Goal: Task Accomplishment & Management: Manage account settings

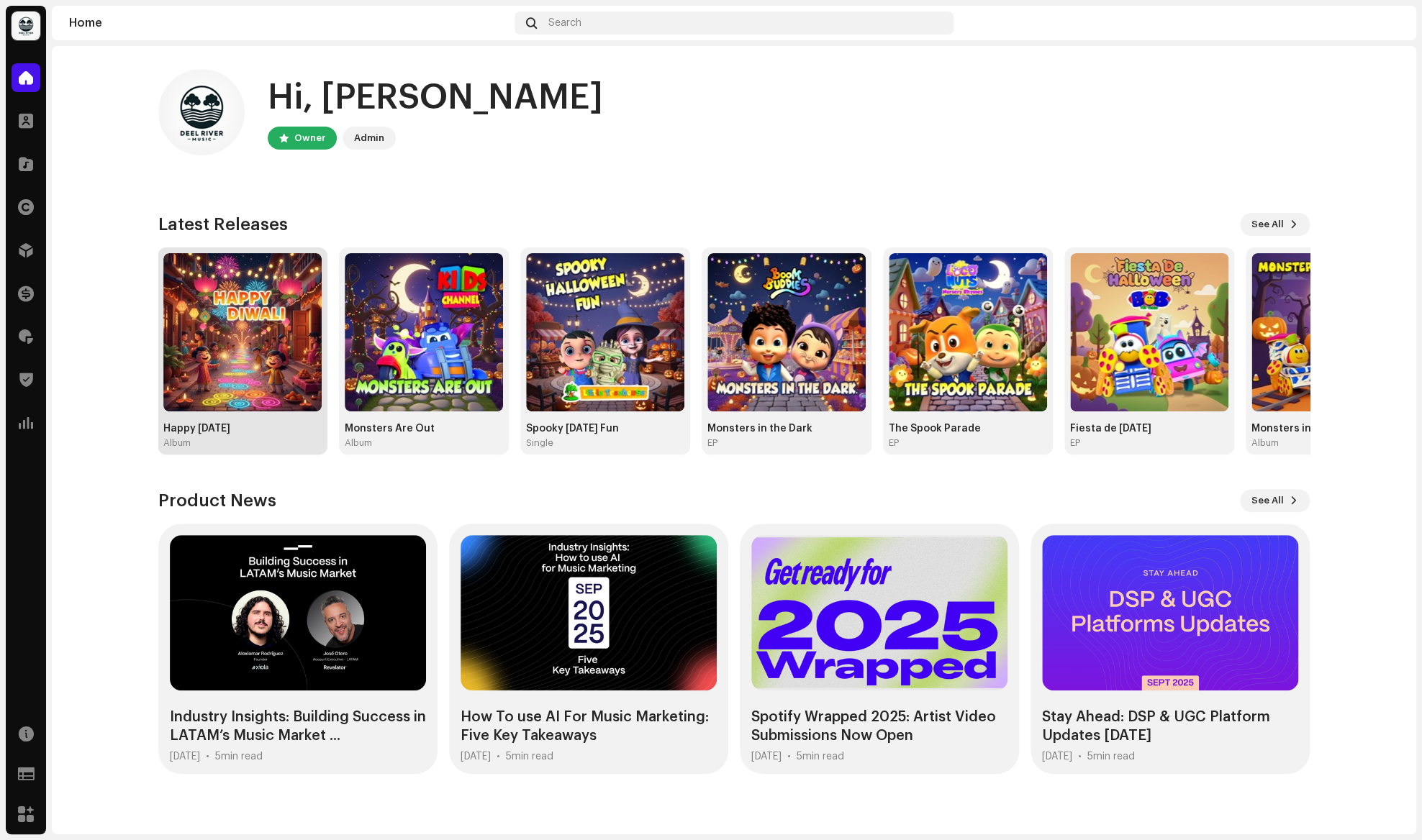
click at [236, 369] on img at bounding box center [243, 333] width 158 height 158
click at [268, 341] on img at bounding box center [243, 333] width 158 height 158
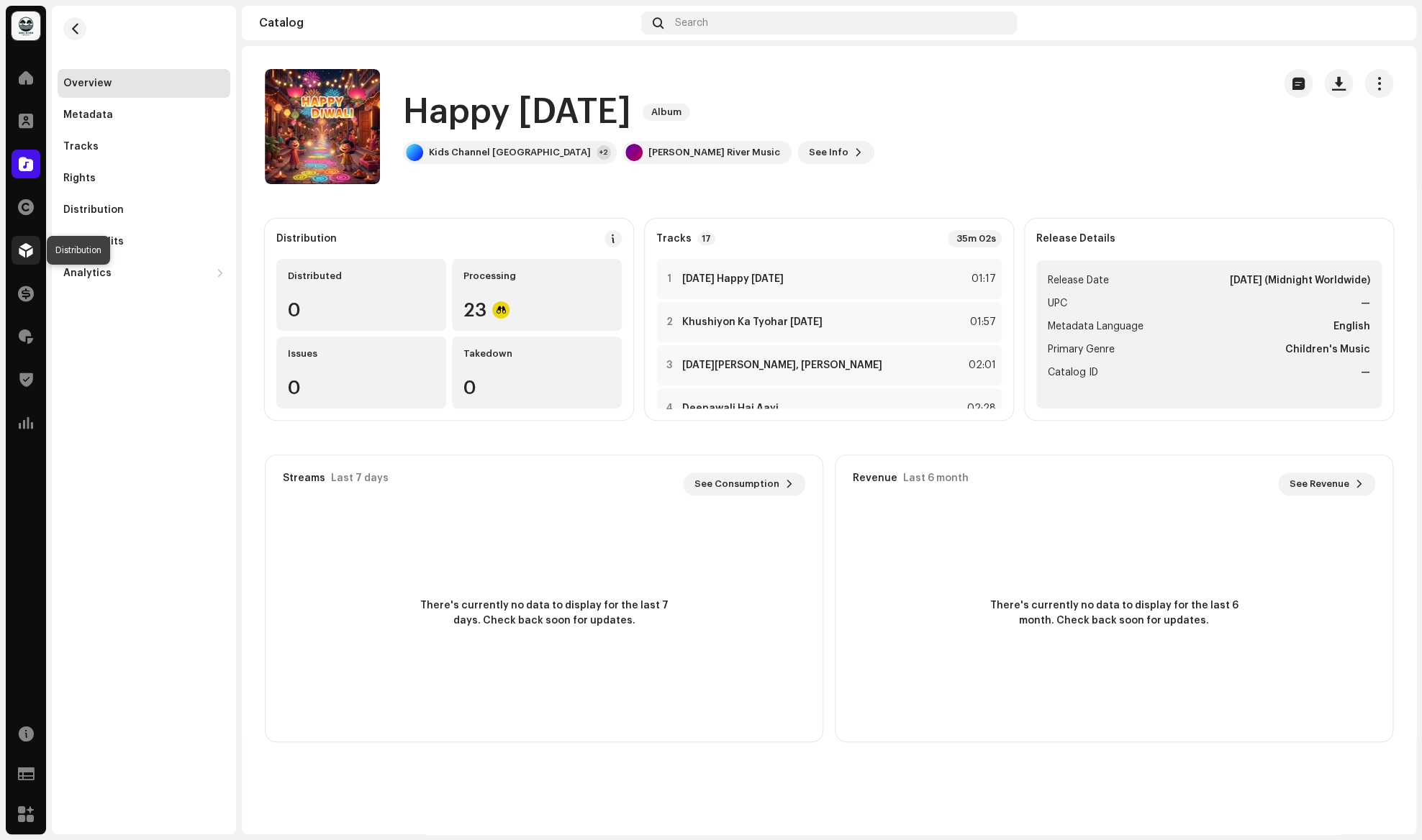
click at [35, 261] on div at bounding box center [26, 250] width 29 height 29
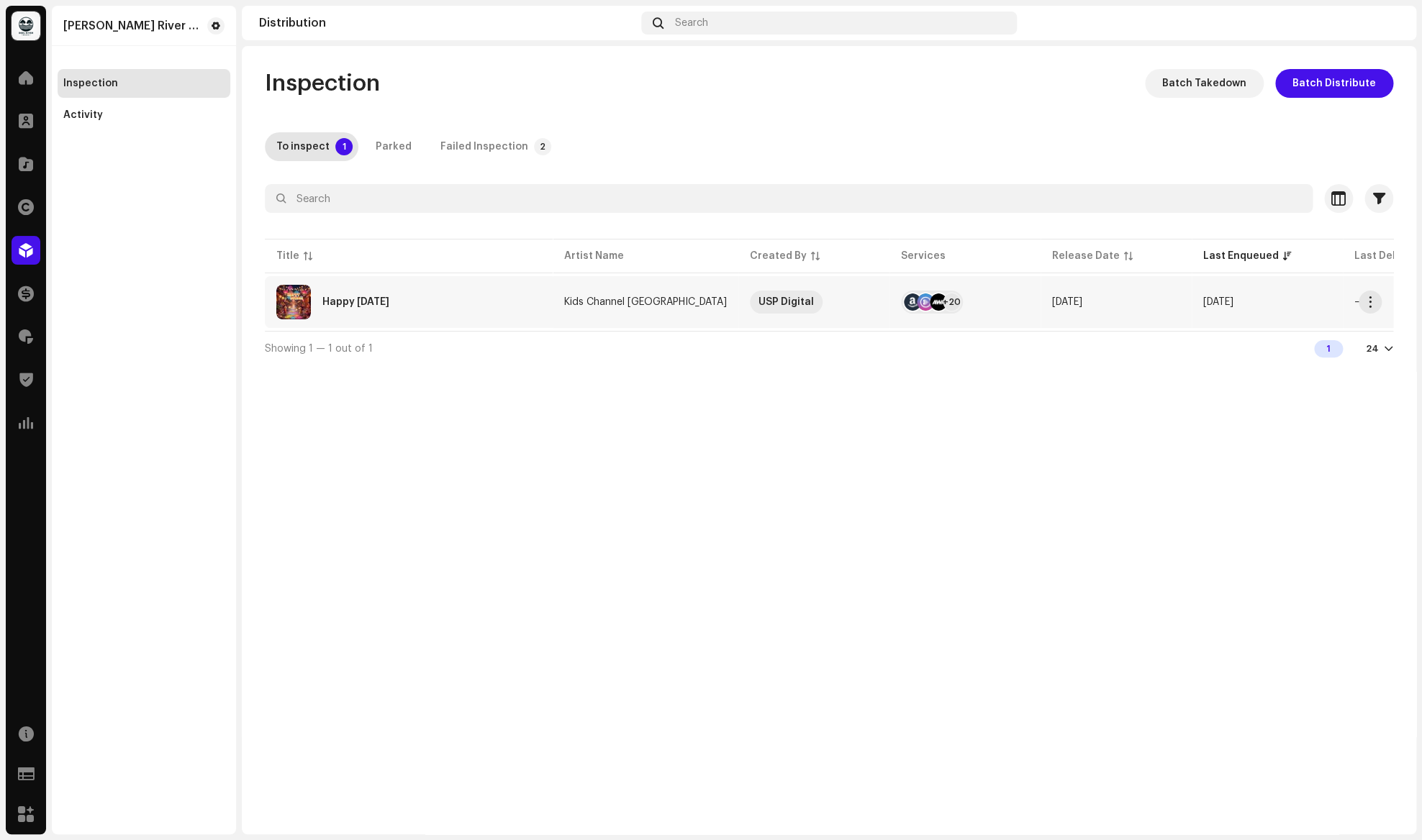
click at [357, 302] on div "Happy [DATE]" at bounding box center [356, 303] width 67 height 10
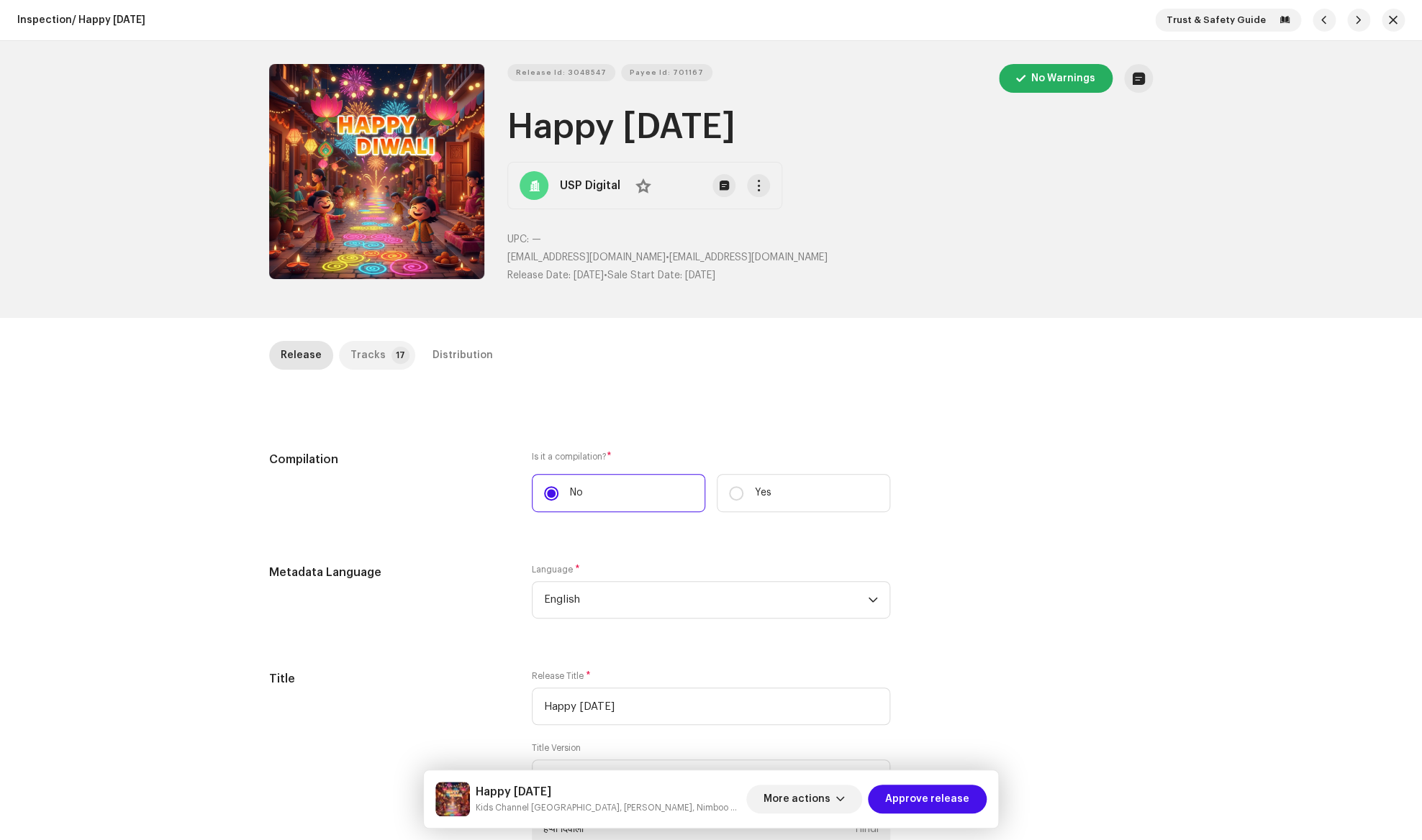
click at [373, 362] on div "Tracks" at bounding box center [368, 355] width 35 height 29
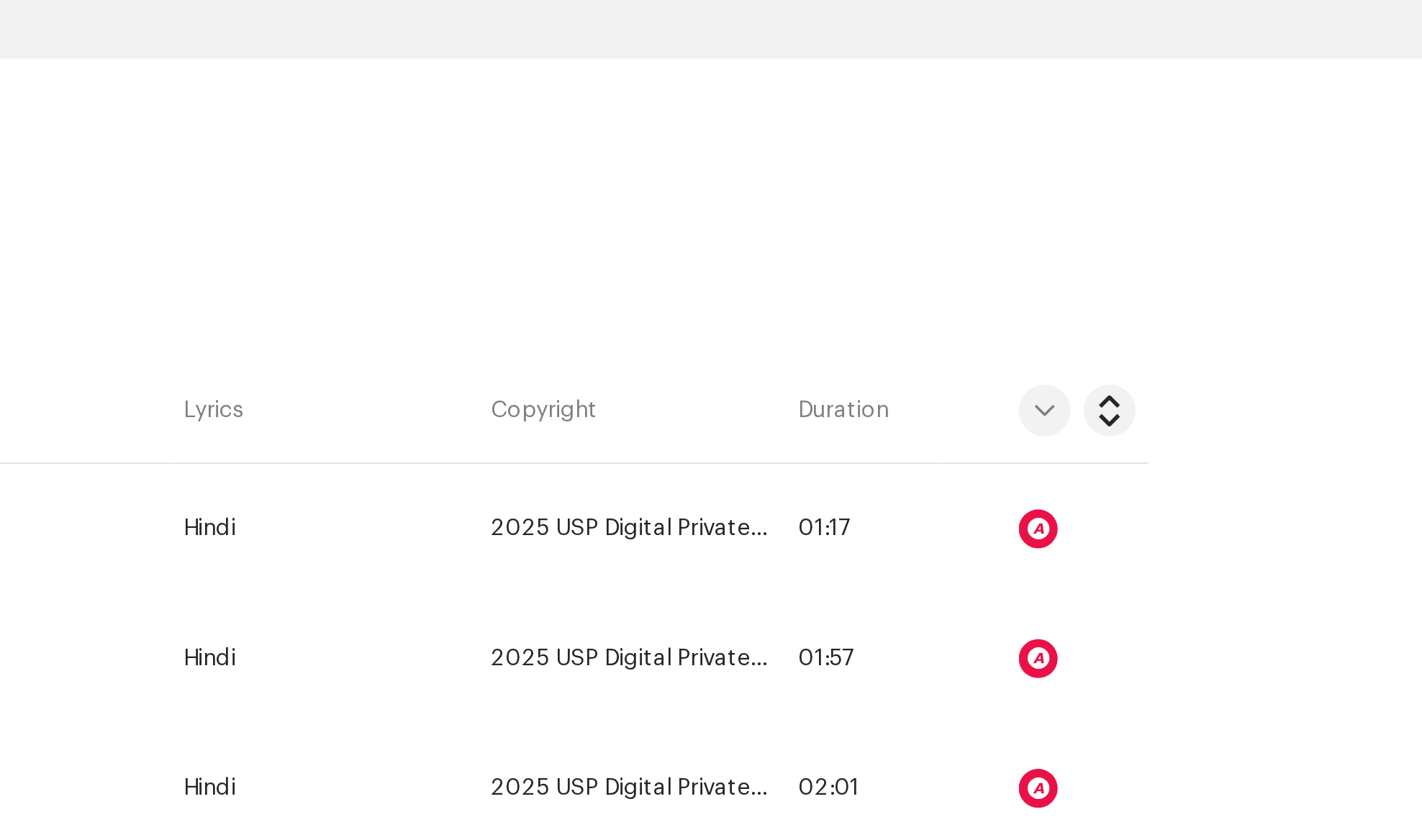
scroll to position [98, 0]
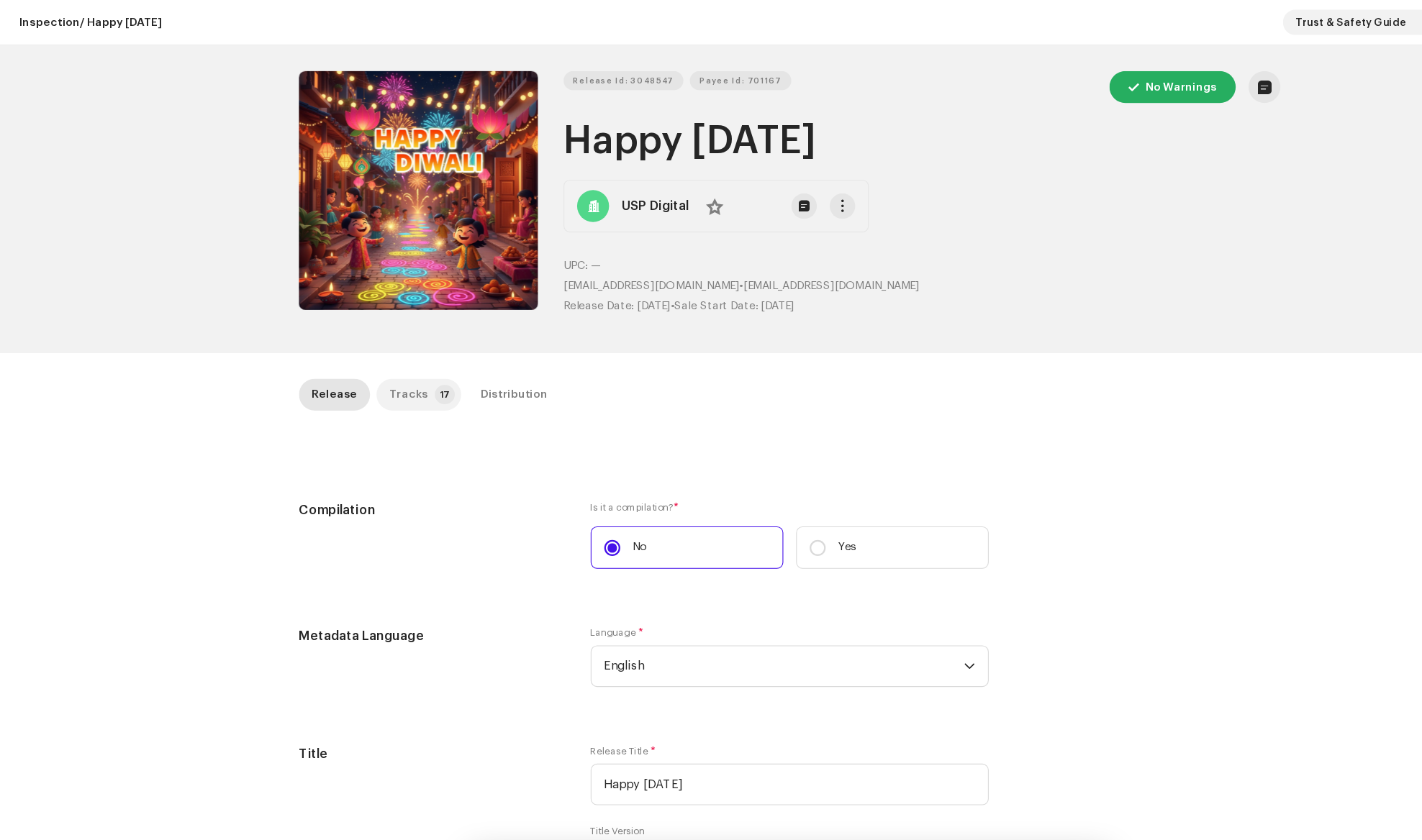
click at [367, 356] on div "Tracks" at bounding box center [368, 355] width 35 height 29
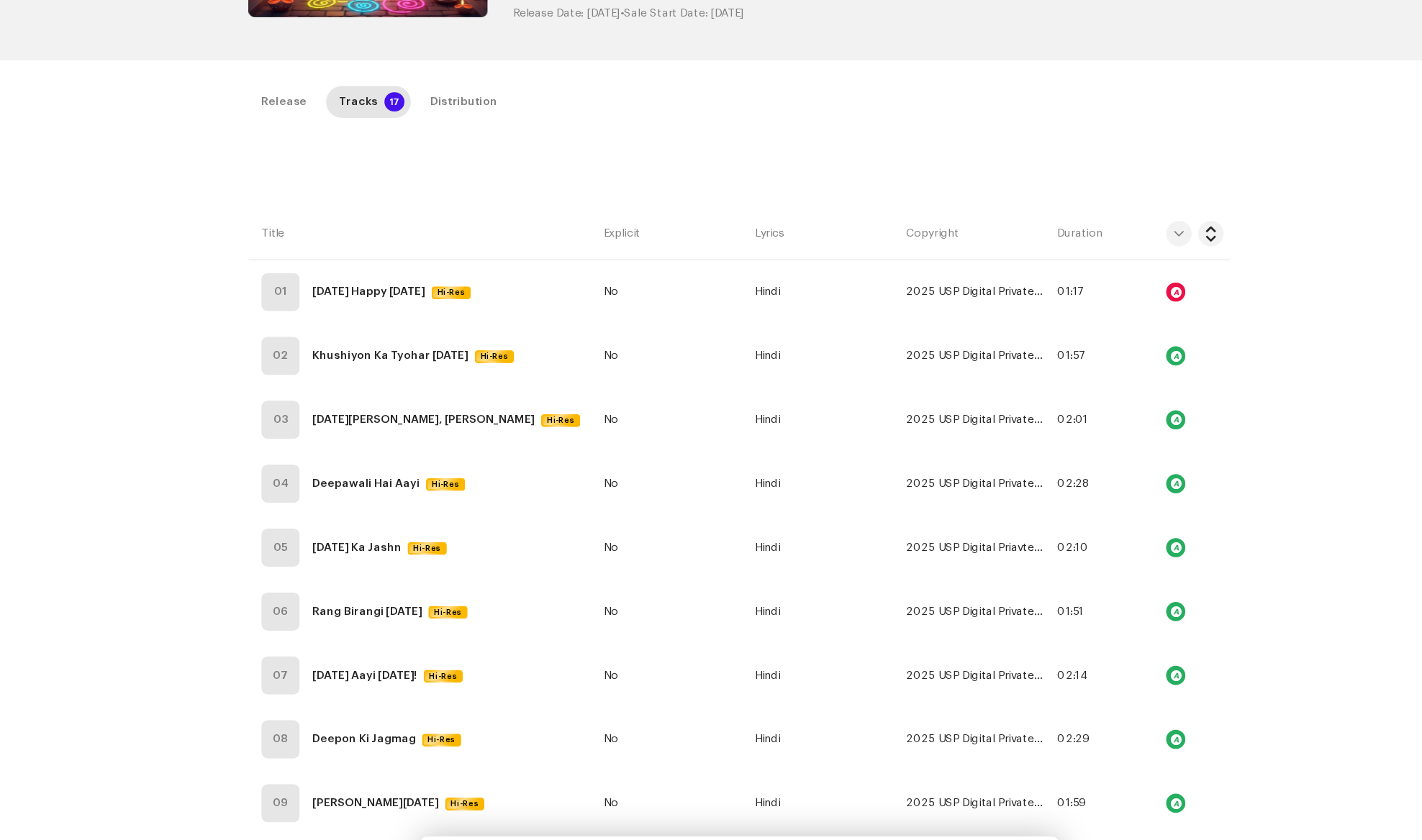
scroll to position [240, 0]
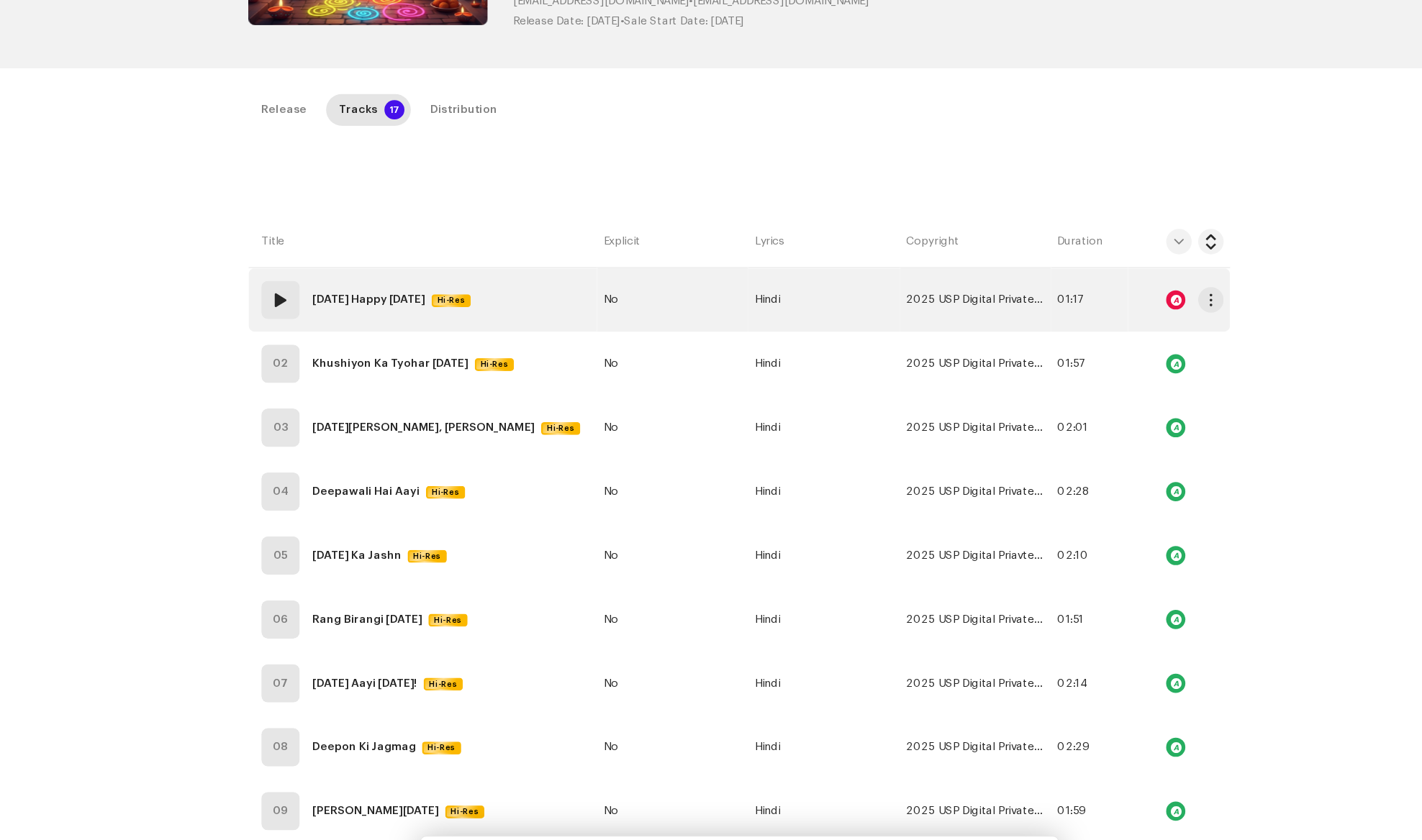
click at [1110, 295] on re-a-icon-status-badge at bounding box center [1103, 287] width 17 height 17
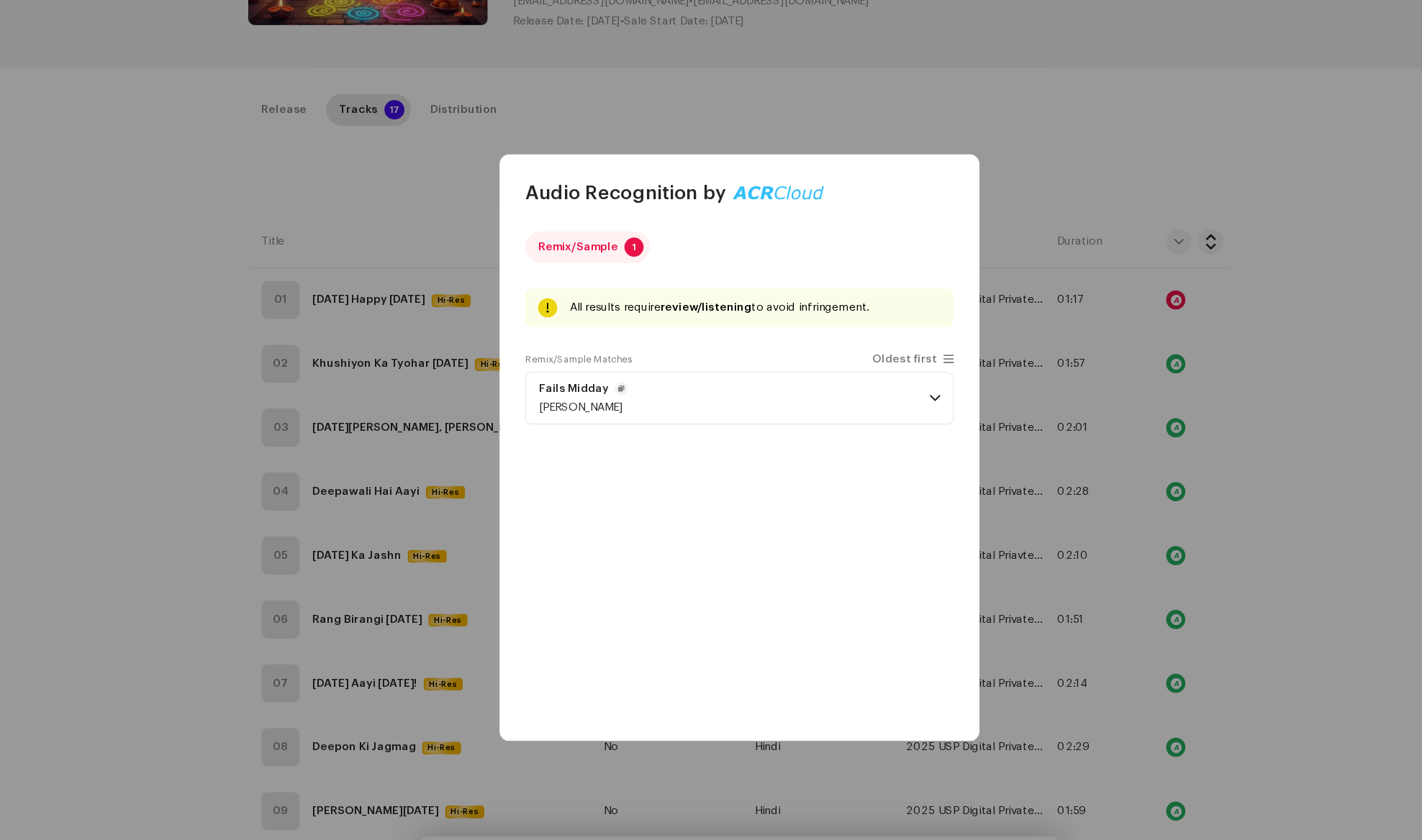
click at [890, 371] on span at bounding box center [886, 376] width 9 height 12
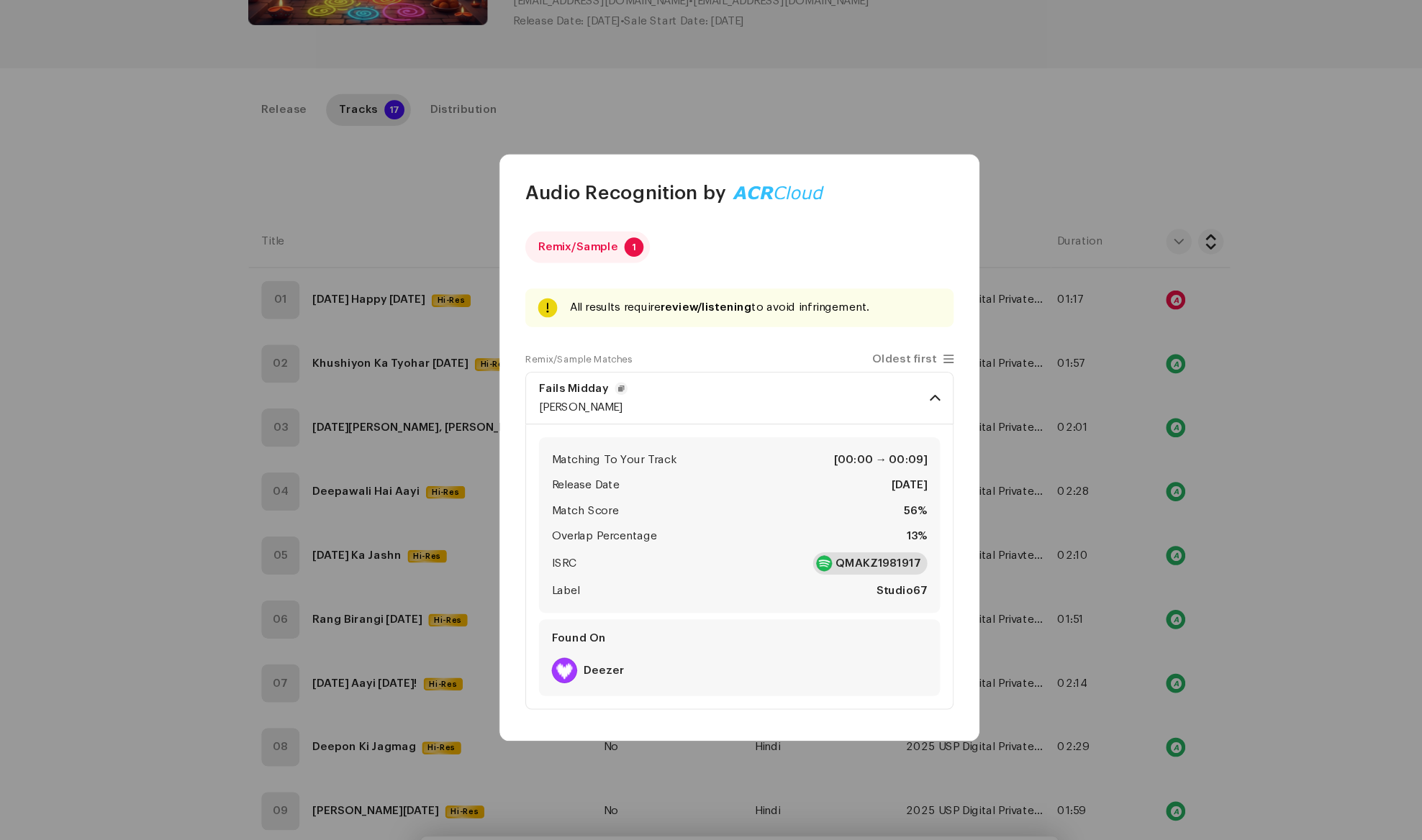
click at [840, 523] on strong "QMAKZ1981917" at bounding box center [835, 524] width 77 height 14
click at [593, 616] on strong "Deezer" at bounding box center [589, 621] width 37 height 12
click at [620, 242] on p-badge "1" at bounding box center [616, 239] width 17 height 17
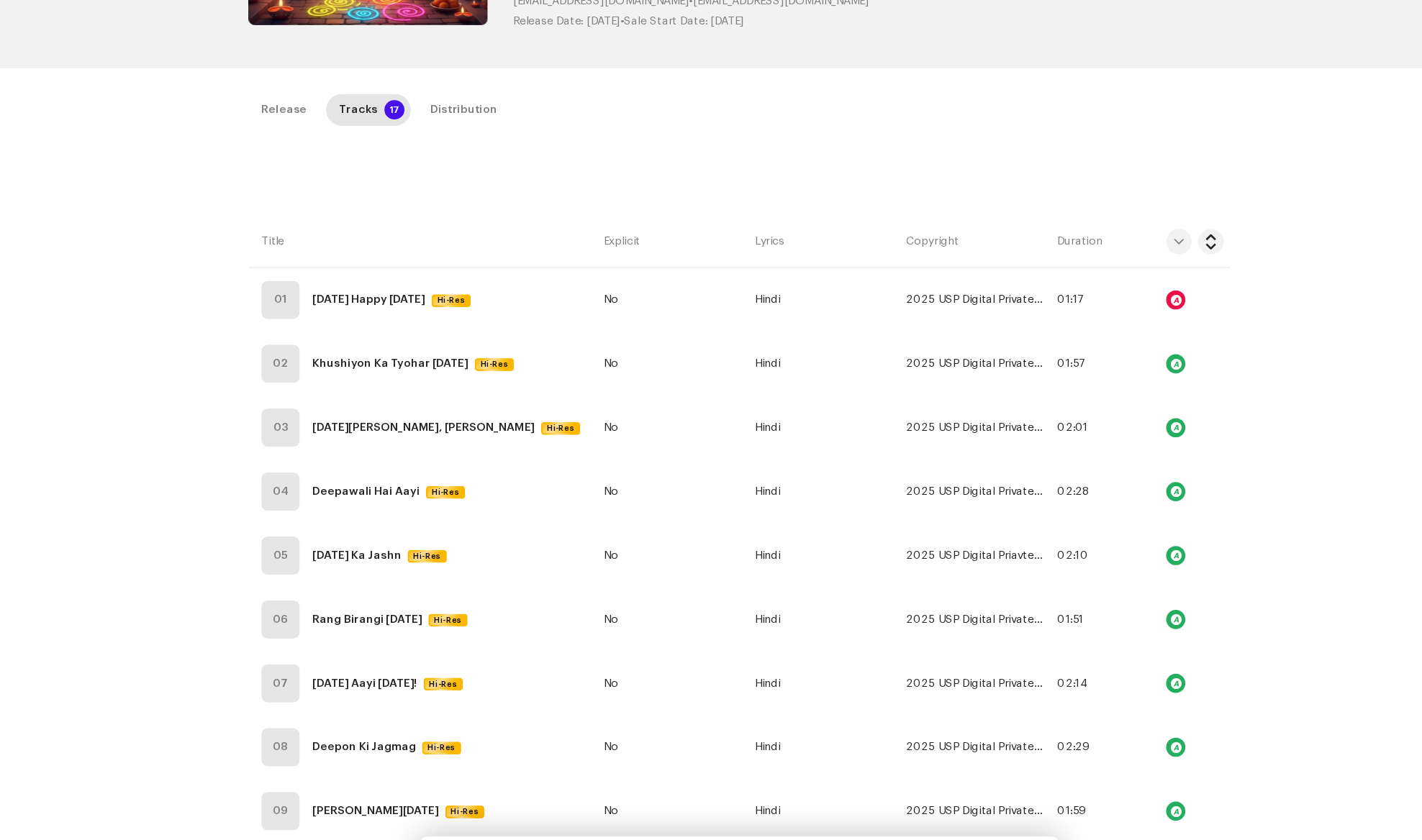
click at [1202, 428] on div "Audio Recognition by Remix/Sample 1 All results require review/listening to avo…" at bounding box center [711, 420] width 1422 height 840
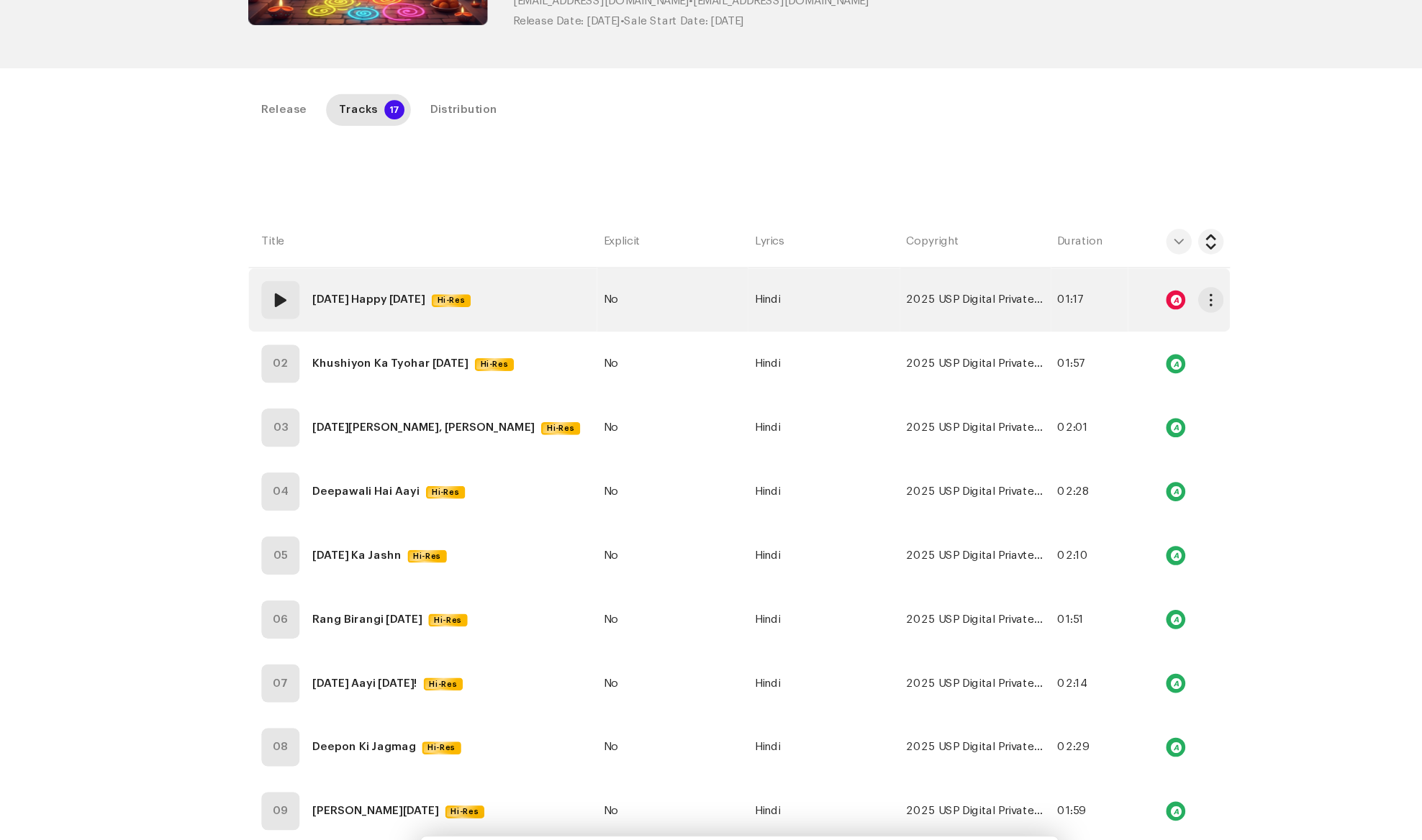
click at [349, 281] on strong "[DATE] Happy [DATE]" at bounding box center [378, 287] width 102 height 29
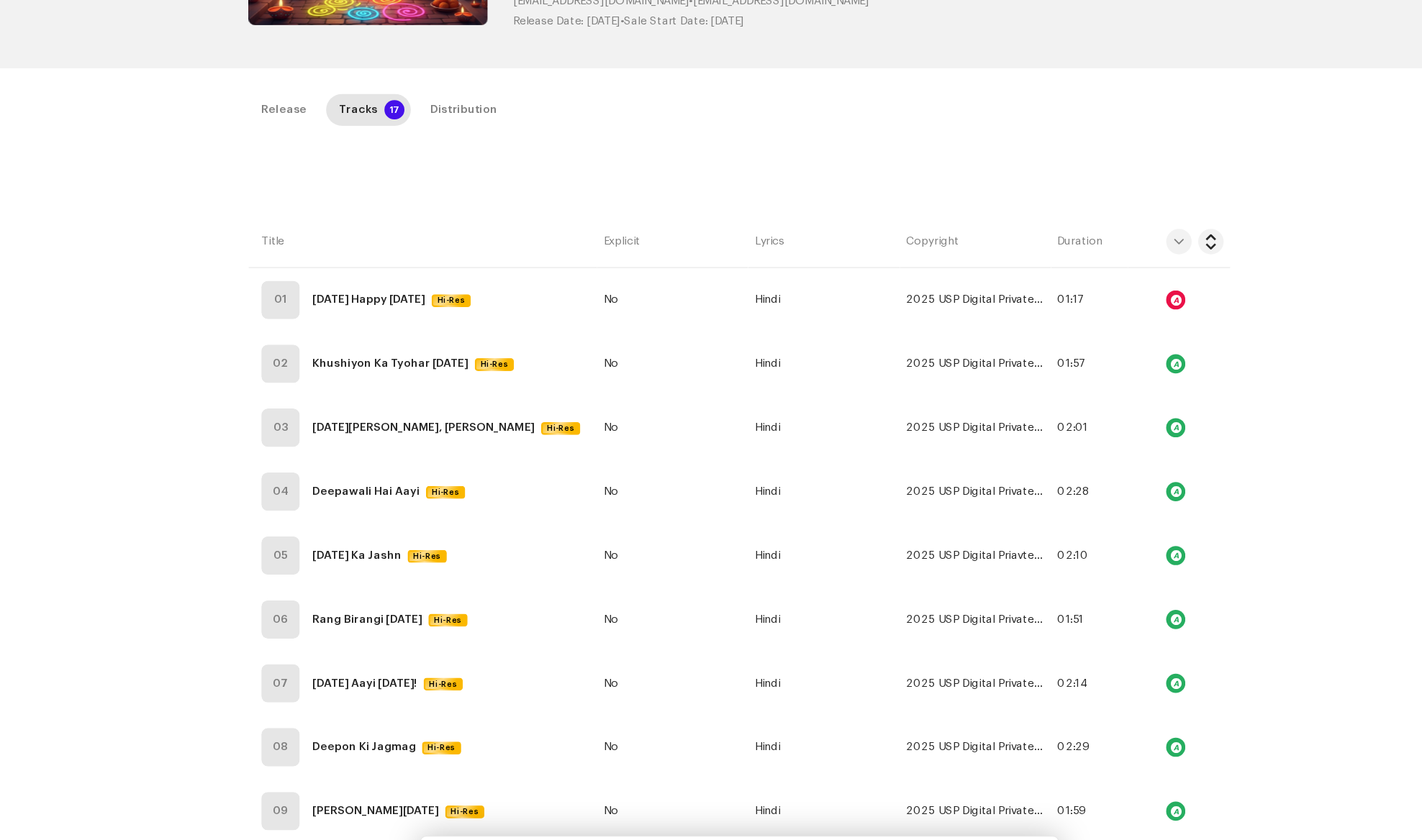
click at [360, 236] on div "Edit Track Metadata Track Title * [DATE] Happy [DATE] Track Version दिवाली हैप्…" at bounding box center [711, 420] width 1422 height 840
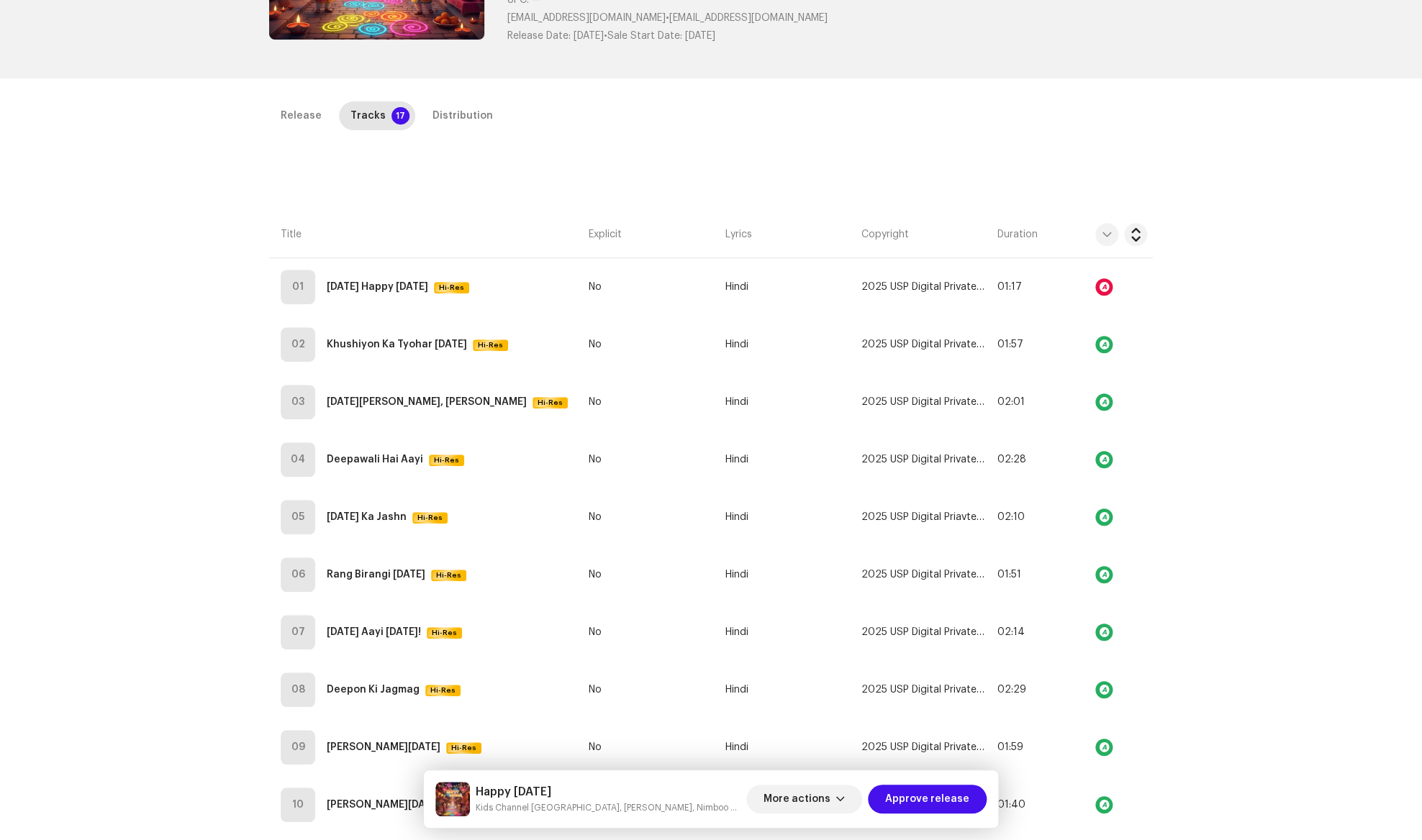
click at [1275, 271] on div "Inspection / Happy [DATE] Trust & Safety Guide Release Id: 3048547 Payee Id: 70…" at bounding box center [711, 420] width 1422 height 840
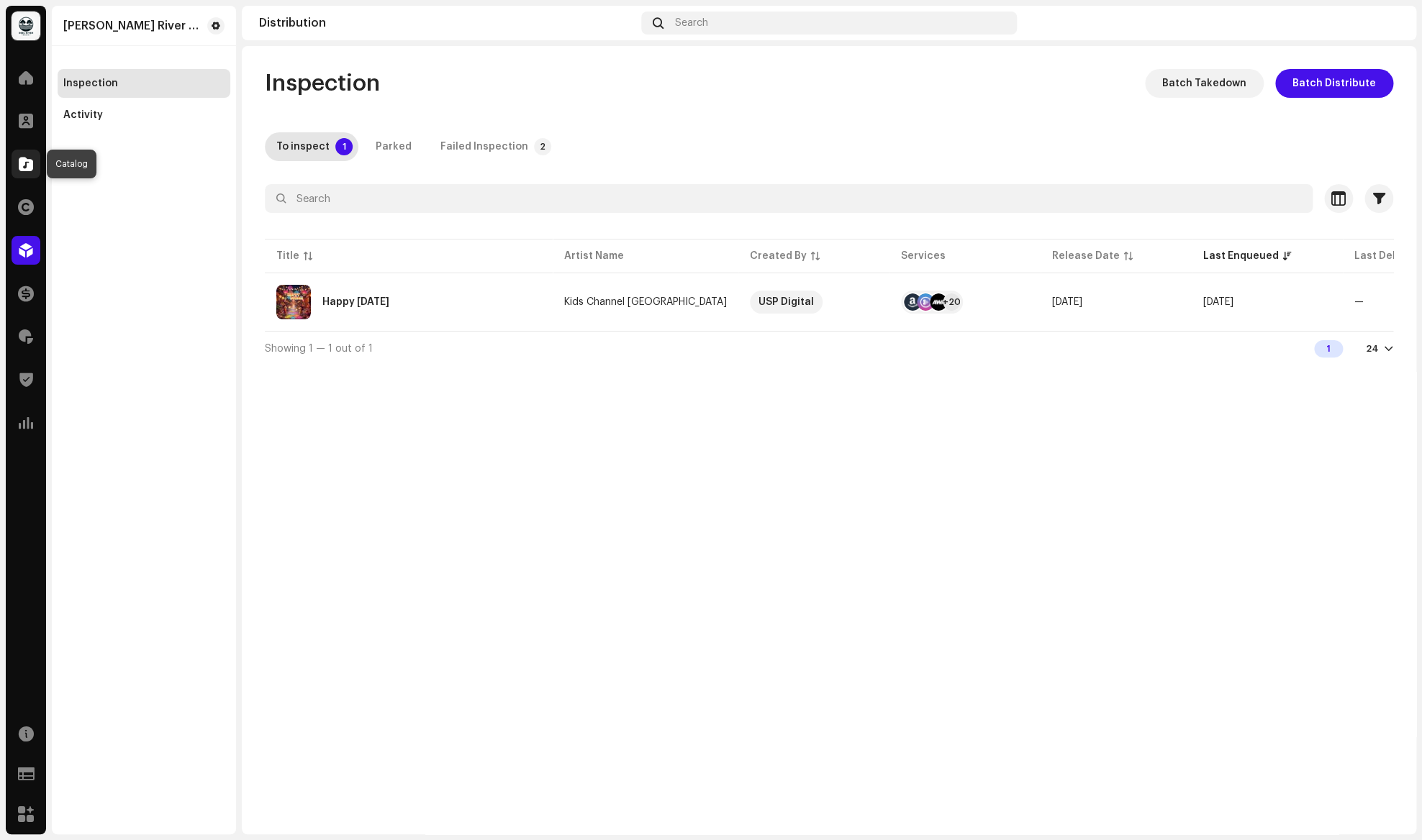
click at [30, 164] on span at bounding box center [26, 164] width 14 height 12
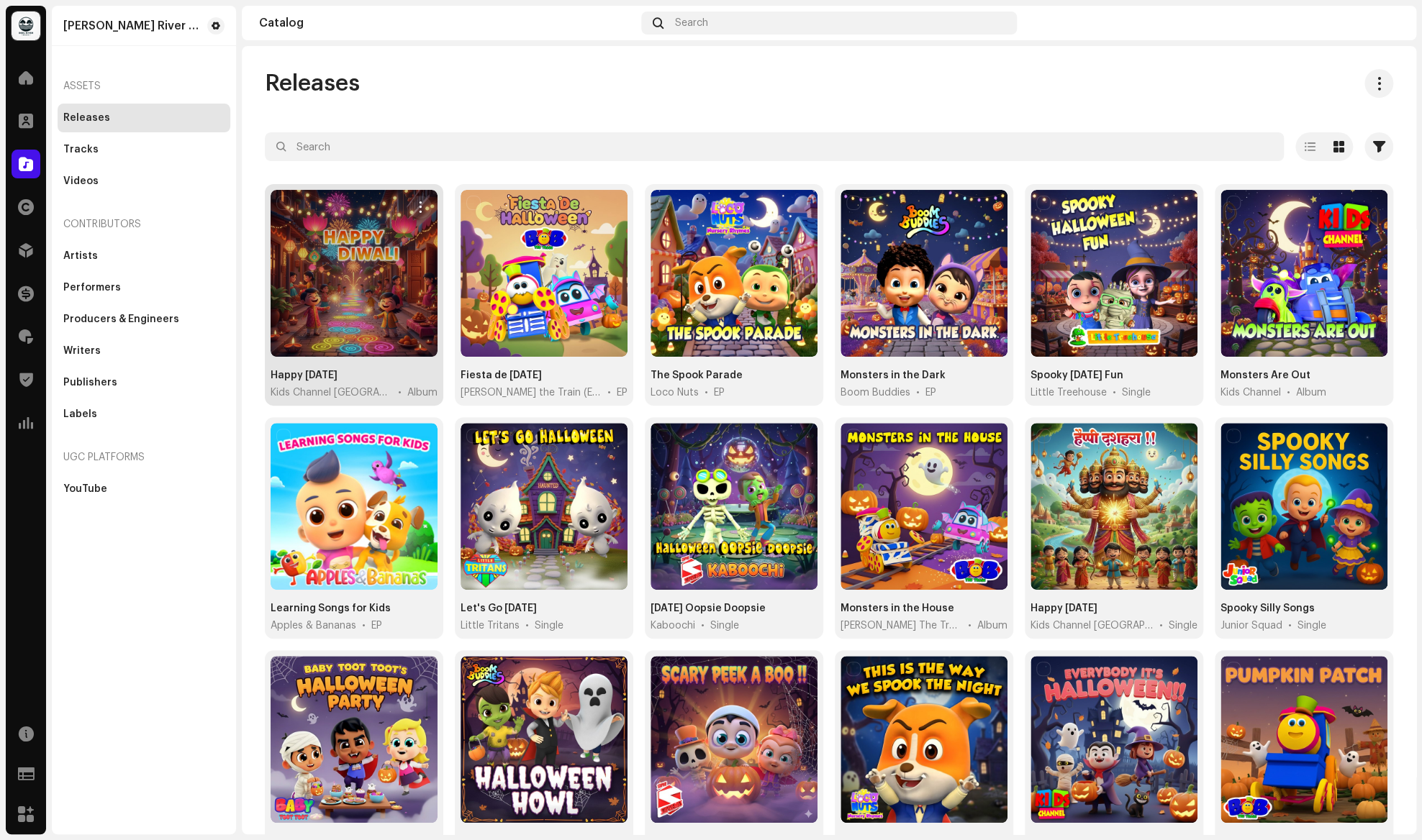
click at [344, 265] on div at bounding box center [354, 273] width 167 height 167
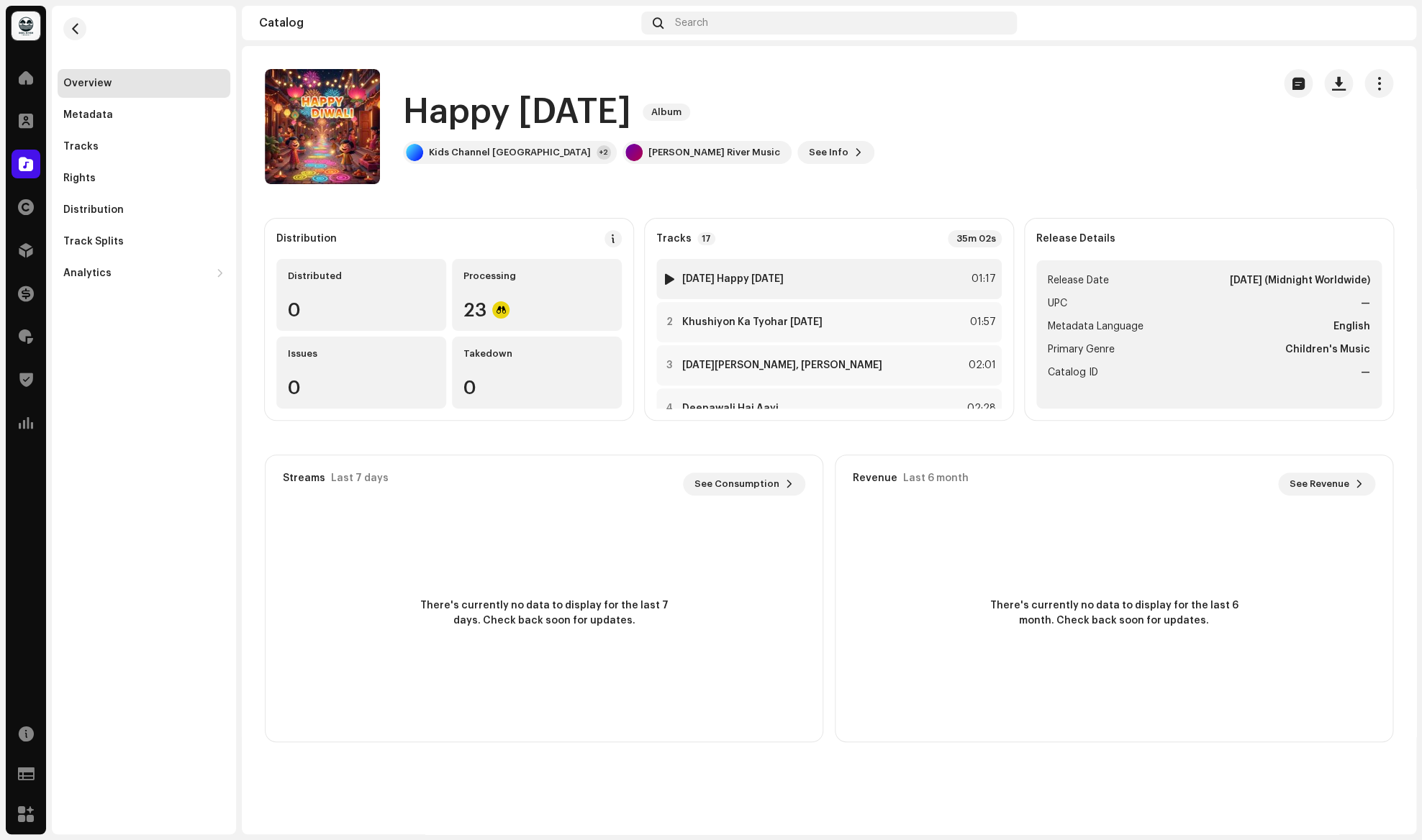
click at [671, 280] on div at bounding box center [670, 280] width 11 height 12
click at [1378, 89] on span "button" at bounding box center [1380, 84] width 14 height 12
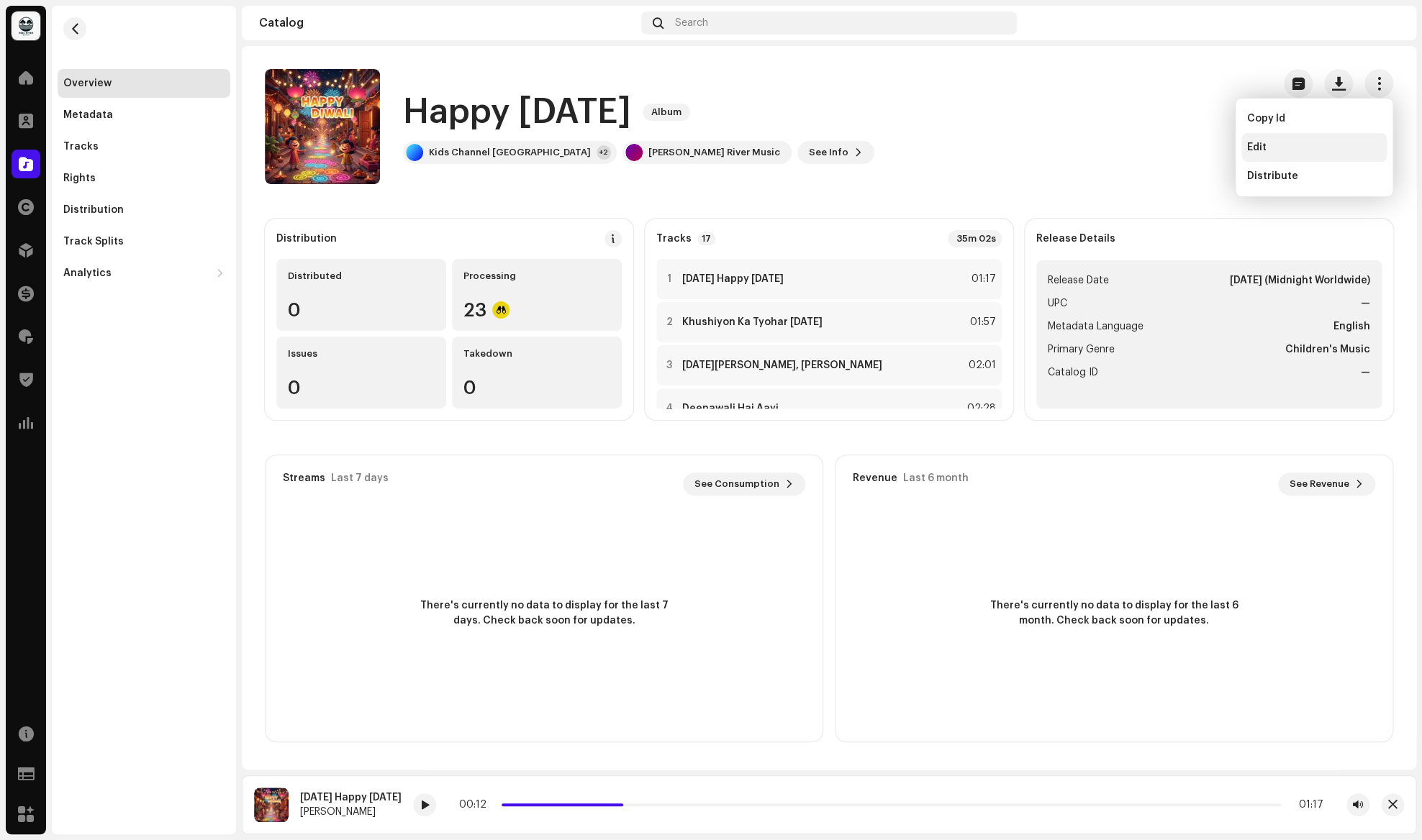
click at [1299, 147] on div "Edit" at bounding box center [1314, 148] width 134 height 12
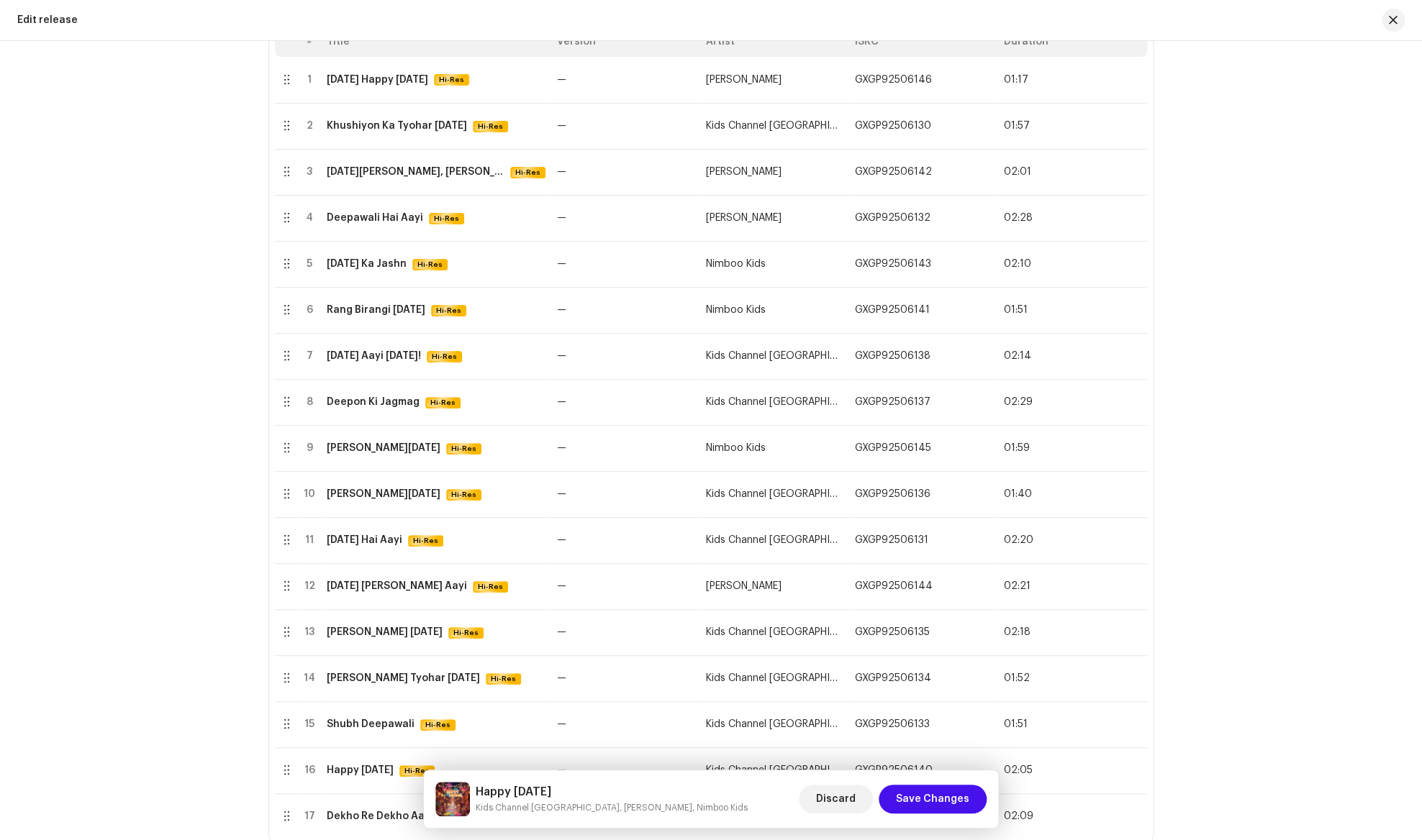
scroll to position [318, 0]
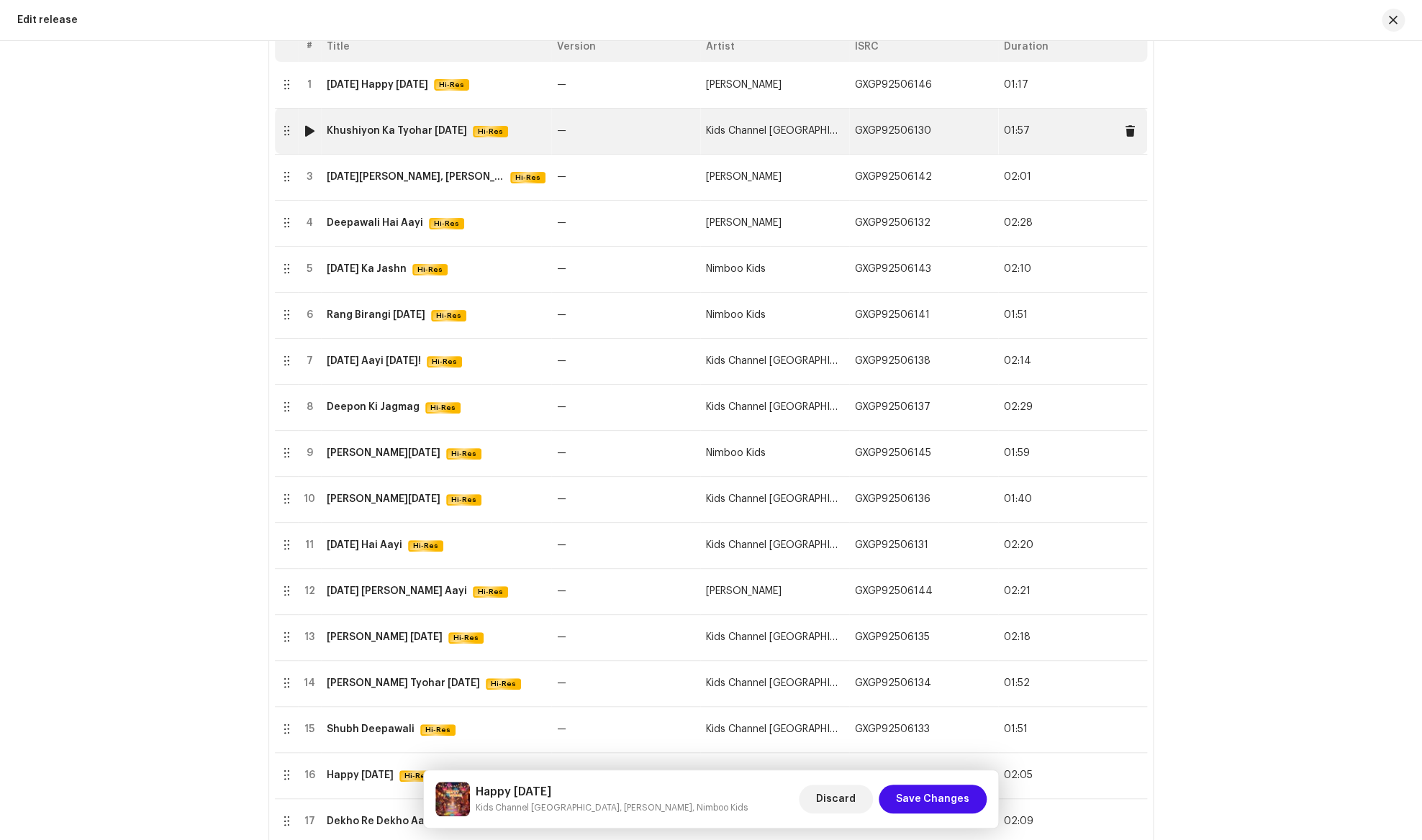
click at [411, 146] on td "Khushiyon Ka Tyohar [DATE] Hi-Res" at bounding box center [436, 131] width 231 height 46
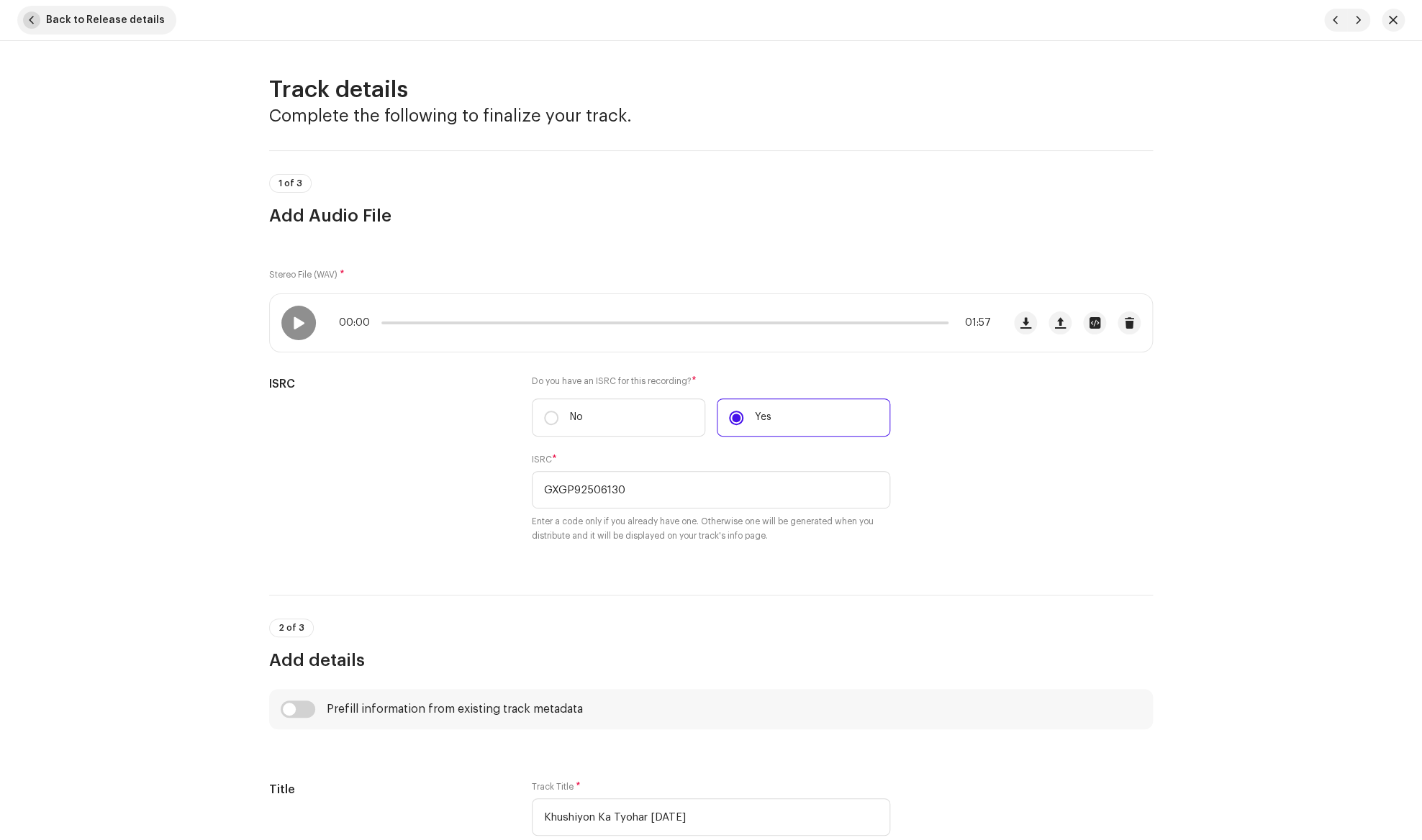
click at [38, 23] on span "button" at bounding box center [31, 20] width 17 height 17
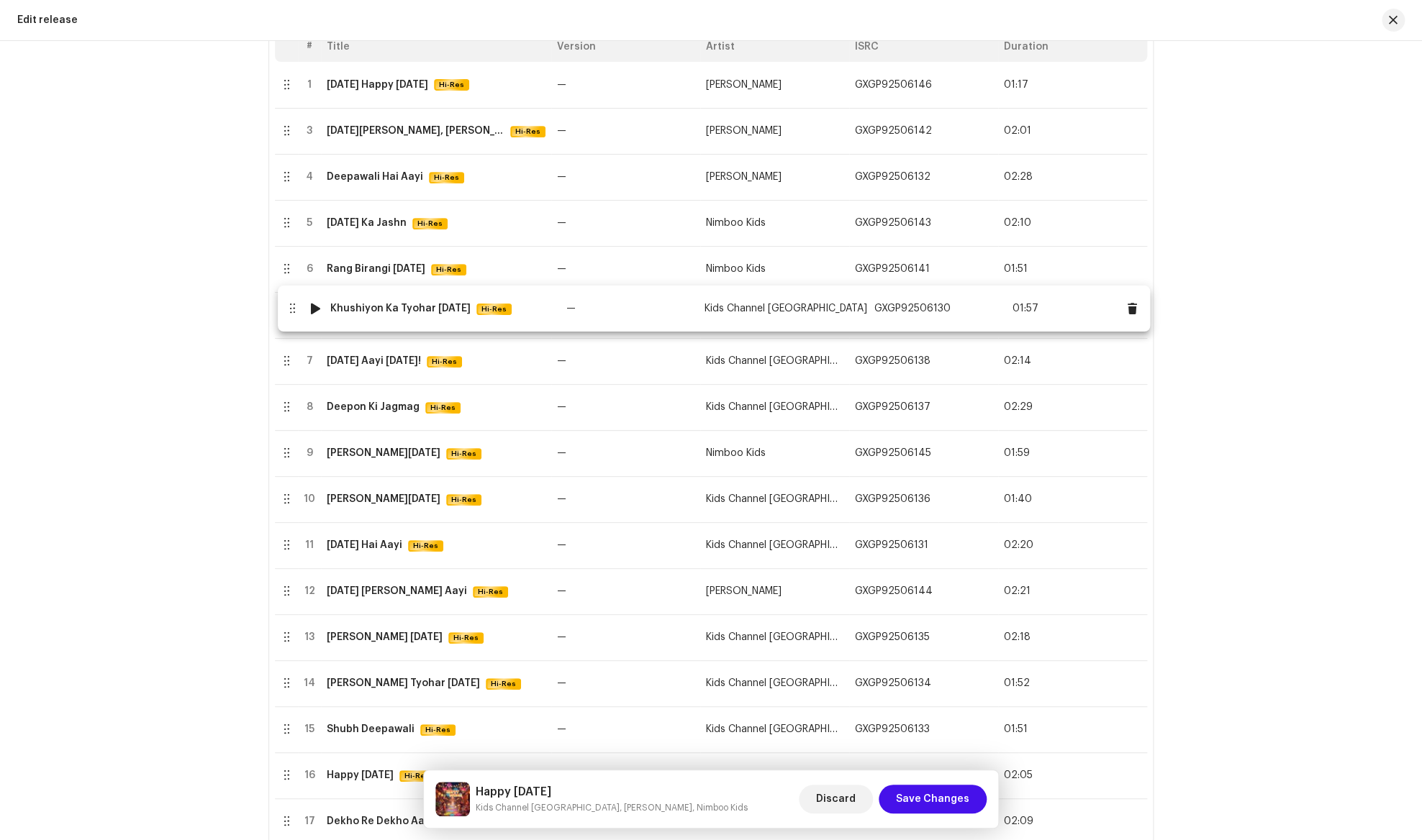
drag, startPoint x: 285, startPoint y: 133, endPoint x: 287, endPoint y: 311, distance: 178.0
click at [287, 311] on body "[PERSON_NAME] River Music Home Clients Catalog Rights Distribution Finance Roya…" at bounding box center [711, 420] width 1422 height 840
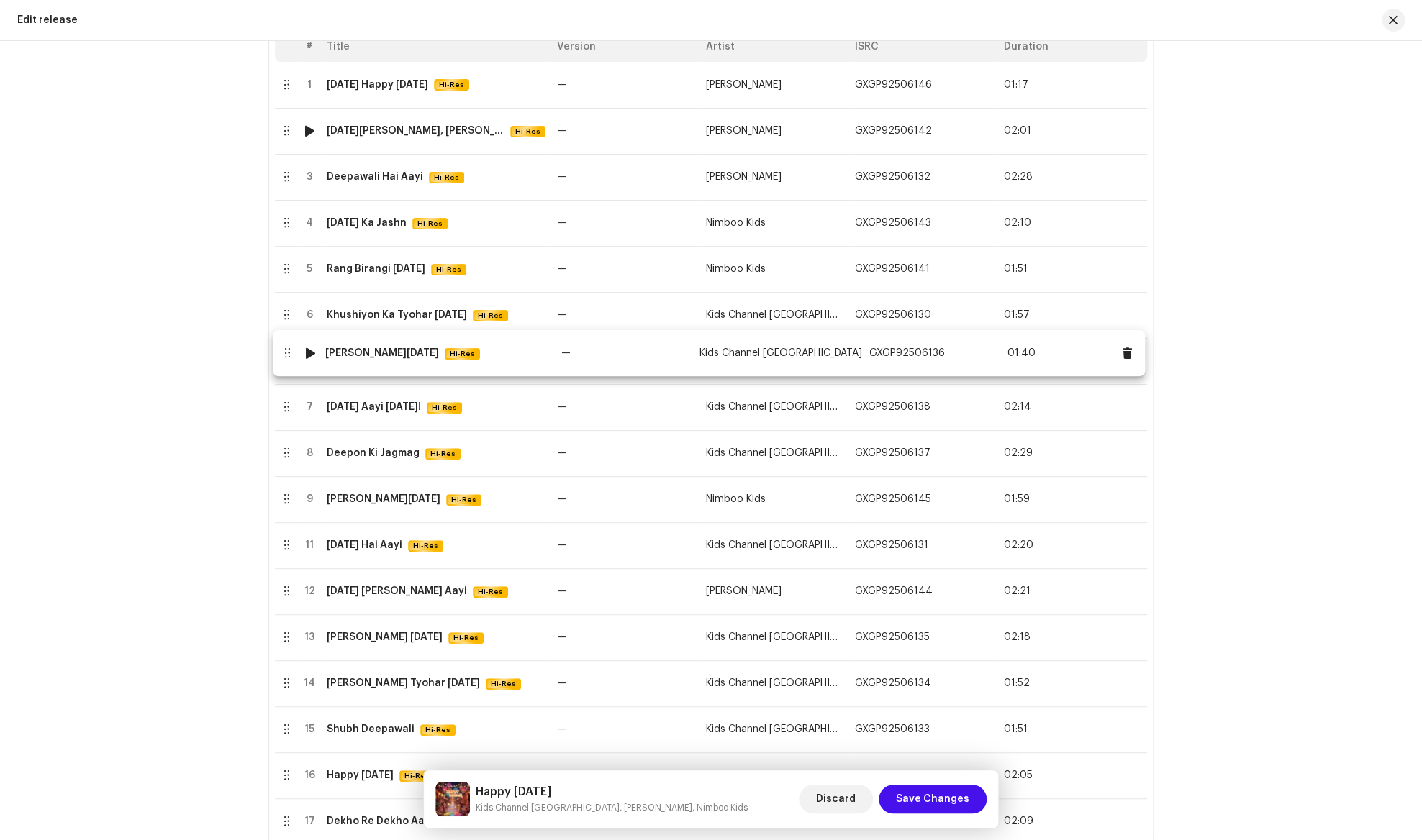
drag, startPoint x: 287, startPoint y: 501, endPoint x: 287, endPoint y: 354, distance: 147.0
click at [287, 354] on body "[PERSON_NAME] River Music Home Clients Catalog Rights Distribution Finance Roya…" at bounding box center [711, 420] width 1422 height 840
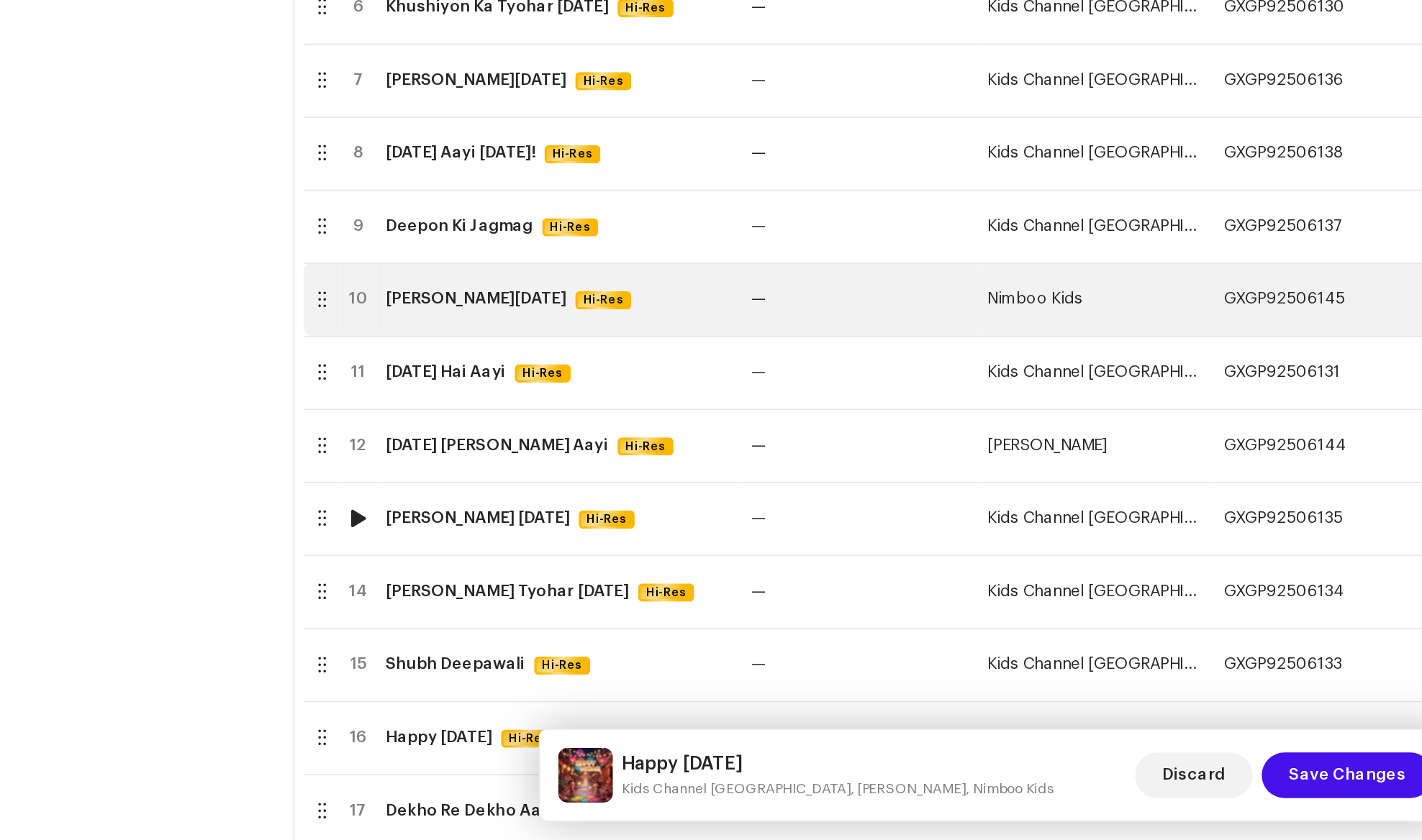
click at [410, 714] on td "Shubh Deepawali Hi-Res" at bounding box center [436, 729] width 231 height 46
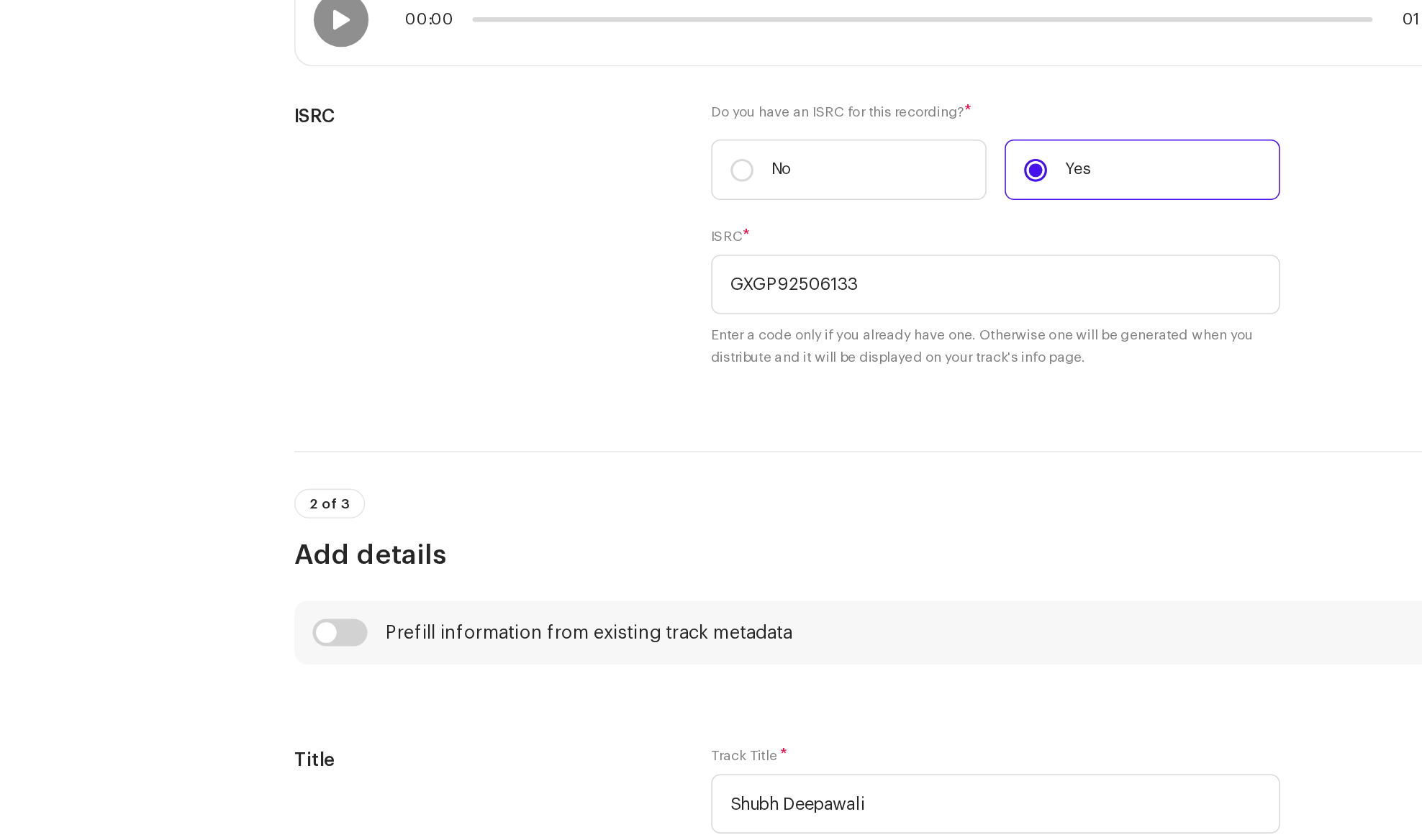
click at [461, 656] on h3 "Add details" at bounding box center [711, 660] width 884 height 23
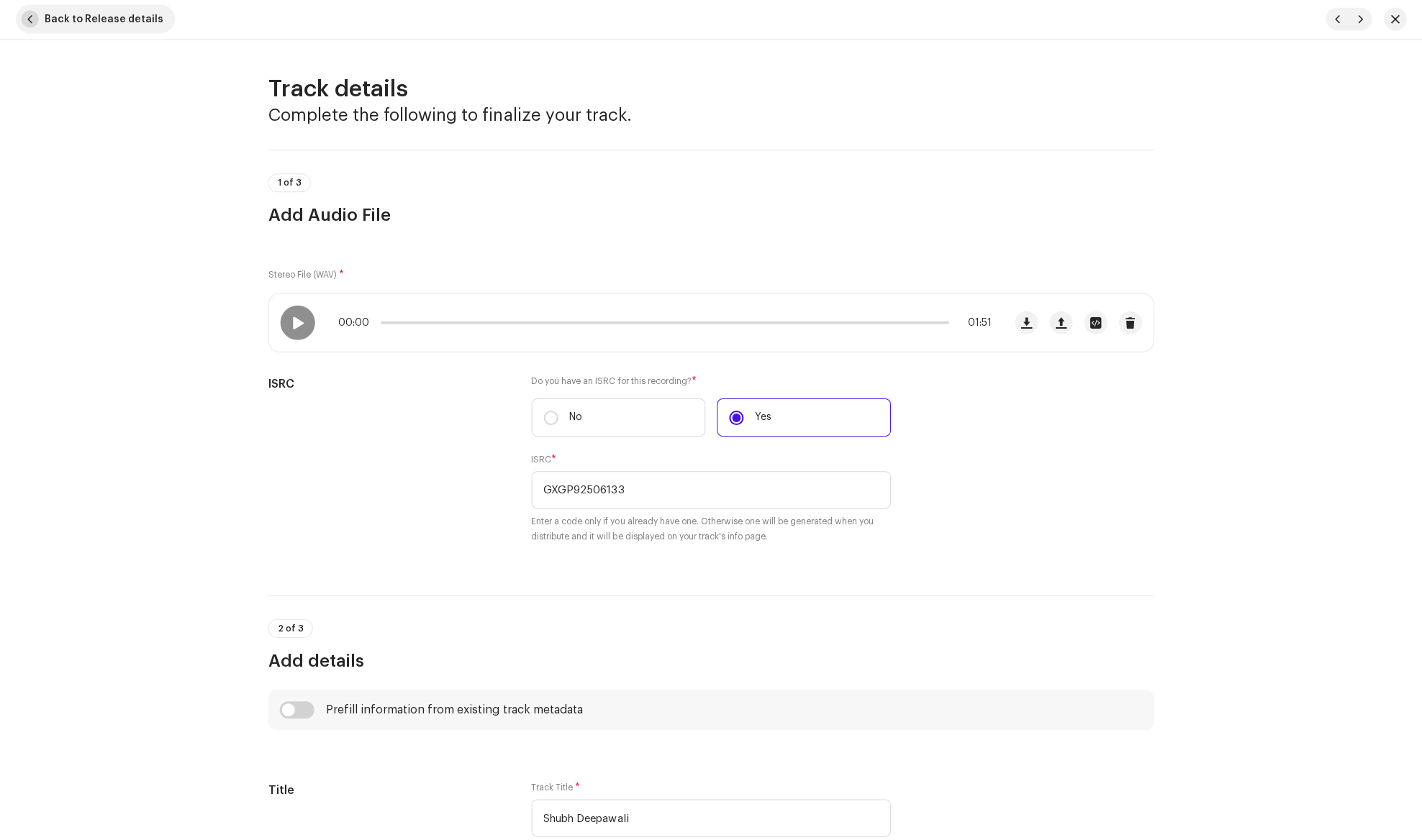
click at [55, 19] on span "Back to Release details" at bounding box center [105, 20] width 119 height 29
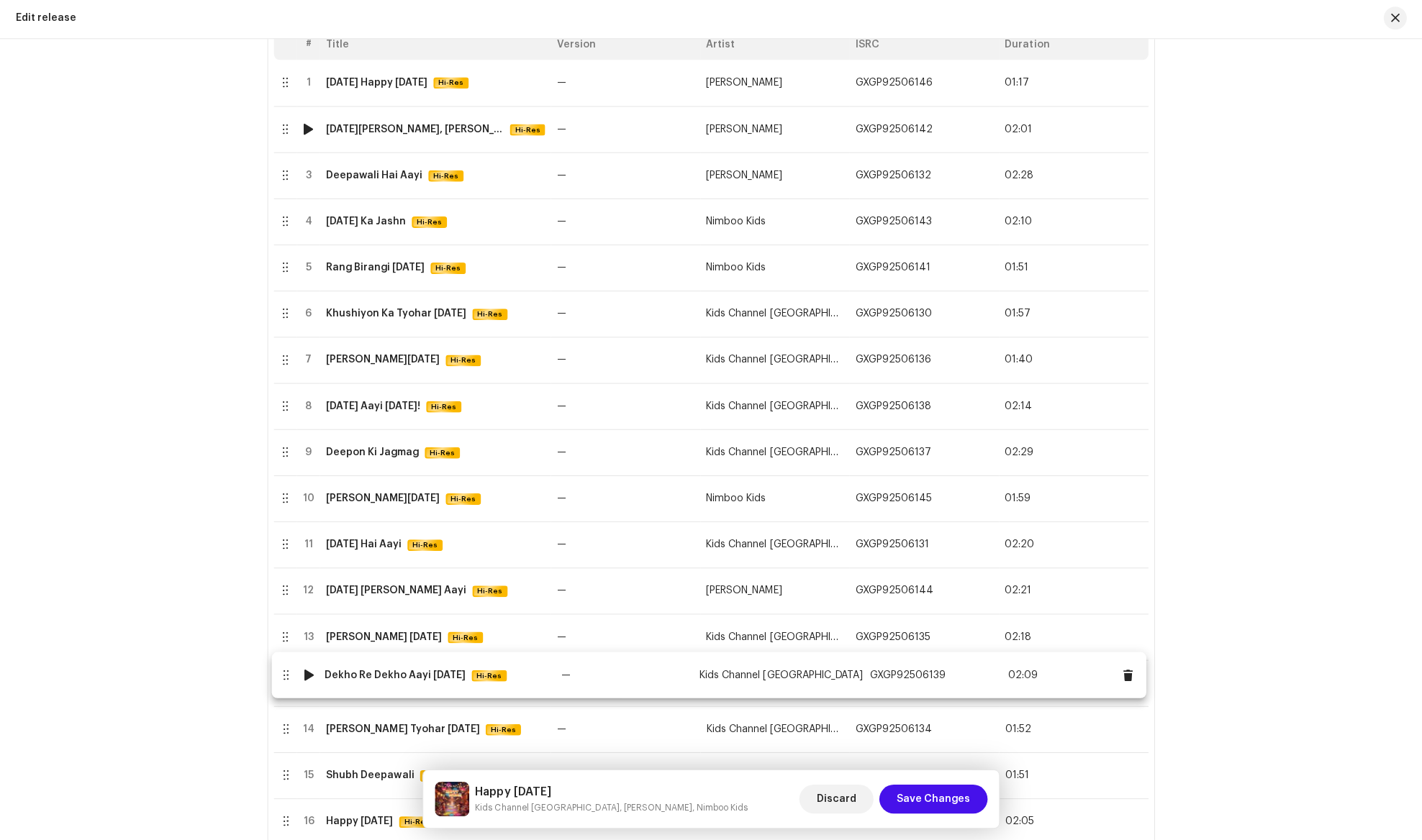
drag, startPoint x: 285, startPoint y: 822, endPoint x: 282, endPoint y: 675, distance: 147.0
click at [282, 675] on body "[PERSON_NAME] River Music Home Clients Catalog Rights Distribution Finance Roya…" at bounding box center [711, 420] width 1422 height 840
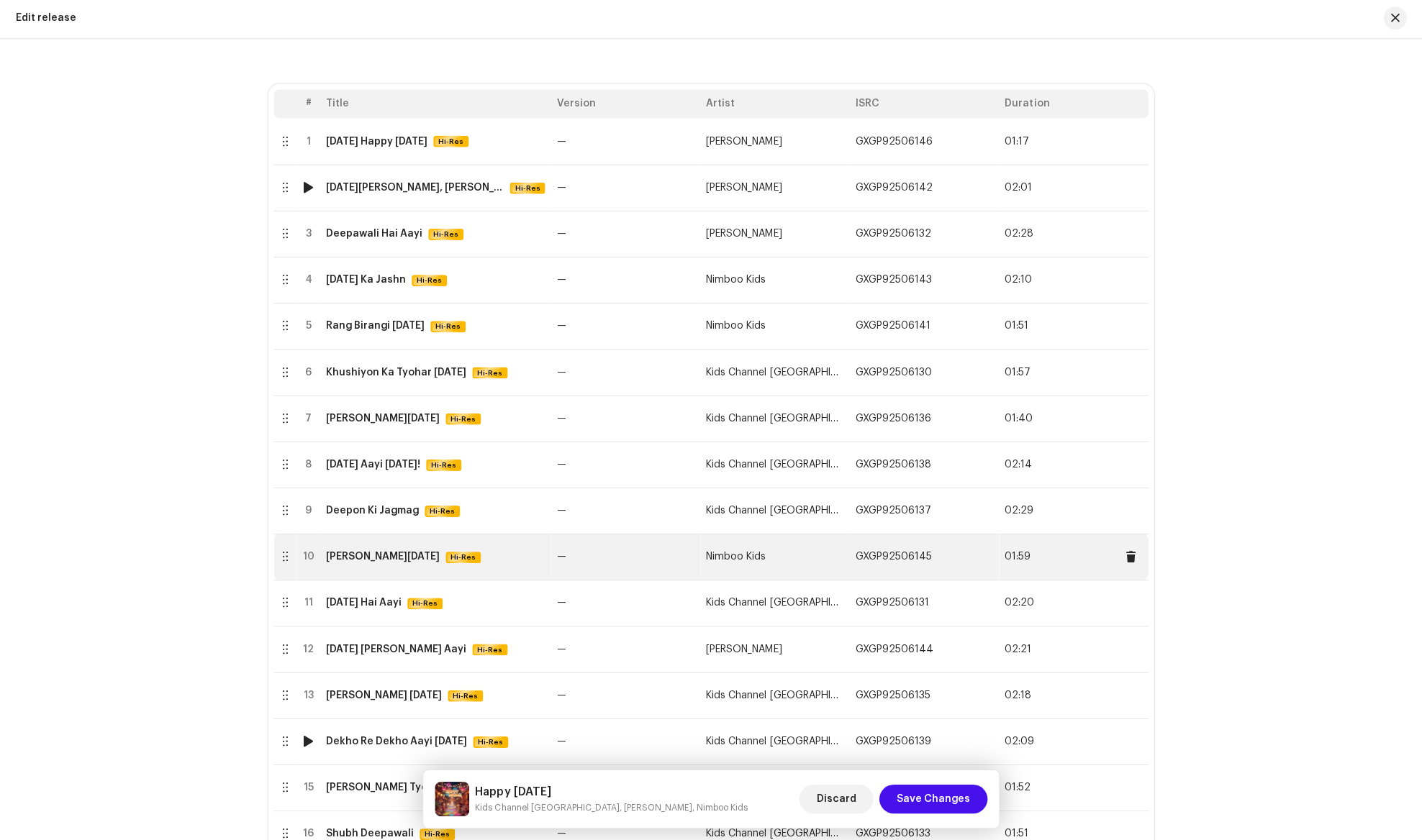
scroll to position [259, 0]
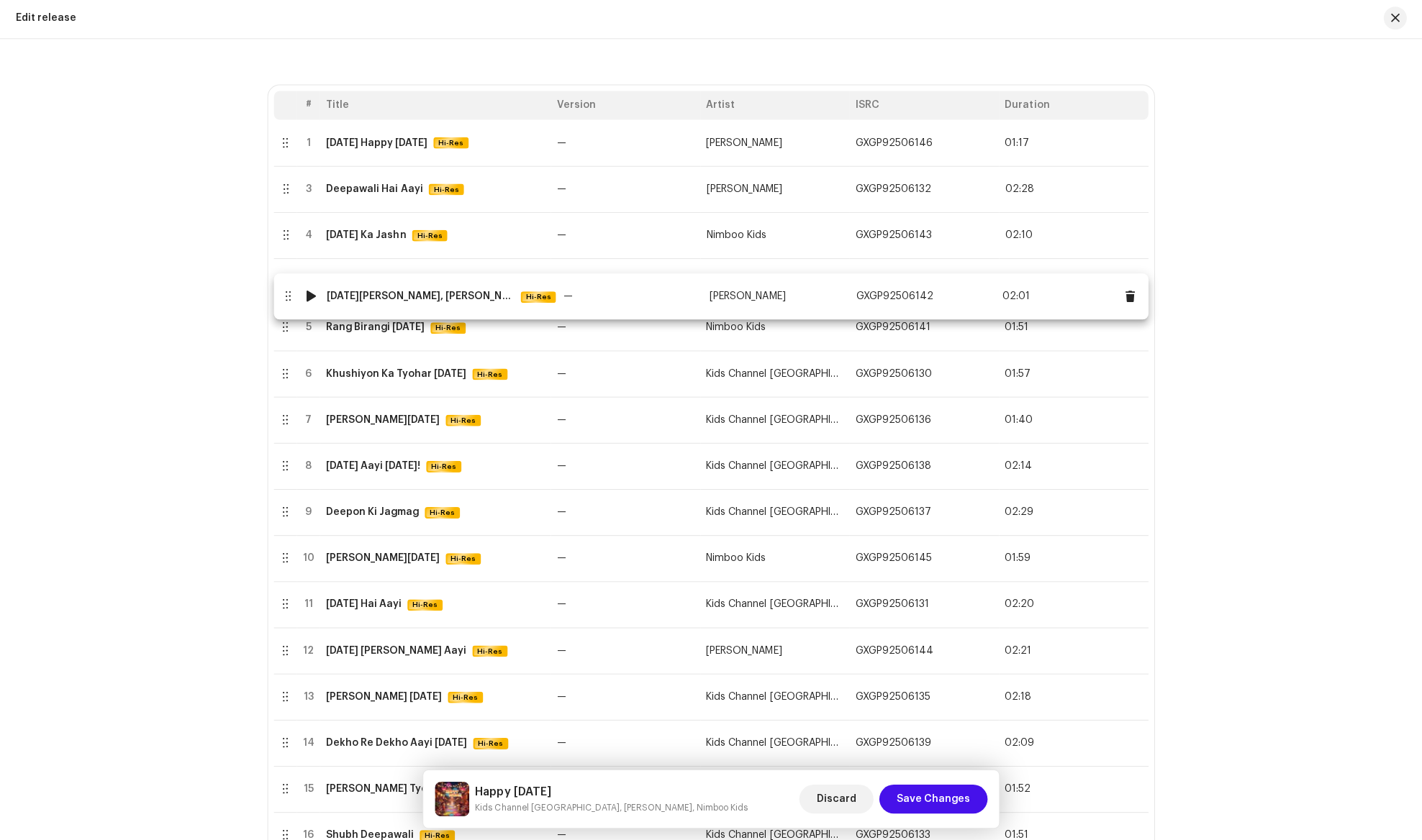
drag, startPoint x: 292, startPoint y: 196, endPoint x: 292, endPoint y: 303, distance: 107.0
click at [292, 303] on body "[PERSON_NAME] River Music Home Clients Catalog Rights Distribution Finance Roya…" at bounding box center [711, 420] width 1422 height 840
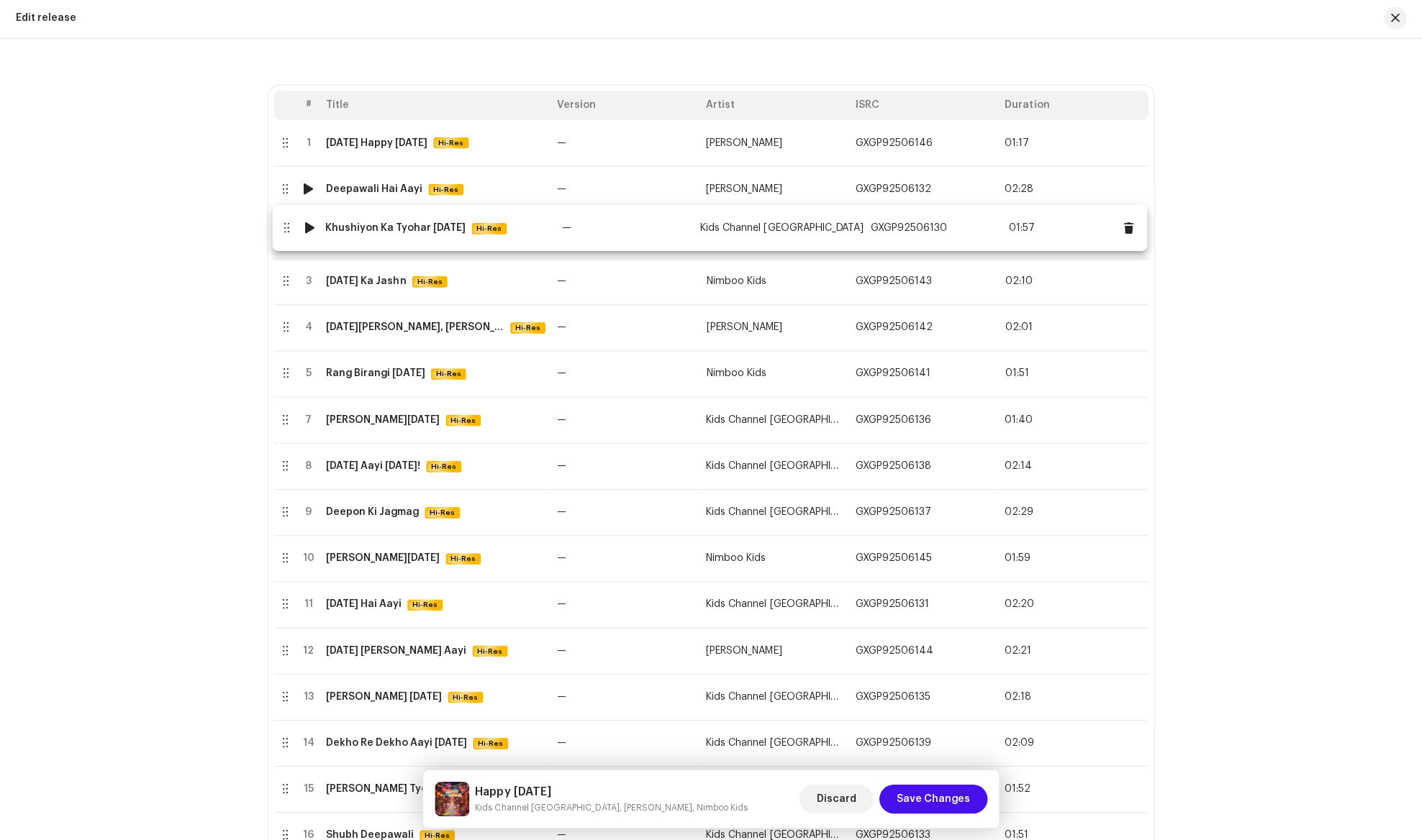
drag, startPoint x: 290, startPoint y: 377, endPoint x: 289, endPoint y: 232, distance: 145.0
click at [289, 232] on body "[PERSON_NAME] River Music Home Clients Catalog Rights Distribution Finance Roya…" at bounding box center [711, 420] width 1422 height 840
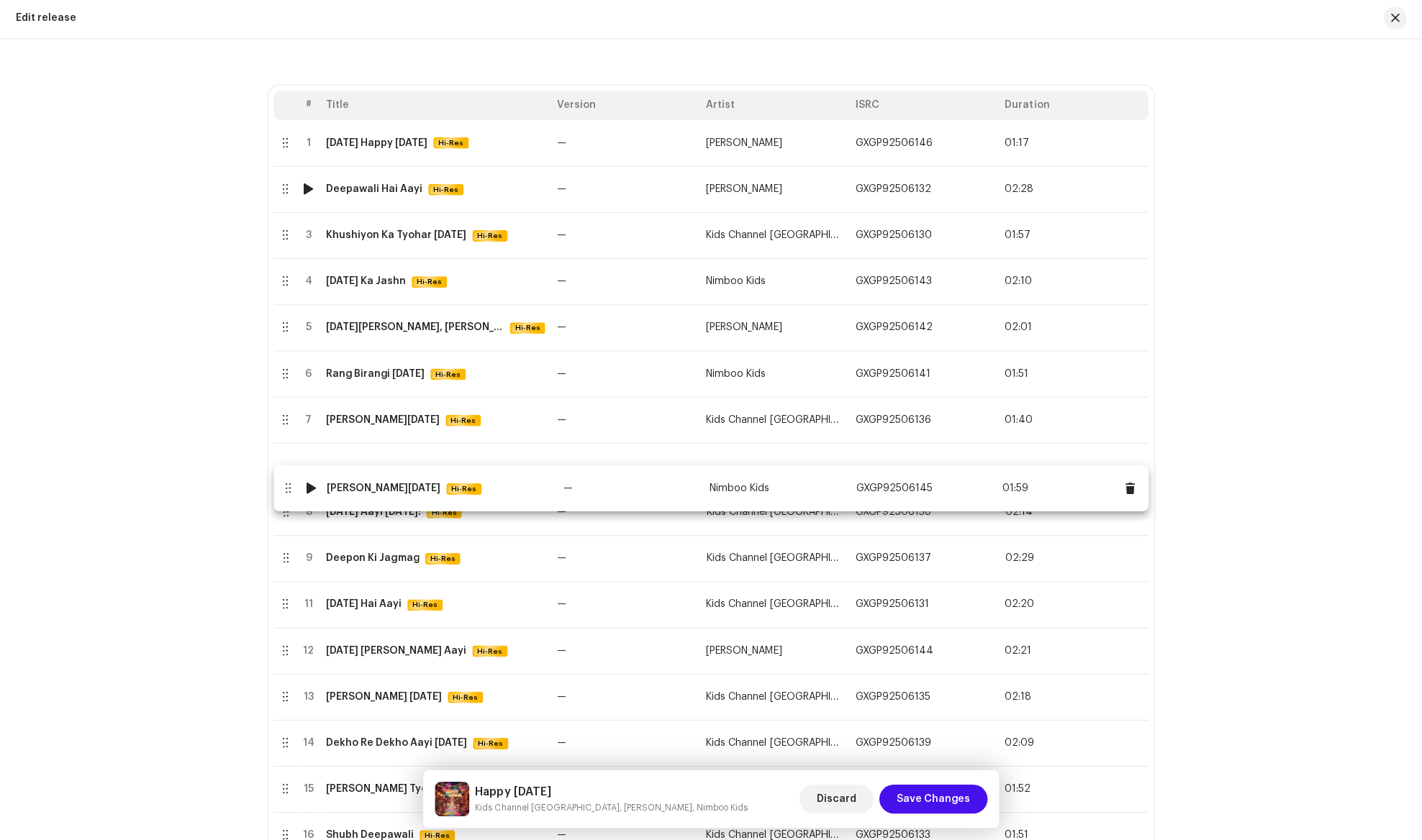
drag, startPoint x: 290, startPoint y: 557, endPoint x: 290, endPoint y: 487, distance: 70.0
click at [290, 487] on body "[PERSON_NAME] River Music Home Clients Catalog Rights Distribution Finance Roya…" at bounding box center [711, 420] width 1422 height 840
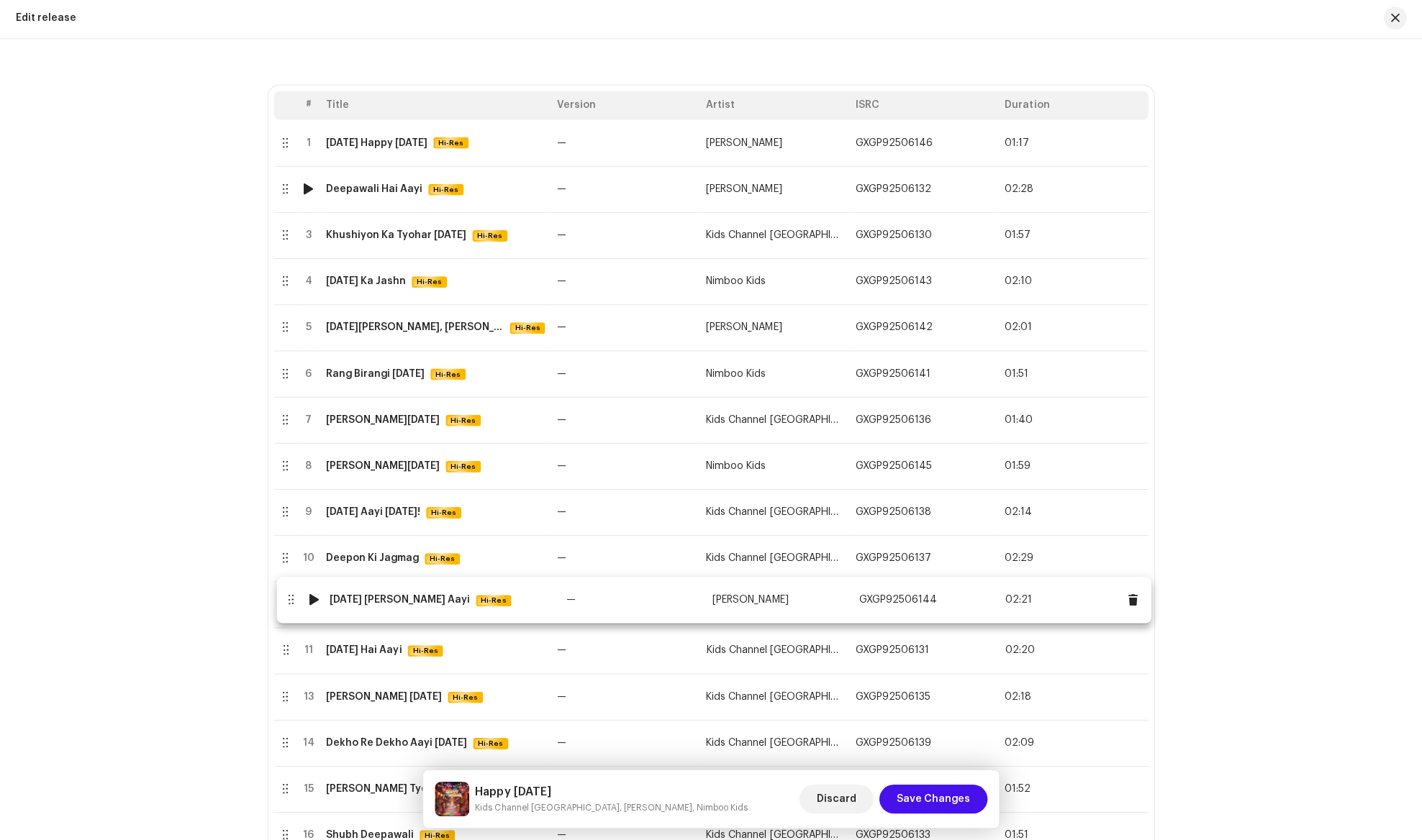
drag, startPoint x: 288, startPoint y: 652, endPoint x: 291, endPoint y: 601, distance: 51.1
click at [291, 601] on body "[PERSON_NAME] River Music Home Clients Catalog Rights Distribution Finance Roya…" at bounding box center [711, 420] width 1422 height 840
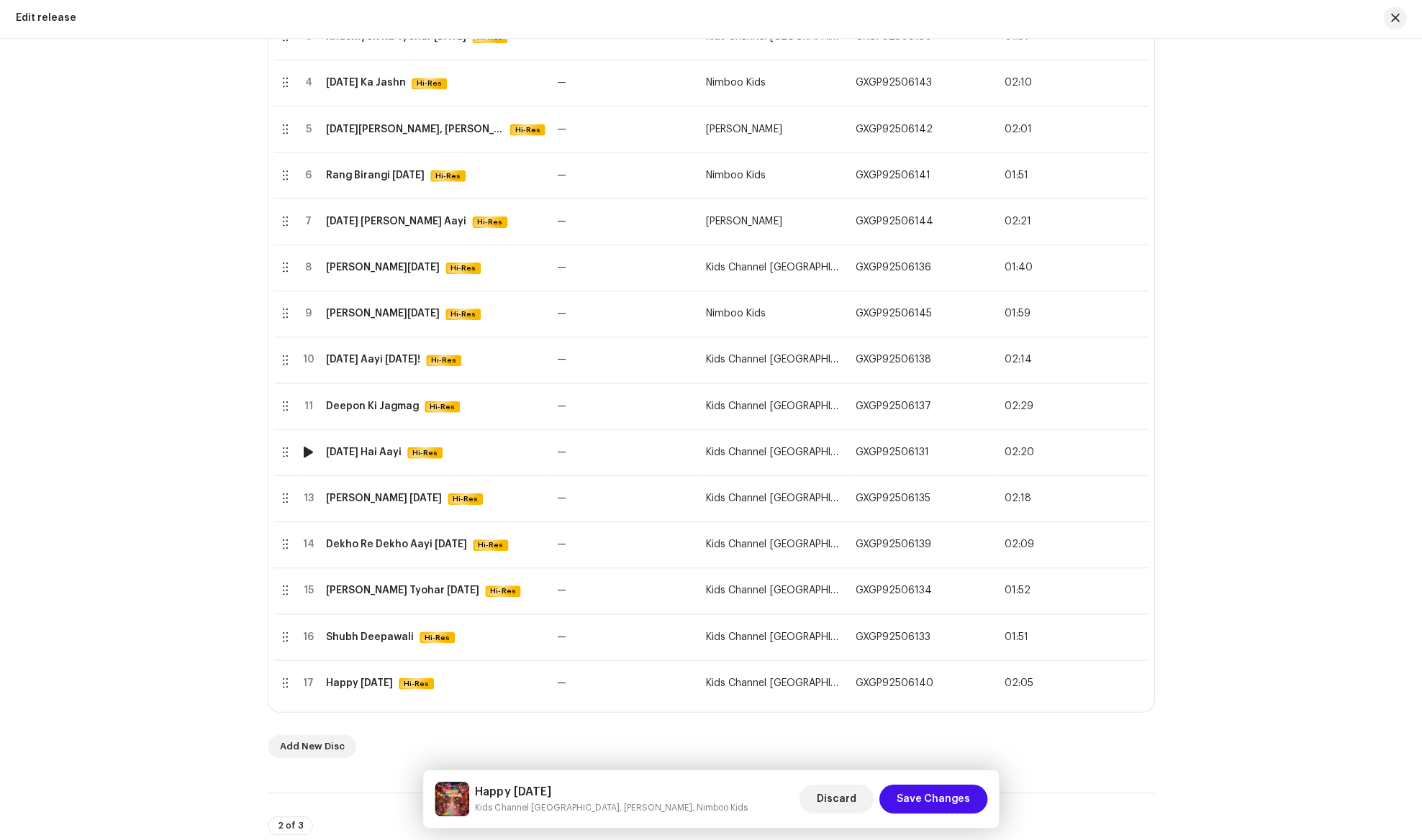
scroll to position [453, 0]
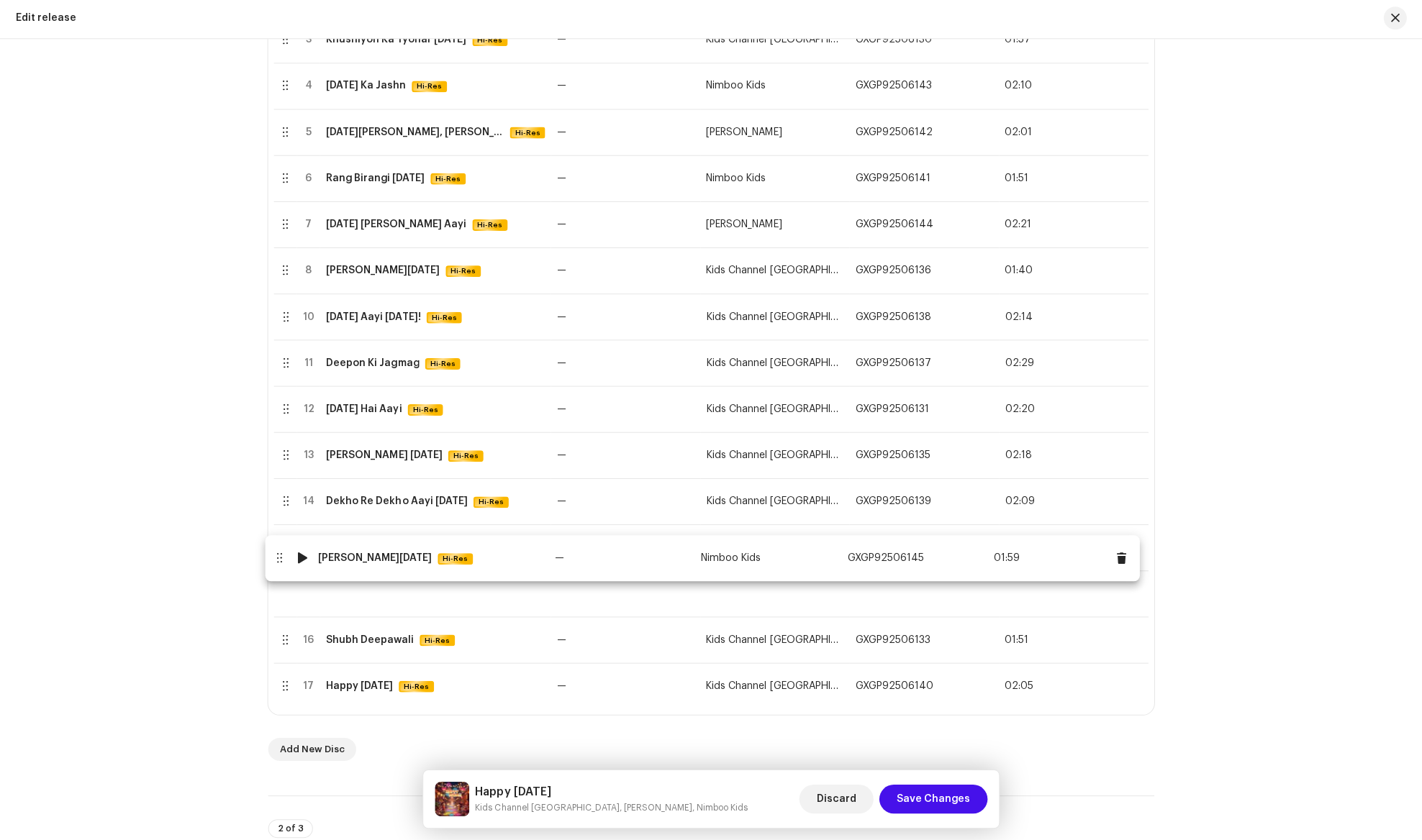
drag, startPoint x: 290, startPoint y: 331, endPoint x: 282, endPoint y: 570, distance: 239.1
click at [282, 570] on body "[PERSON_NAME] River Music Home Clients Catalog Rights Distribution Finance Roya…" at bounding box center [711, 420] width 1422 height 840
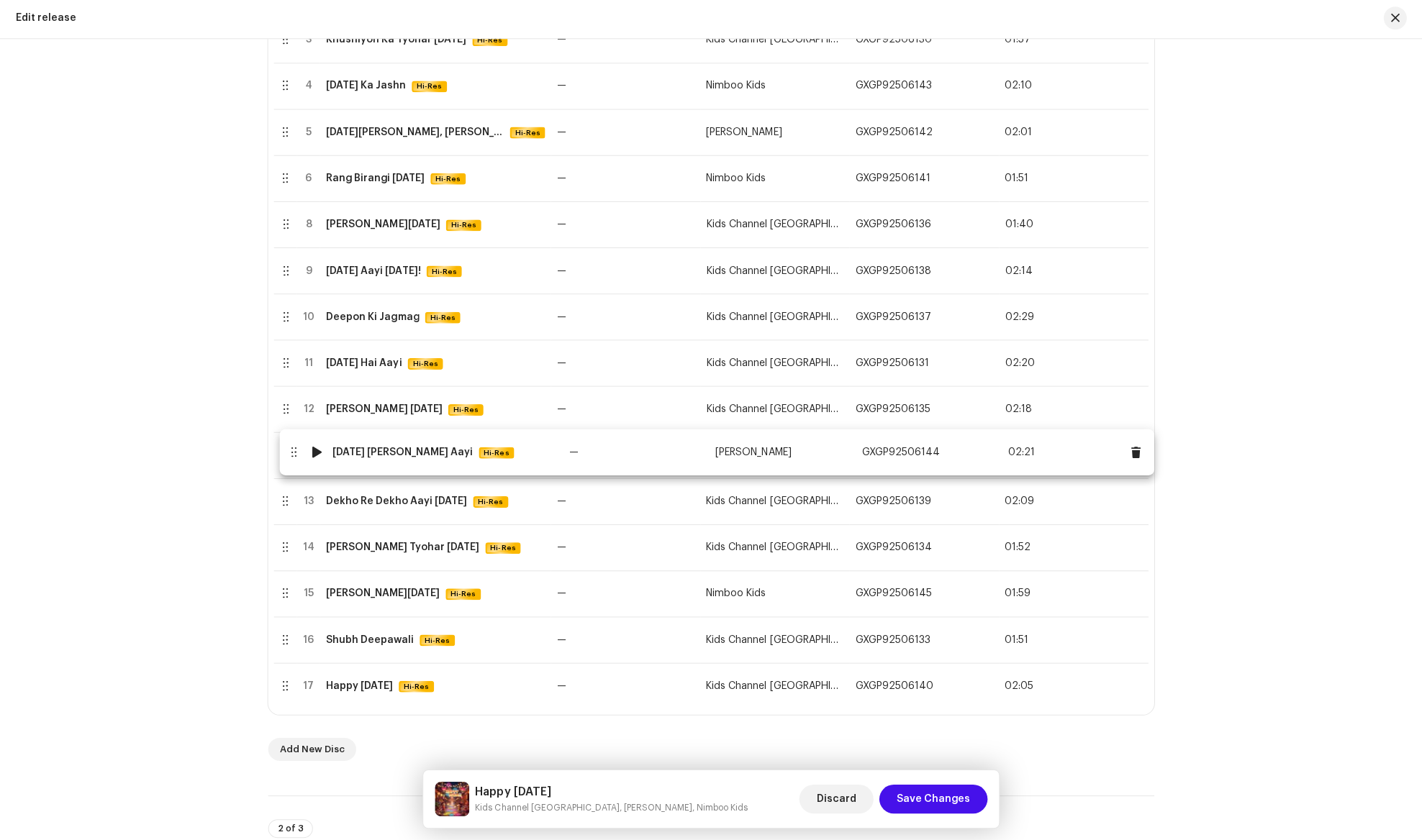
drag, startPoint x: 292, startPoint y: 229, endPoint x: 298, endPoint y: 456, distance: 227.1
click at [298, 456] on body "[PERSON_NAME] River Music Home Clients Catalog Rights Distribution Finance Roya…" at bounding box center [711, 420] width 1422 height 840
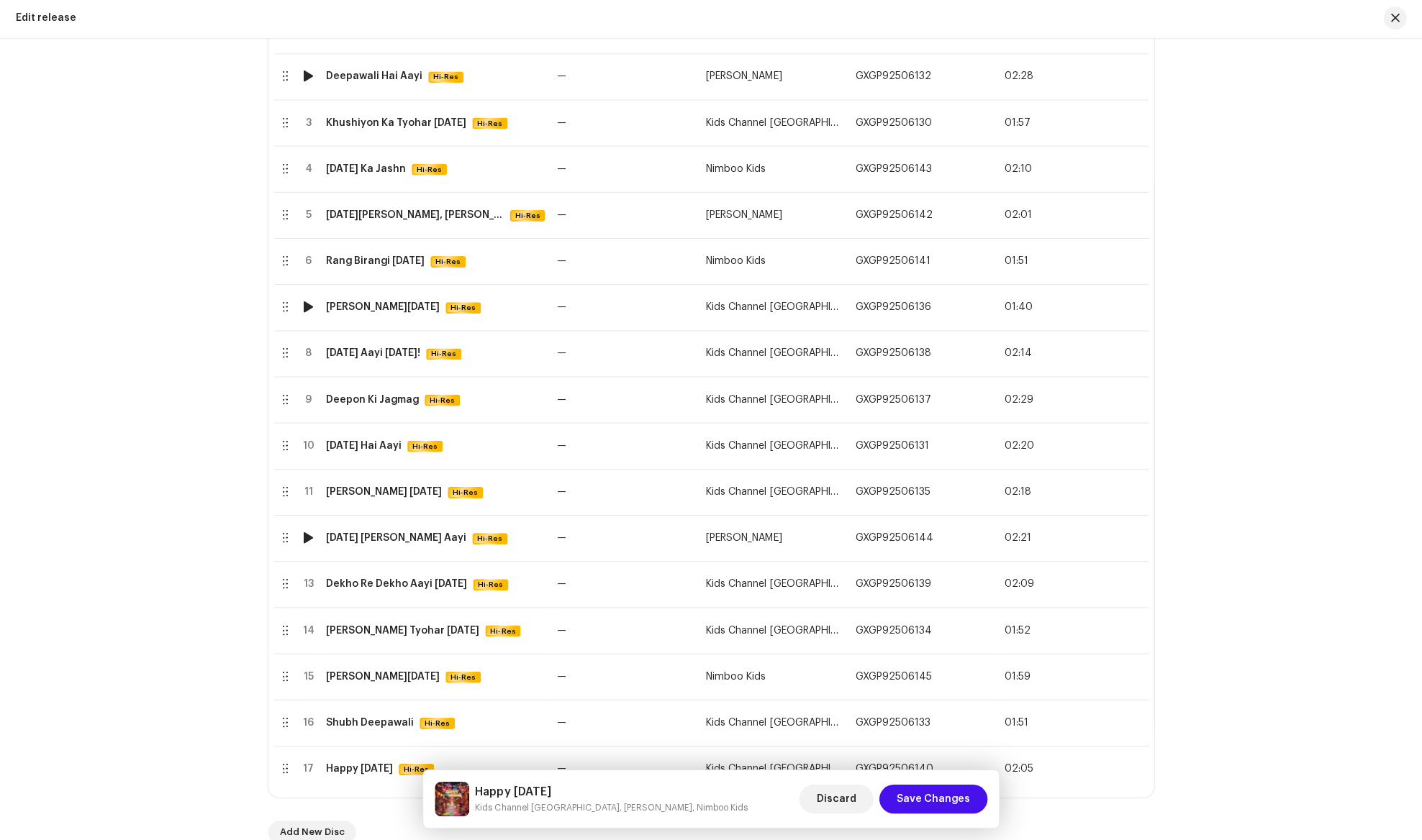
scroll to position [368, 0]
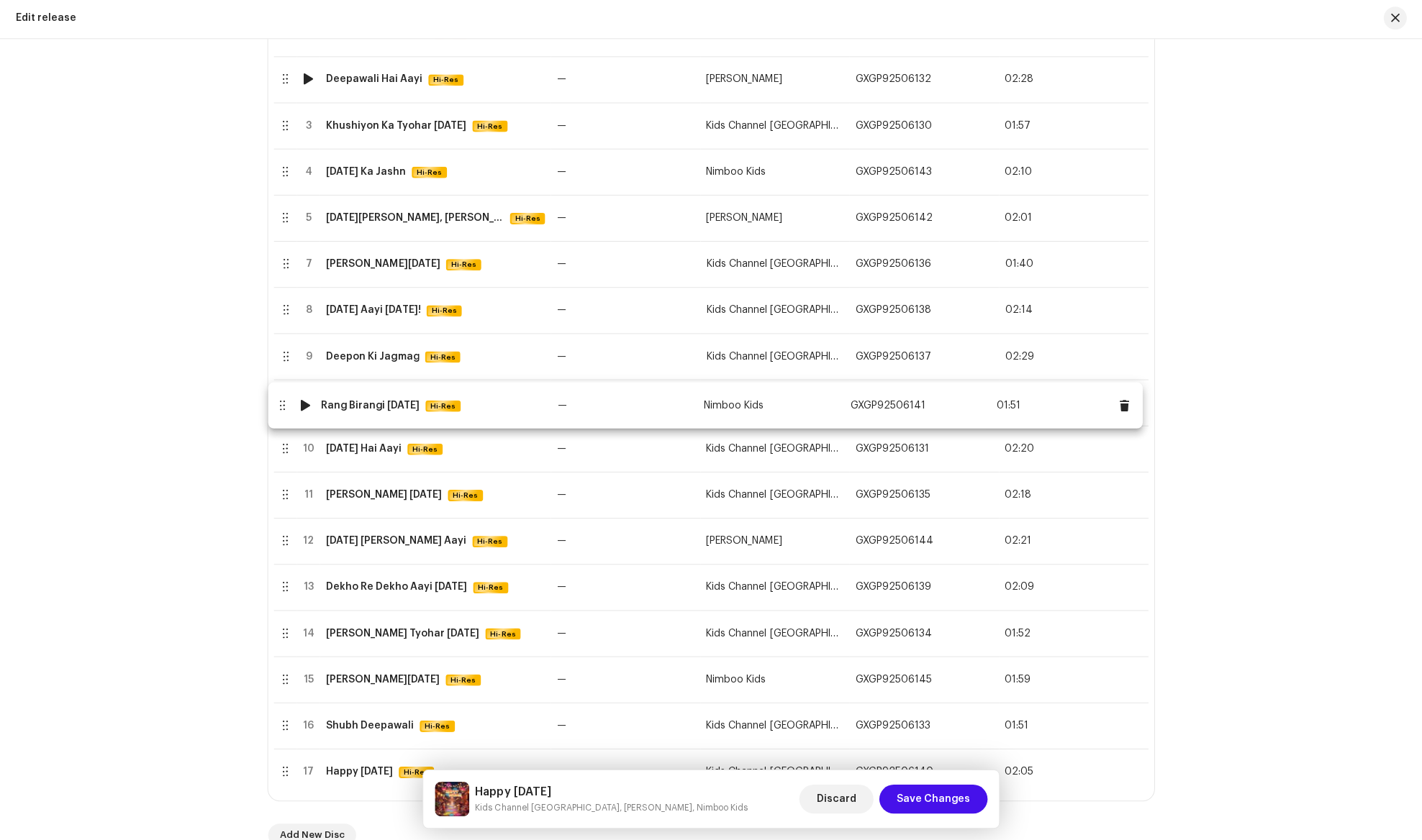
drag, startPoint x: 285, startPoint y: 263, endPoint x: 279, endPoint y: 405, distance: 142.1
click at [279, 405] on body "[PERSON_NAME] River Music Home Clients Catalog Rights Distribution Finance Roya…" at bounding box center [711, 420] width 1422 height 840
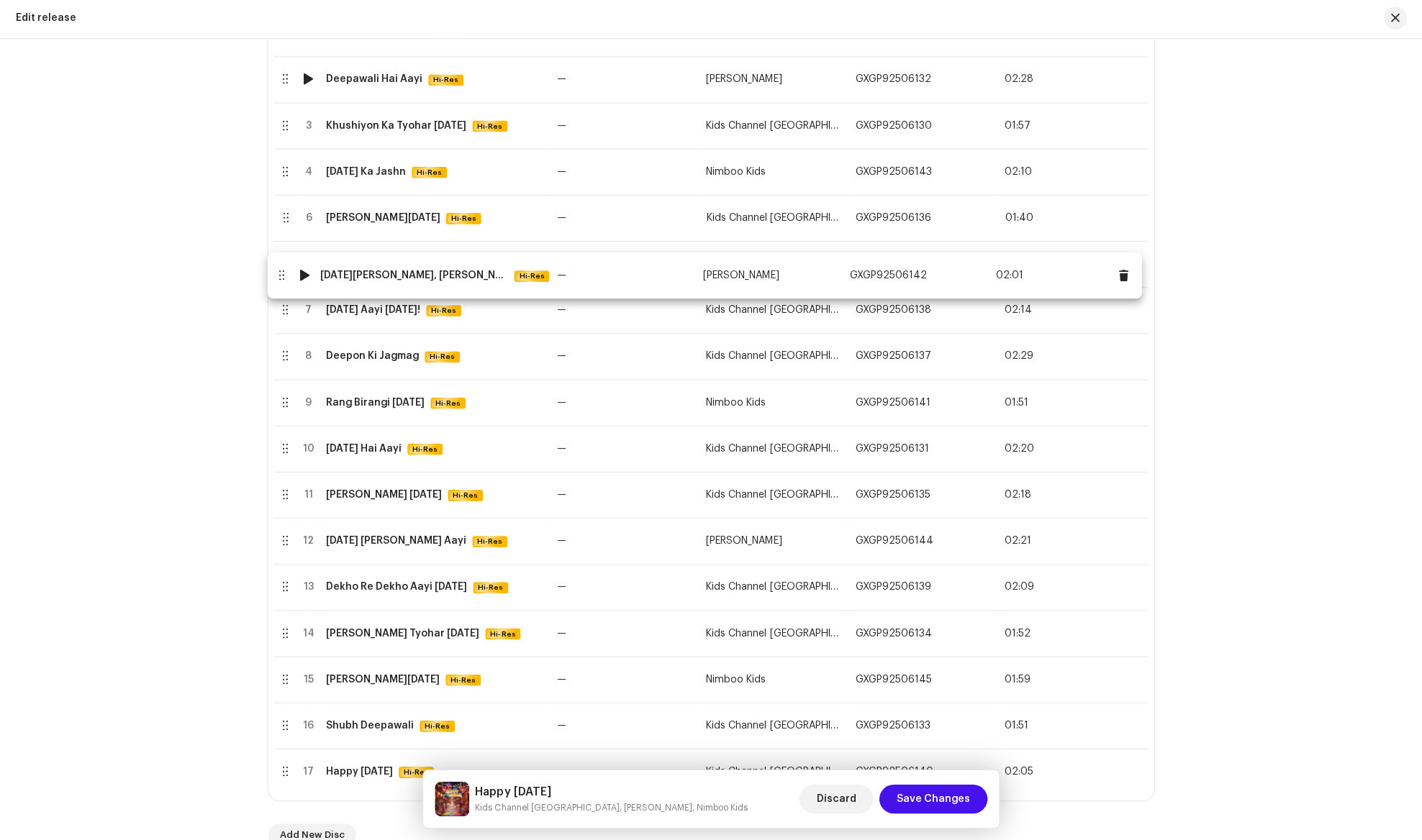
drag, startPoint x: 291, startPoint y: 223, endPoint x: 285, endPoint y: 281, distance: 58.3
click at [285, 281] on body "[PERSON_NAME] River Music Home Clients Catalog Rights Distribution Finance Roya…" at bounding box center [711, 420] width 1422 height 840
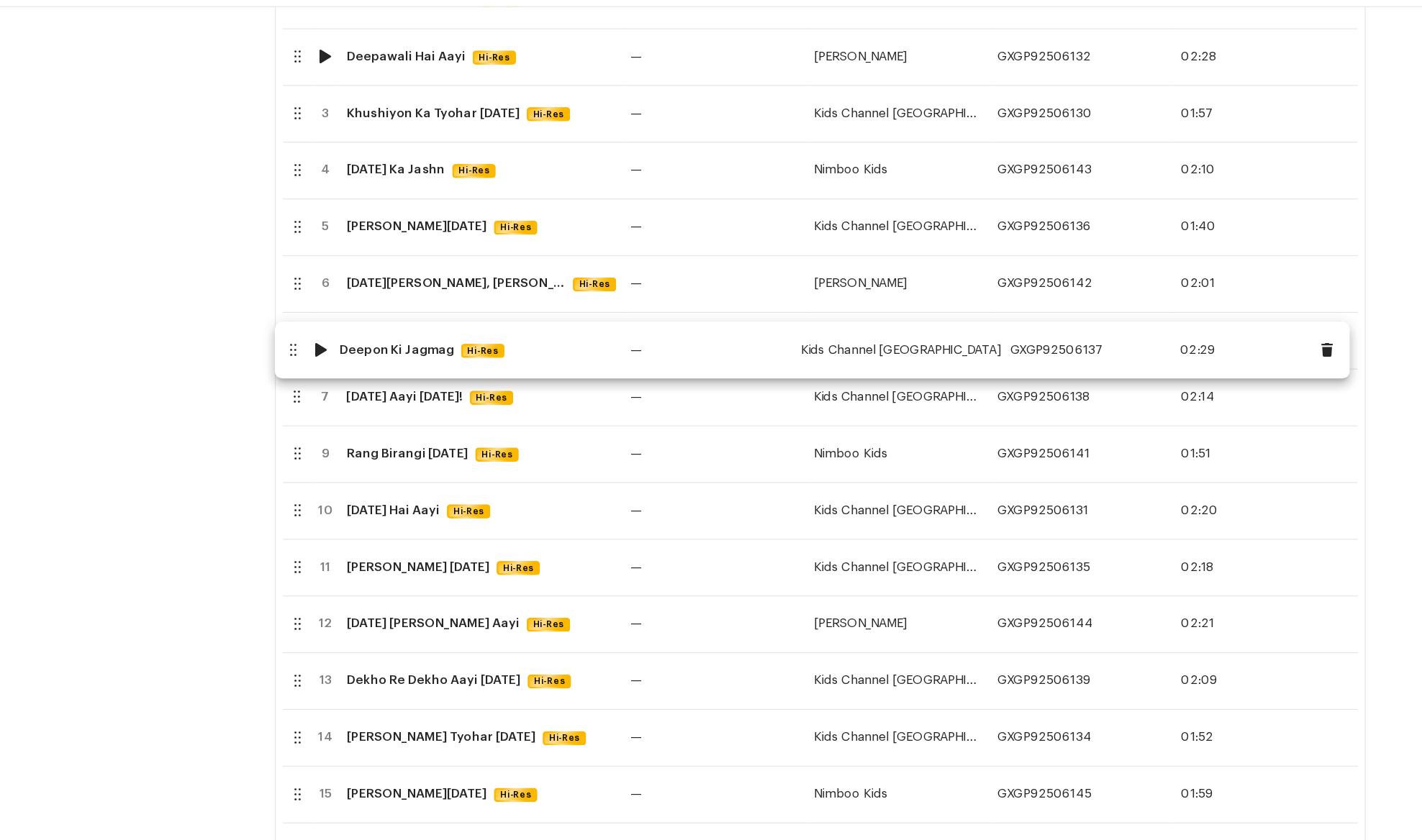
drag, startPoint x: 290, startPoint y: 362, endPoint x: 282, endPoint y: 321, distance: 41.8
click at [282, 321] on body "[PERSON_NAME] River Music Home Clients Catalog Rights Distribution Finance Roya…" at bounding box center [711, 420] width 1422 height 840
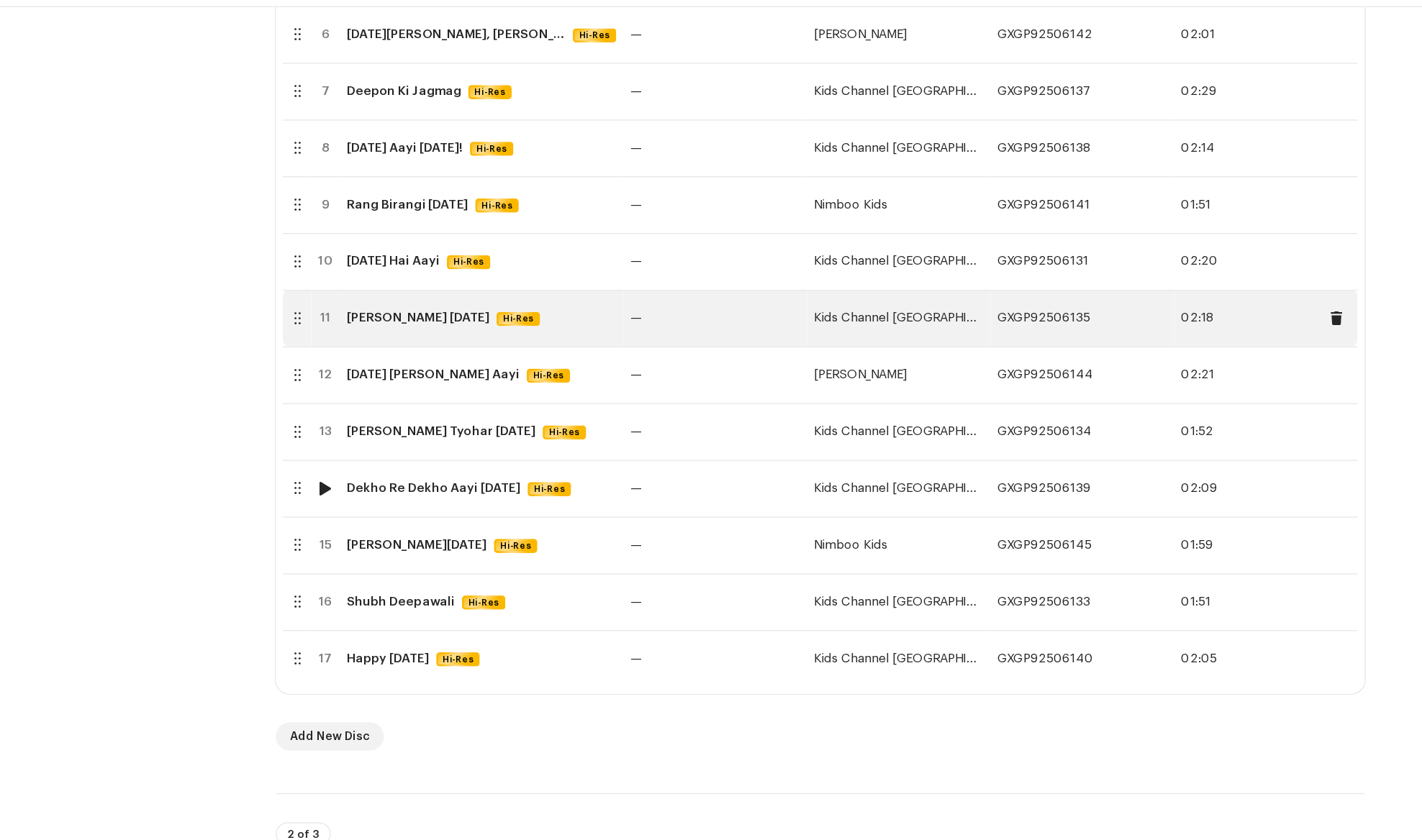
scroll to position [595, 0]
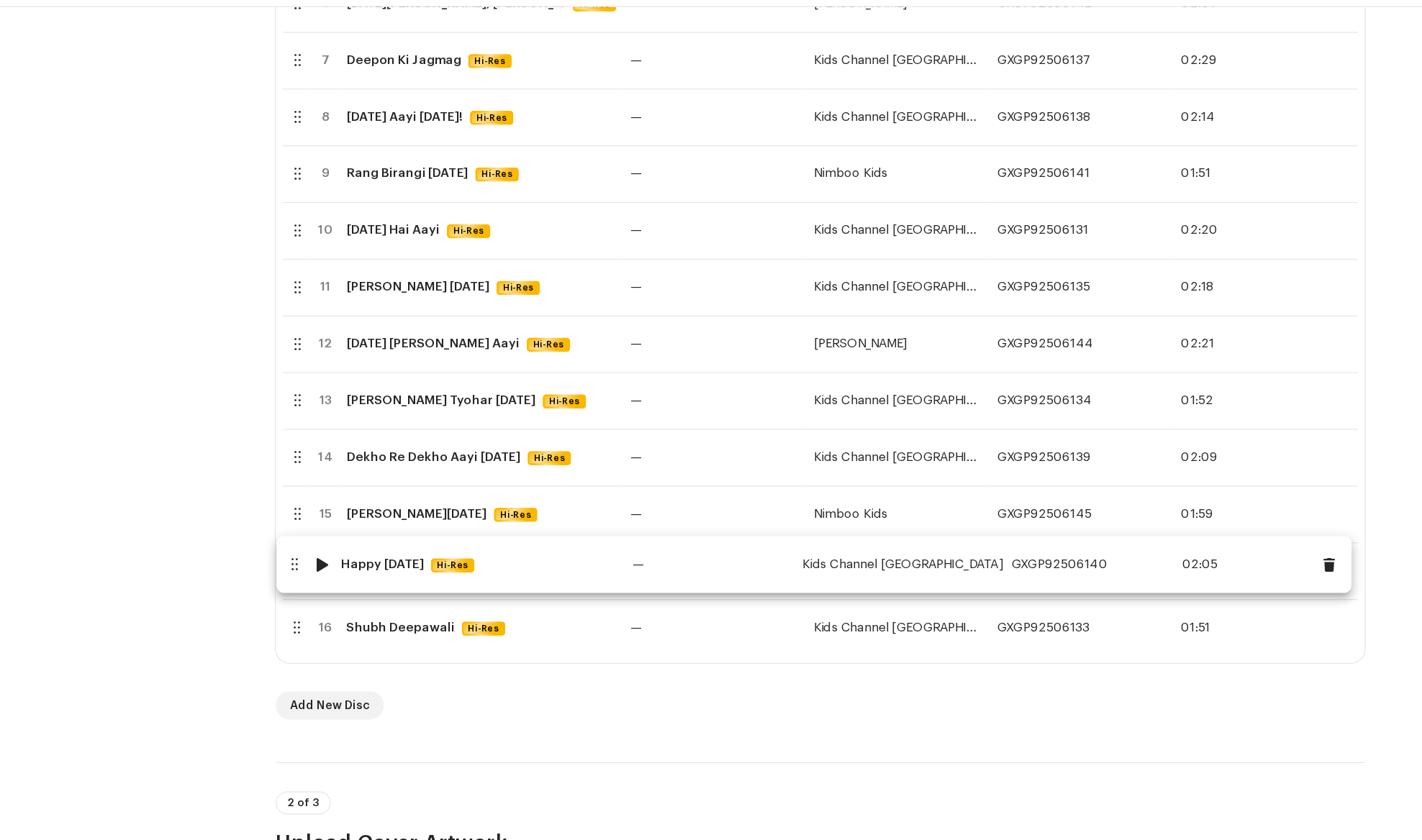
drag, startPoint x: 290, startPoint y: 550, endPoint x: 285, endPoint y: 497, distance: 53.2
click at [285, 497] on body "[PERSON_NAME] River Music Home Clients Catalog Rights Distribution Finance Roya…" at bounding box center [711, 420] width 1422 height 840
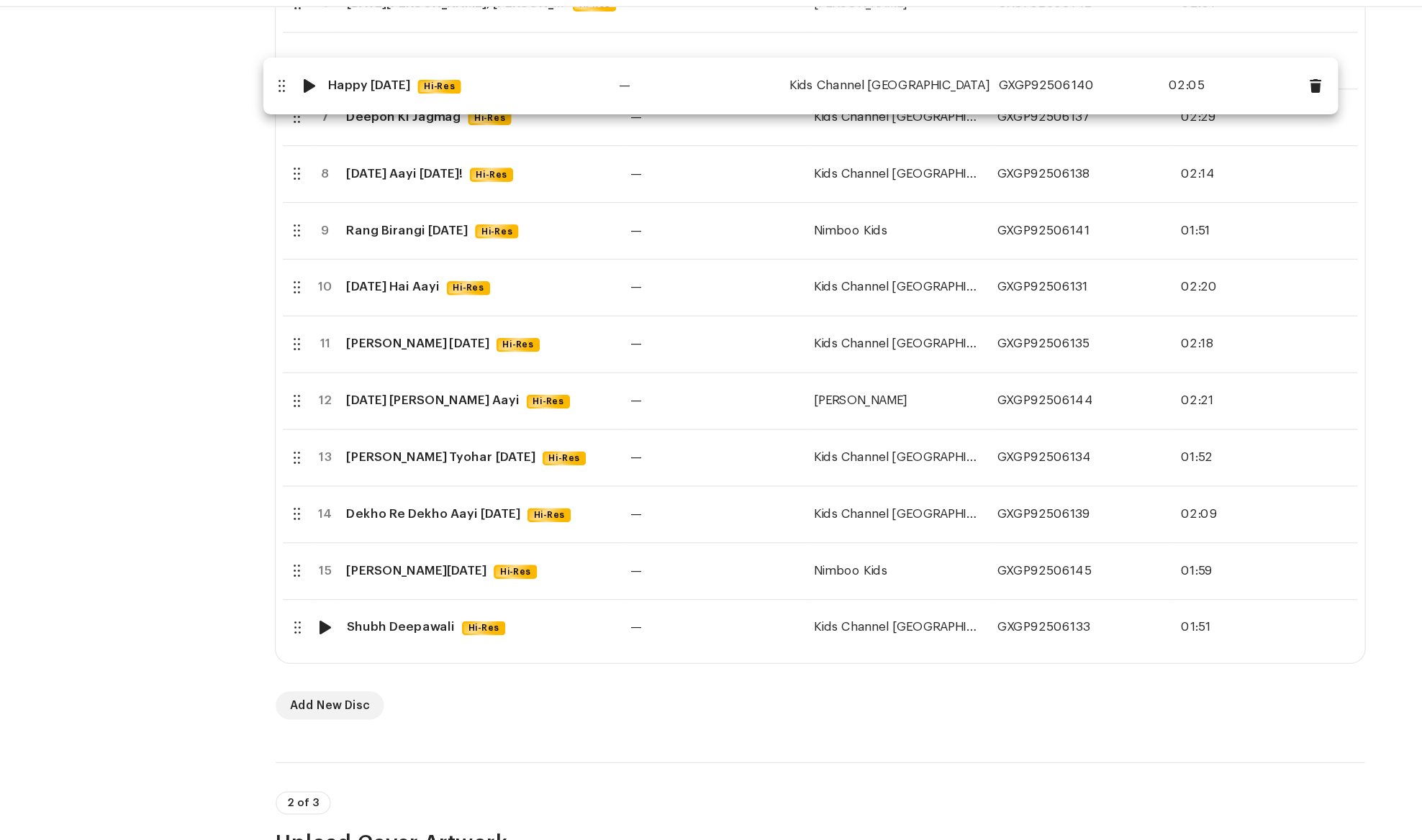
drag, startPoint x: 285, startPoint y: 498, endPoint x: 269, endPoint y: 105, distance: 393.3
click at [269, 105] on body "[PERSON_NAME] River Music Home Clients Catalog Rights Distribution Finance Roya…" at bounding box center [711, 420] width 1422 height 840
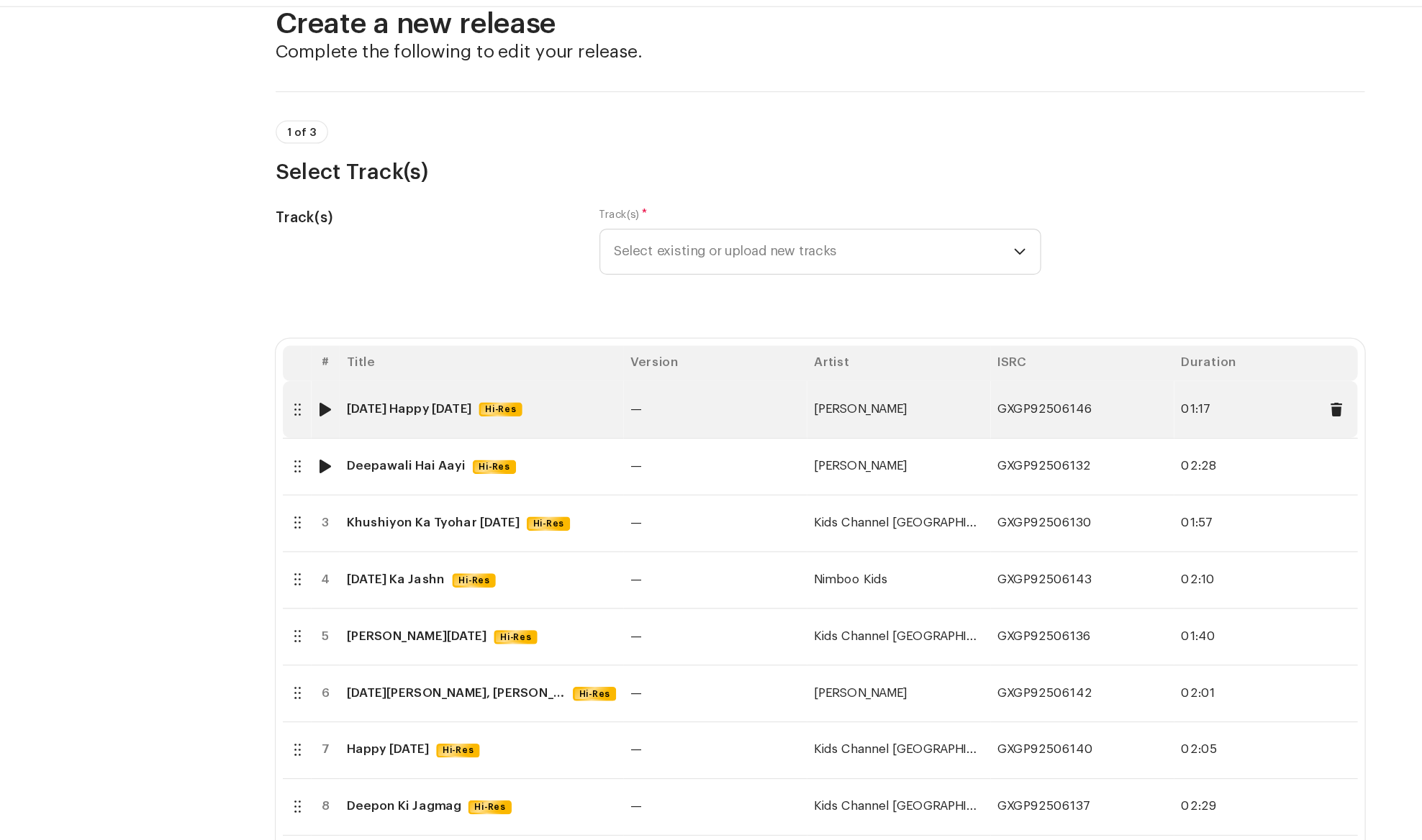
scroll to position [35, 0]
click at [312, 370] on div at bounding box center [310, 369] width 11 height 12
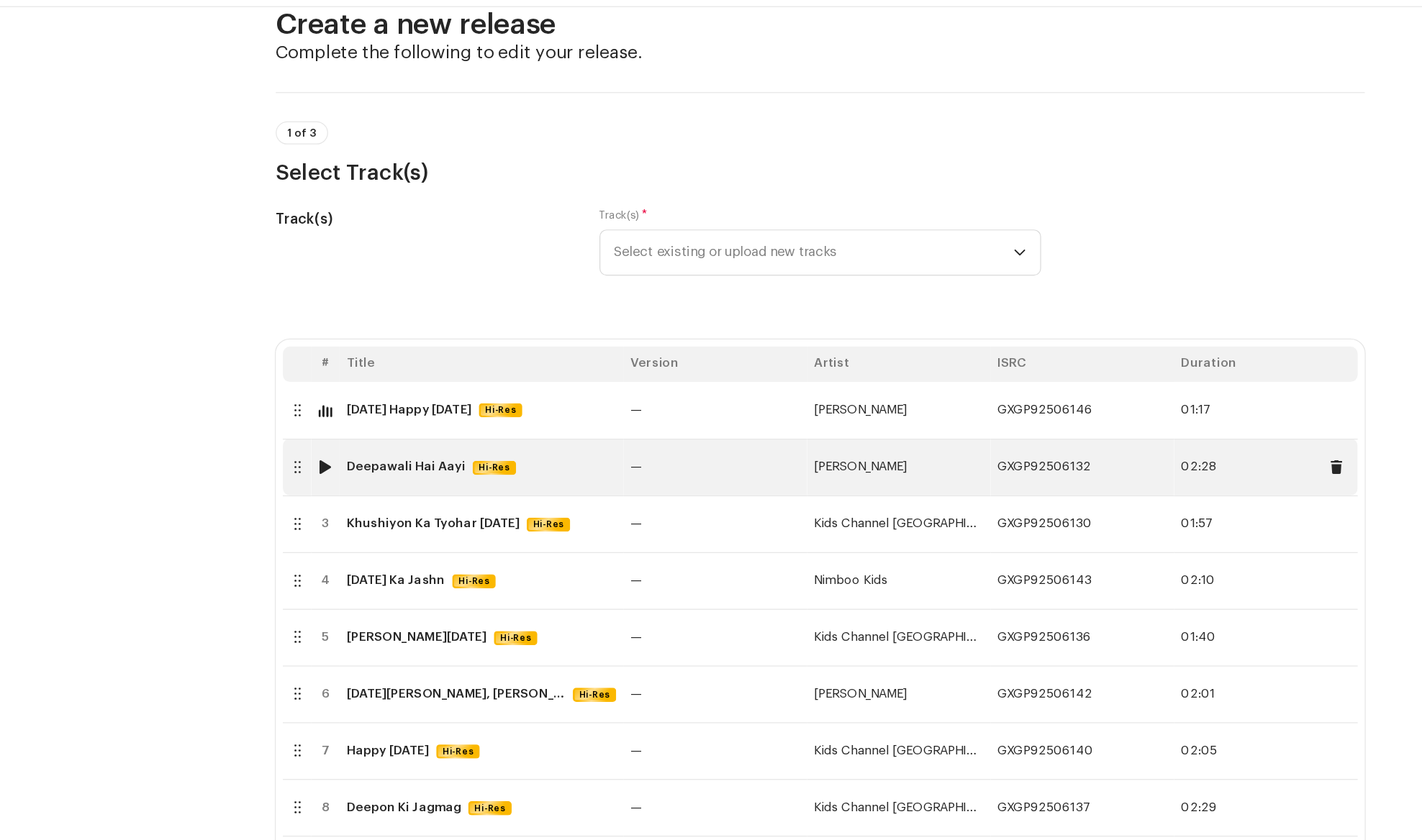
click at [310, 411] on div at bounding box center [310, 415] width 11 height 12
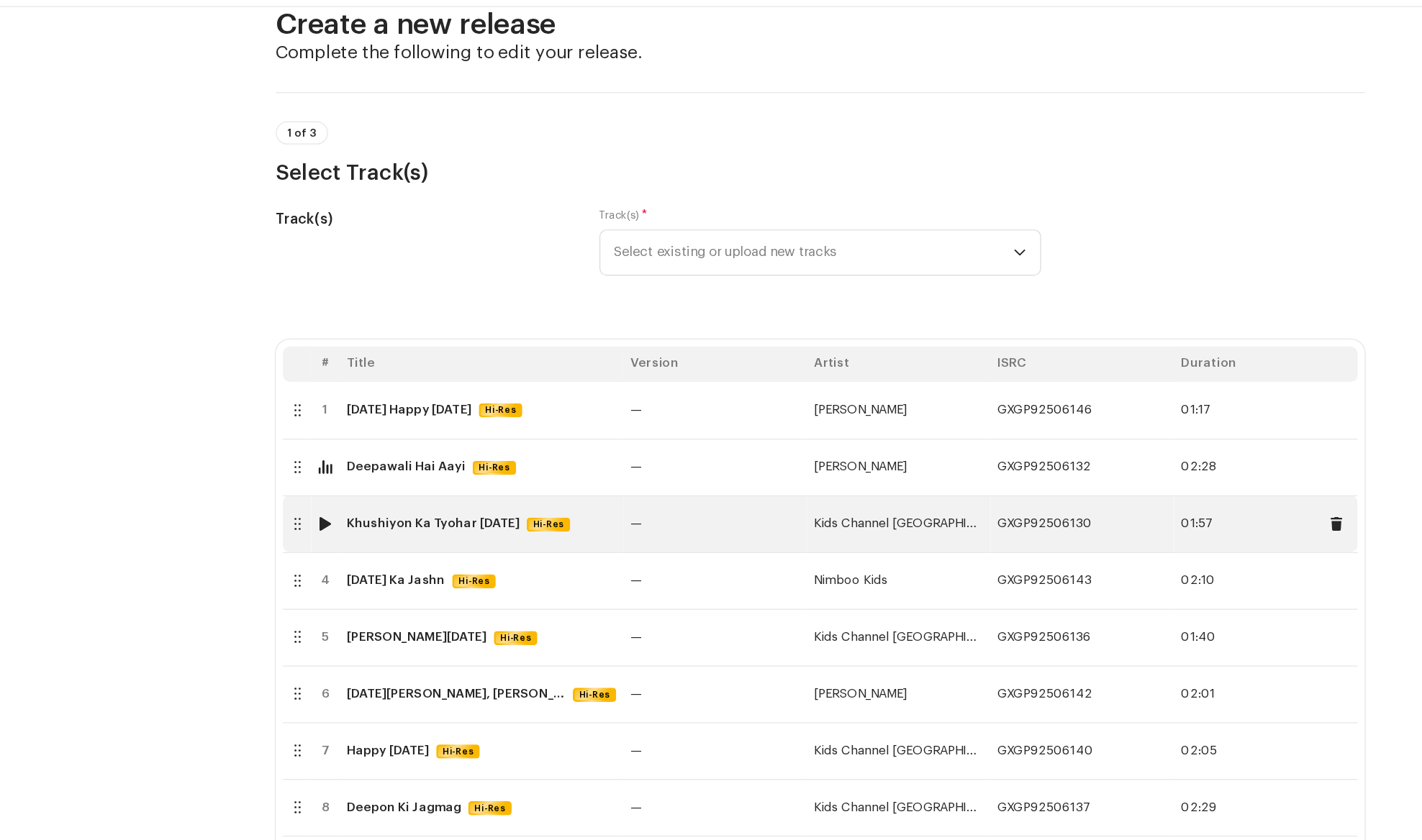
click at [314, 462] on div at bounding box center [310, 460] width 11 height 12
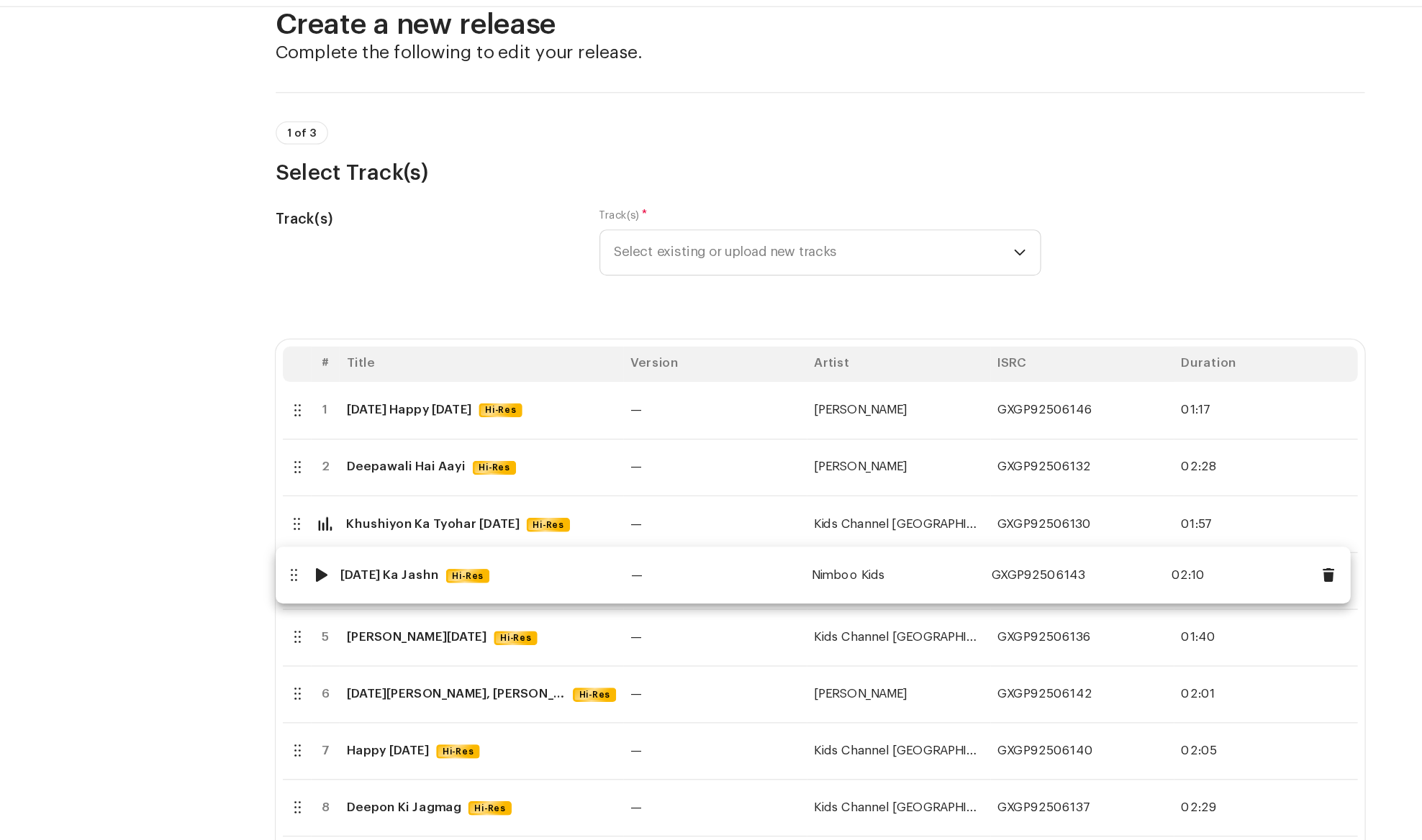
click at [282, 493] on body "[PERSON_NAME] River Music Home Clients Catalog Rights Distribution Finance Roya…" at bounding box center [711, 420] width 1422 height 840
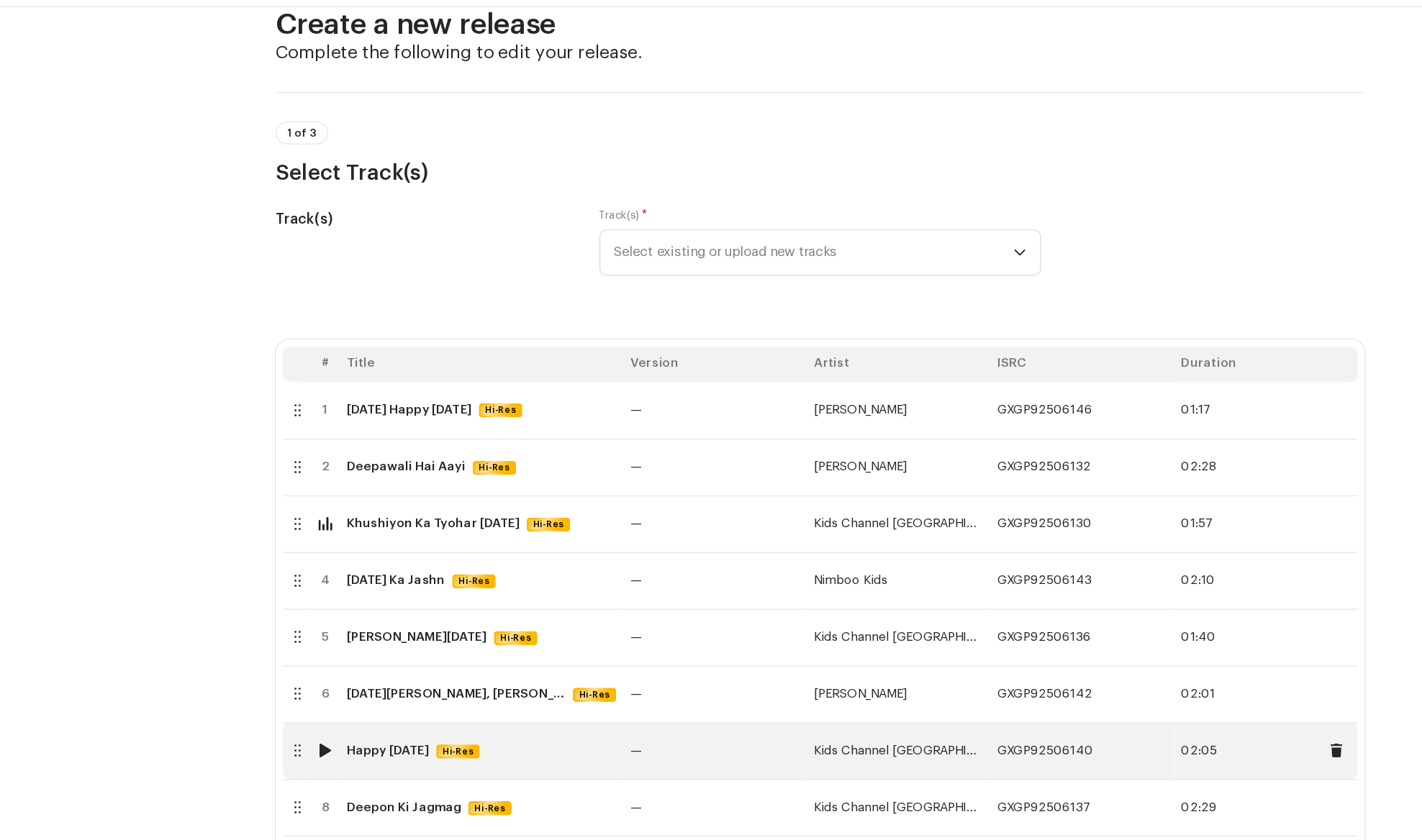
click at [290, 641] on div at bounding box center [287, 645] width 12 height 12
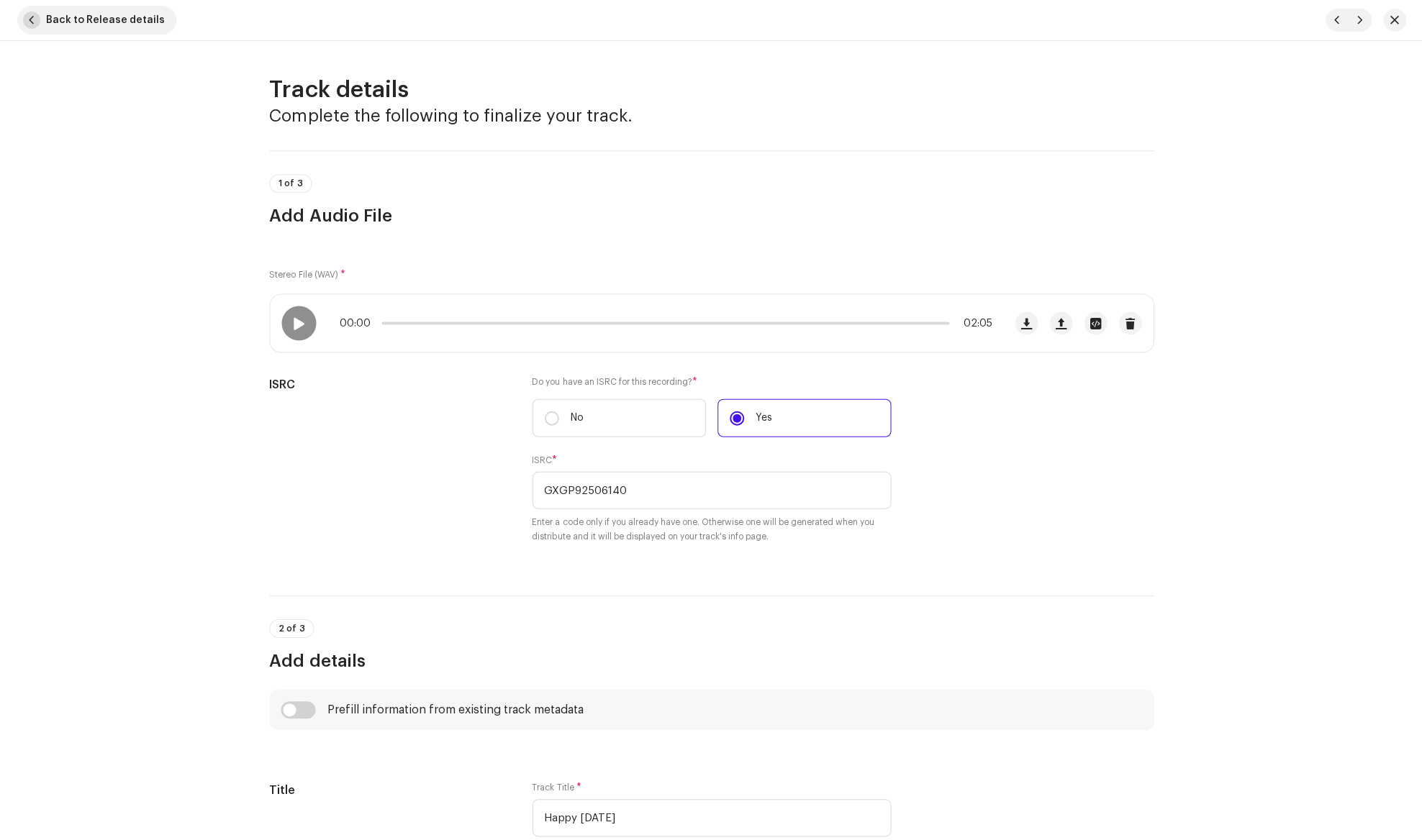
click at [72, 30] on span "Back to Release details" at bounding box center [105, 20] width 119 height 29
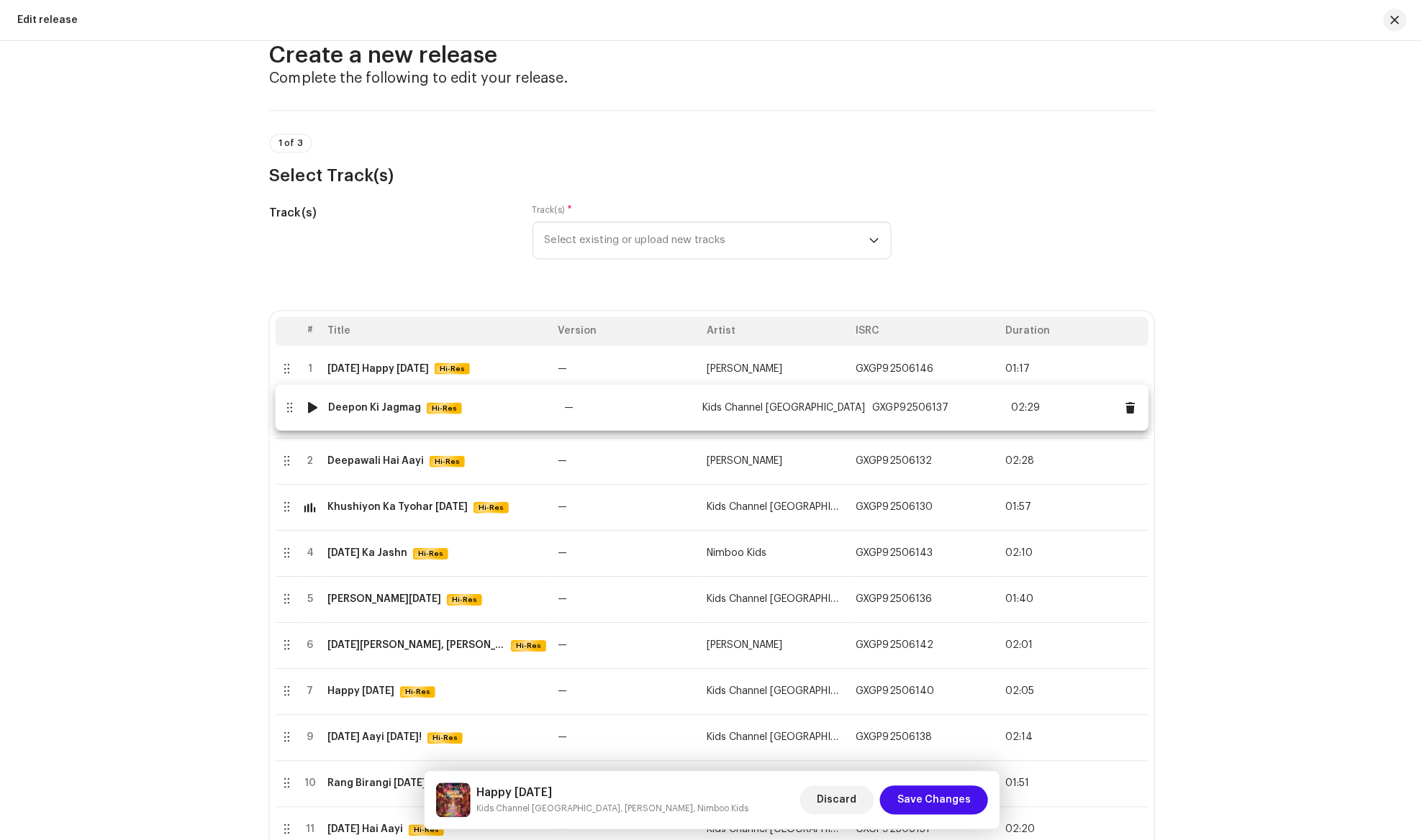
drag, startPoint x: 294, startPoint y: 694, endPoint x: 294, endPoint y: 411, distance: 283.0
click at [294, 411] on body "[PERSON_NAME] River Music Home Clients Catalog Rights Distribution Finance Roya…" at bounding box center [711, 420] width 1422 height 840
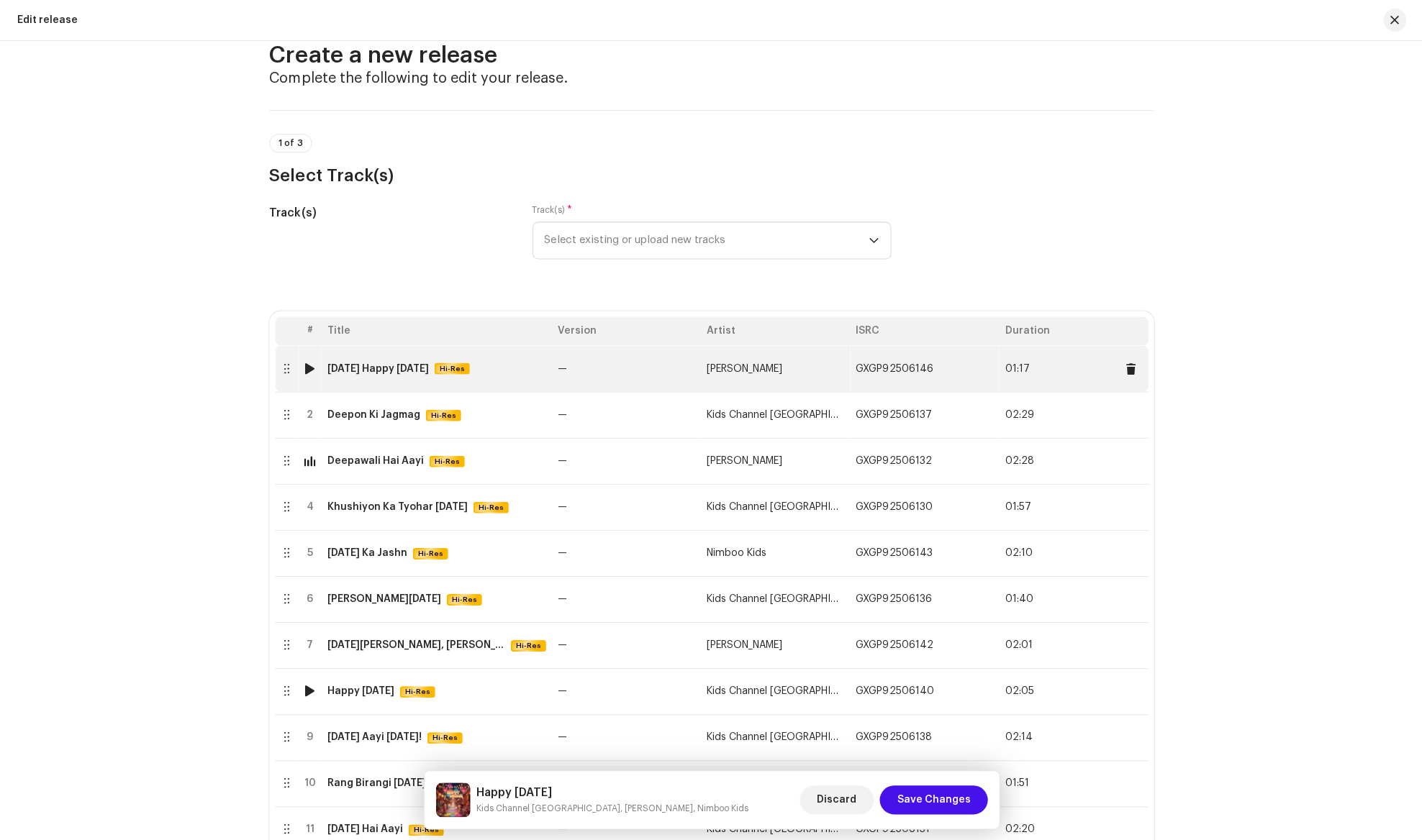
click at [311, 370] on div at bounding box center [310, 369] width 11 height 12
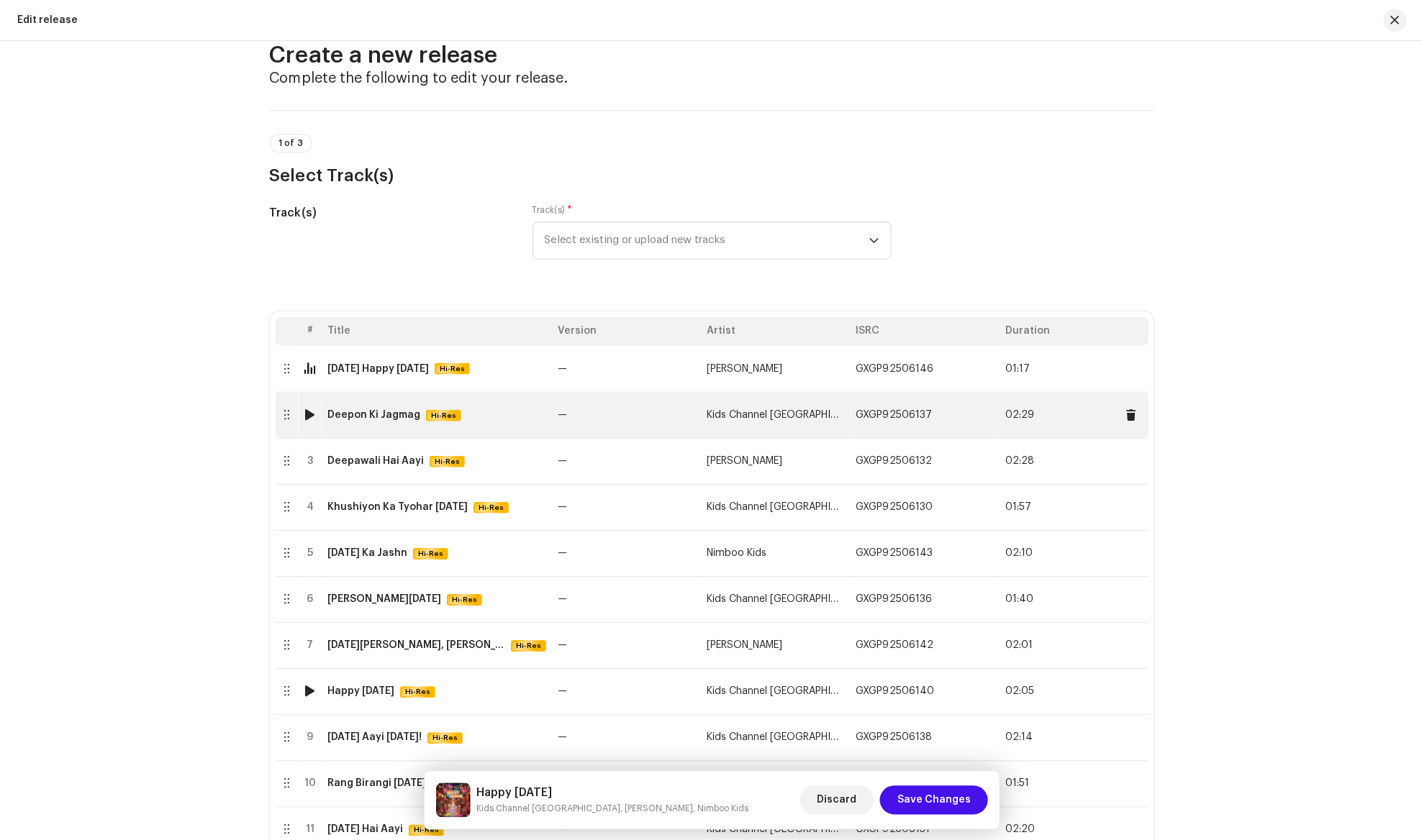
click at [312, 414] on div at bounding box center [310, 415] width 11 height 12
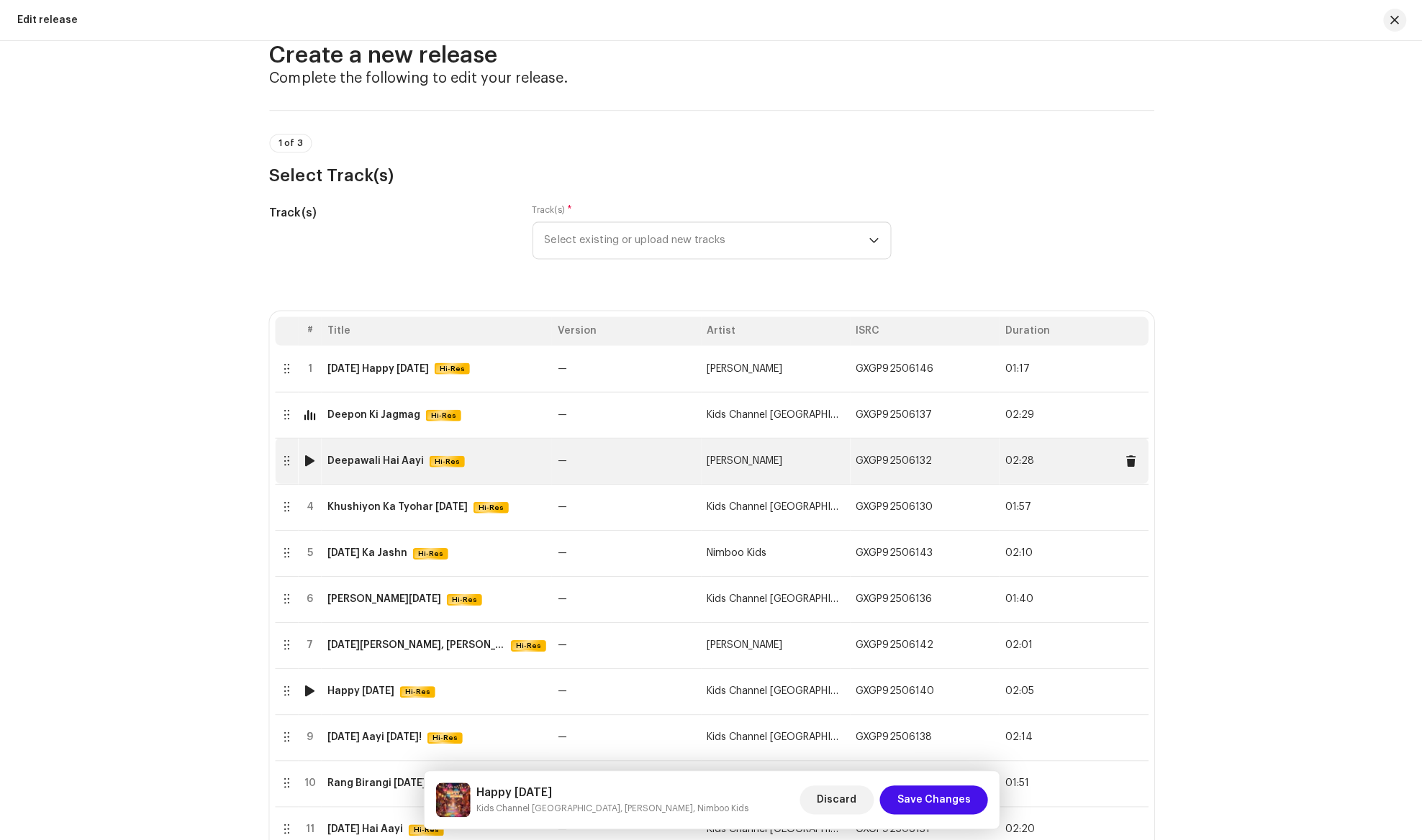
click at [308, 459] on div at bounding box center [310, 460] width 11 height 12
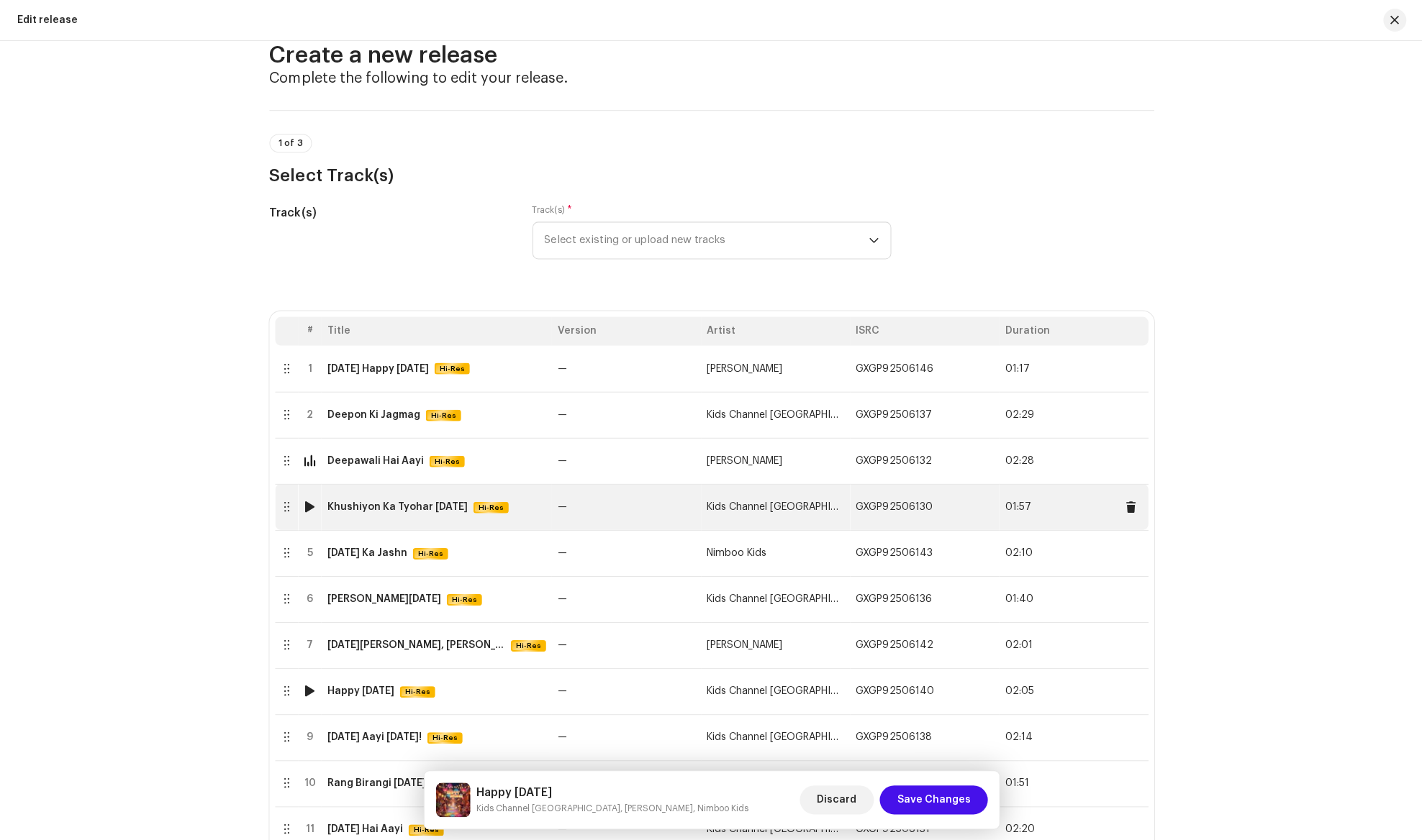
click at [313, 510] on div at bounding box center [310, 506] width 11 height 12
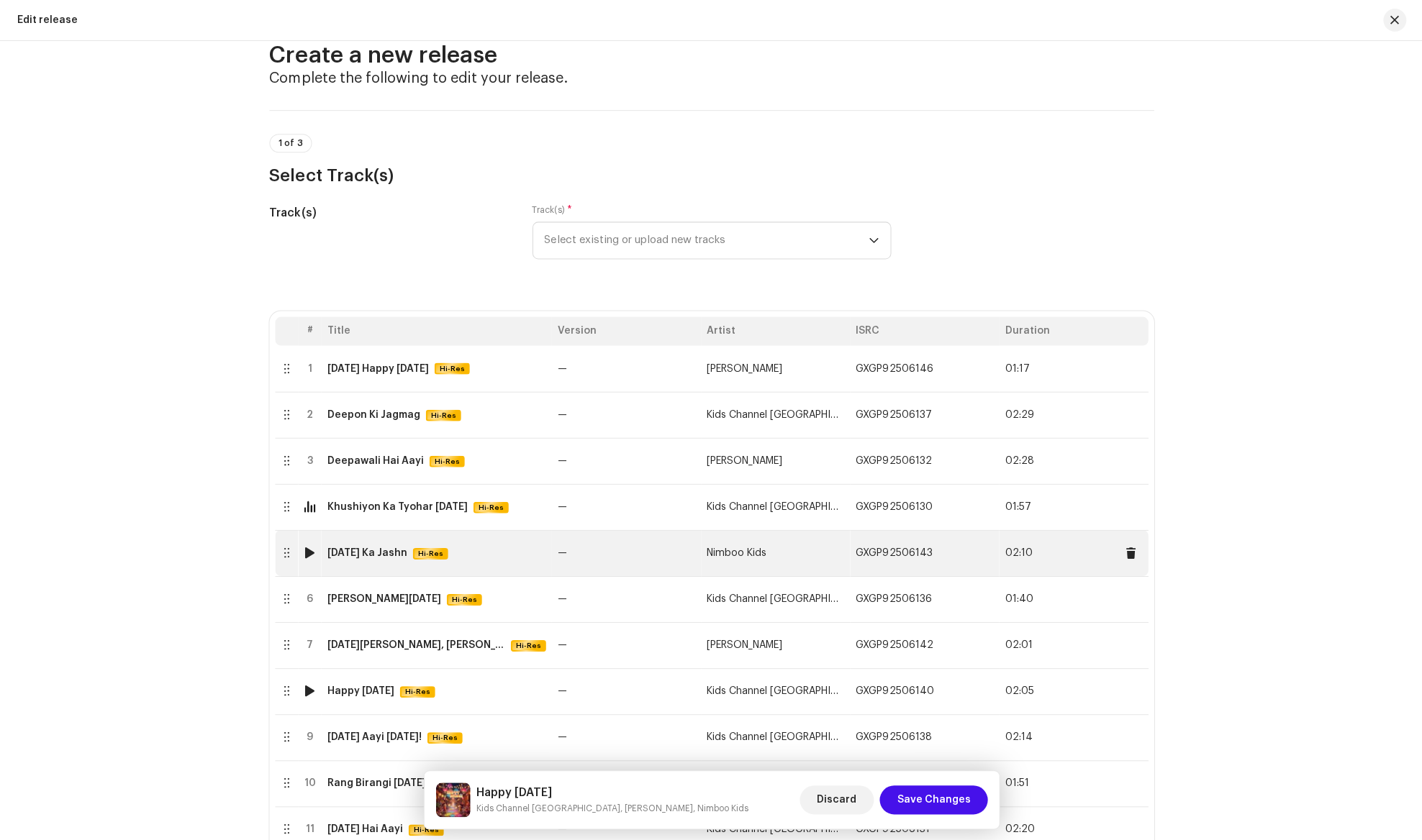
click at [308, 551] on div at bounding box center [310, 552] width 11 height 12
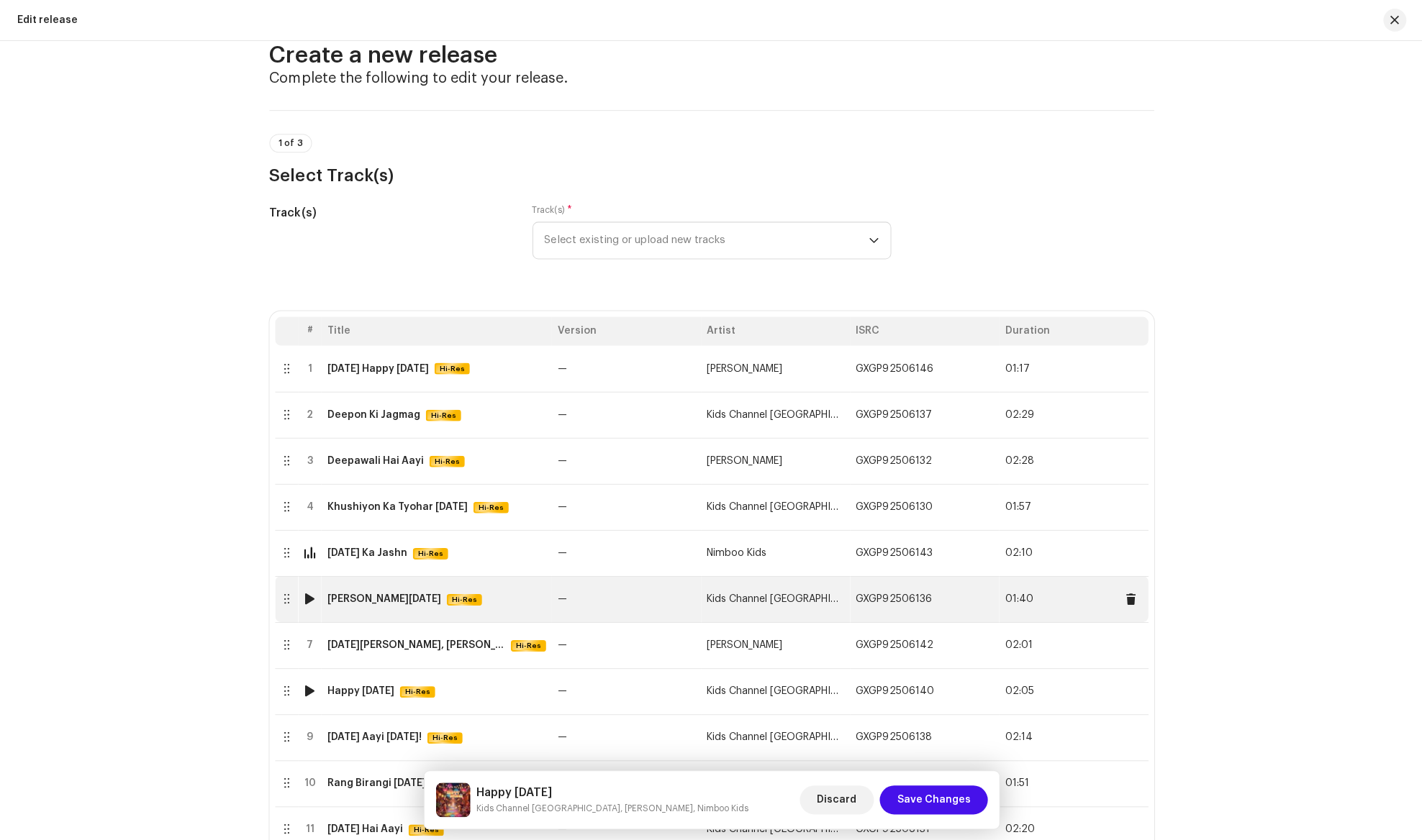
click at [310, 595] on div at bounding box center [310, 599] width 11 height 12
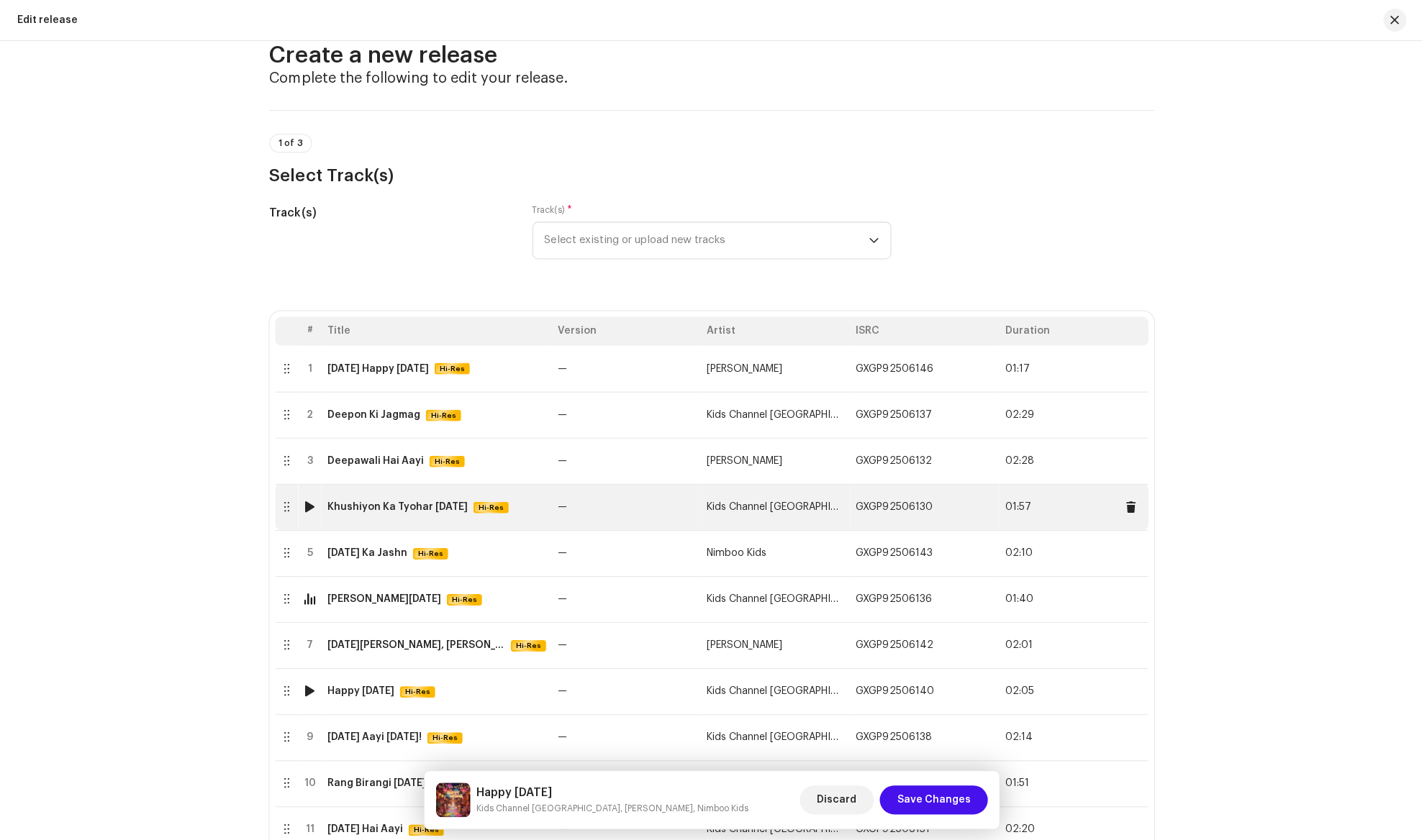
click at [310, 516] on td "4" at bounding box center [309, 506] width 23 height 46
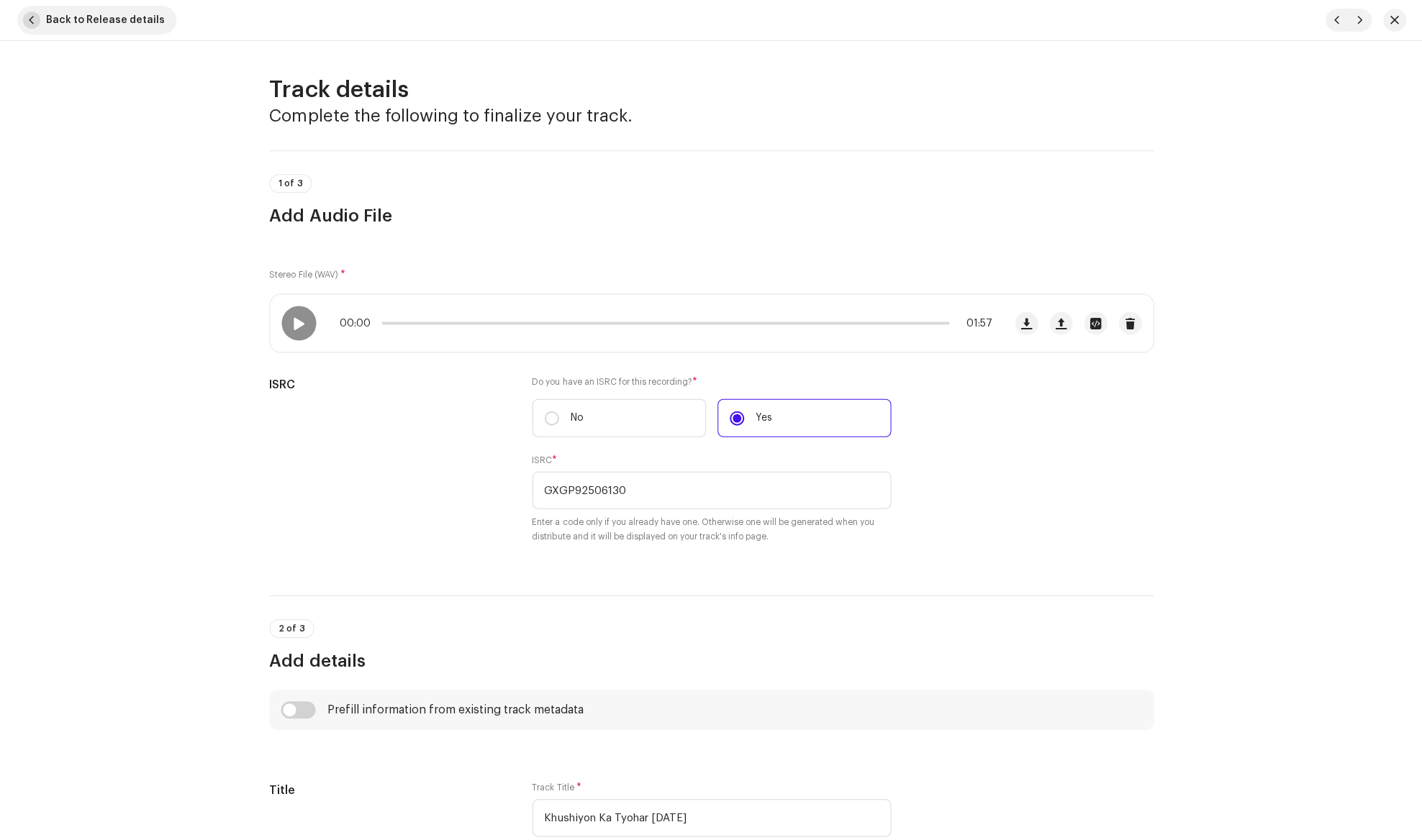
click at [71, 26] on span "Back to Release details" at bounding box center [105, 20] width 119 height 29
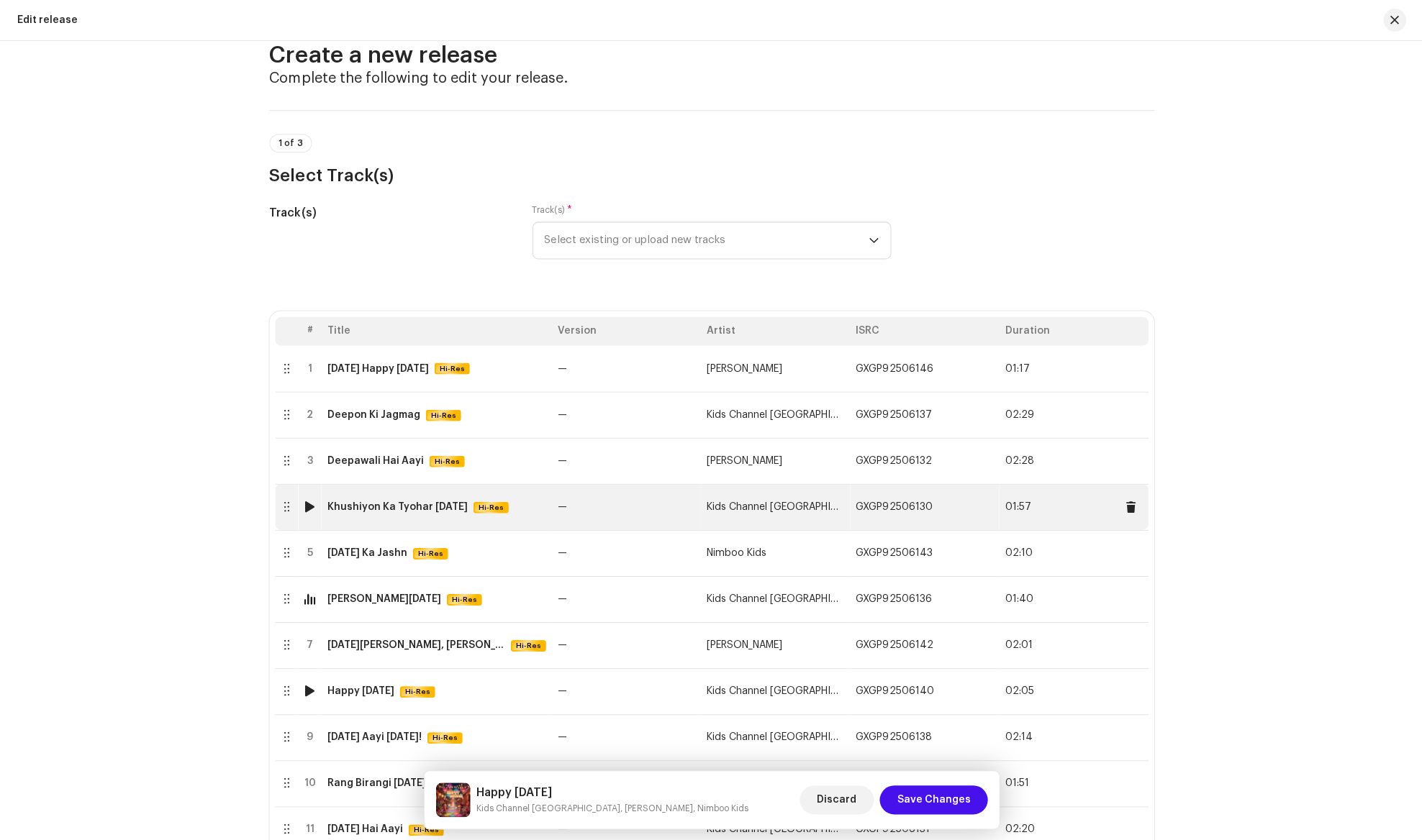
click at [309, 515] on td "4" at bounding box center [309, 506] width 23 height 46
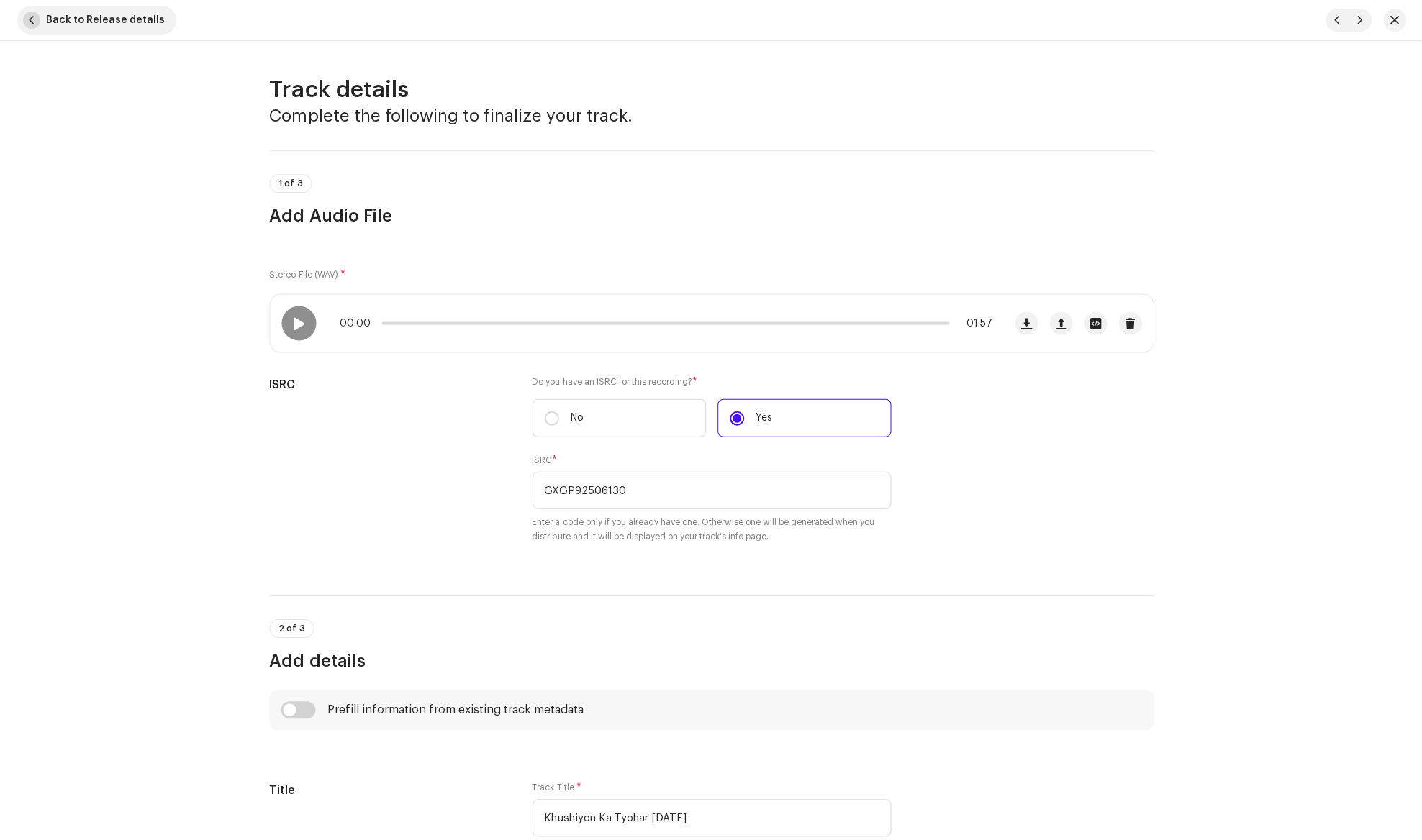
click at [42, 21] on button "Back to Release details" at bounding box center [96, 20] width 159 height 29
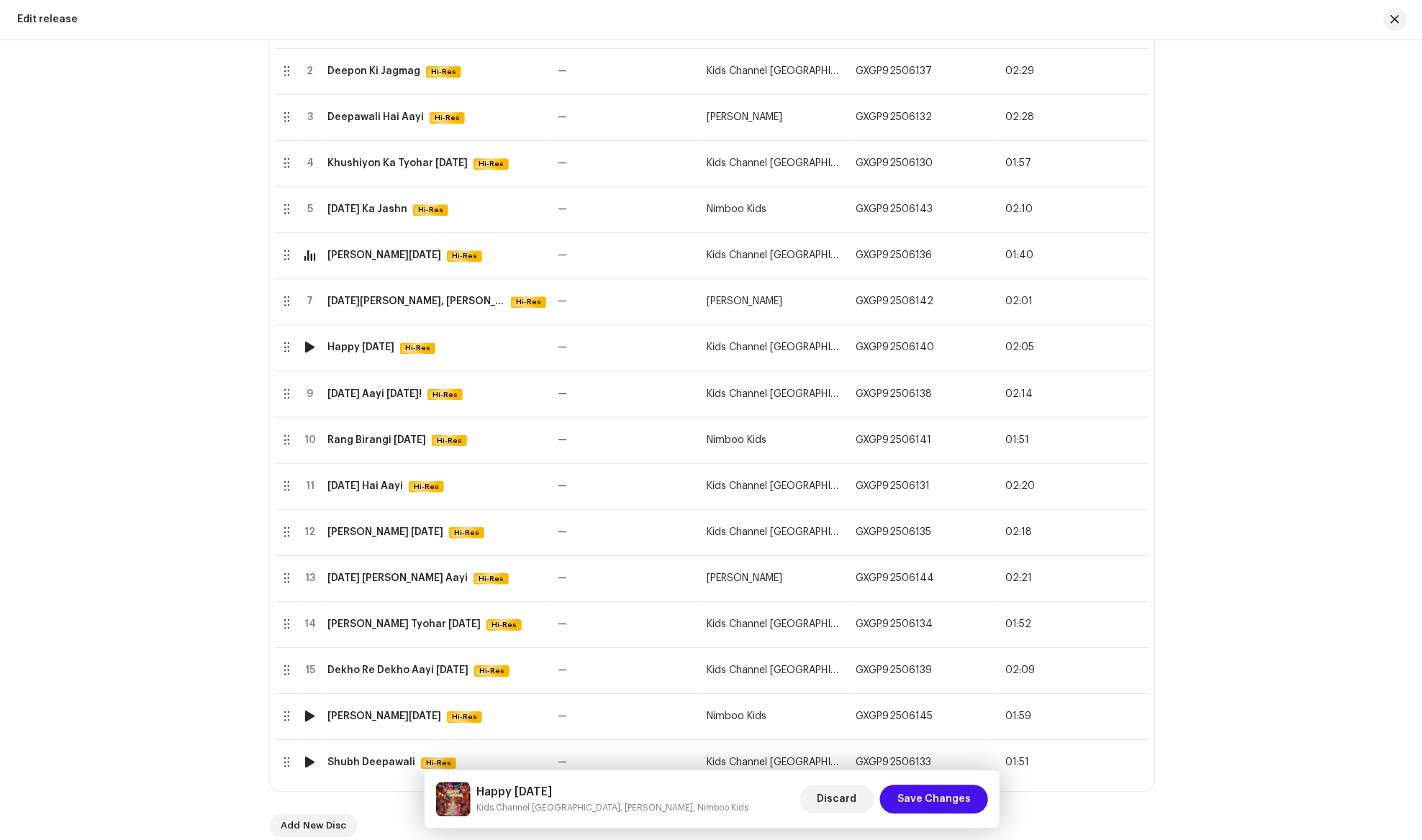
scroll to position [379, 0]
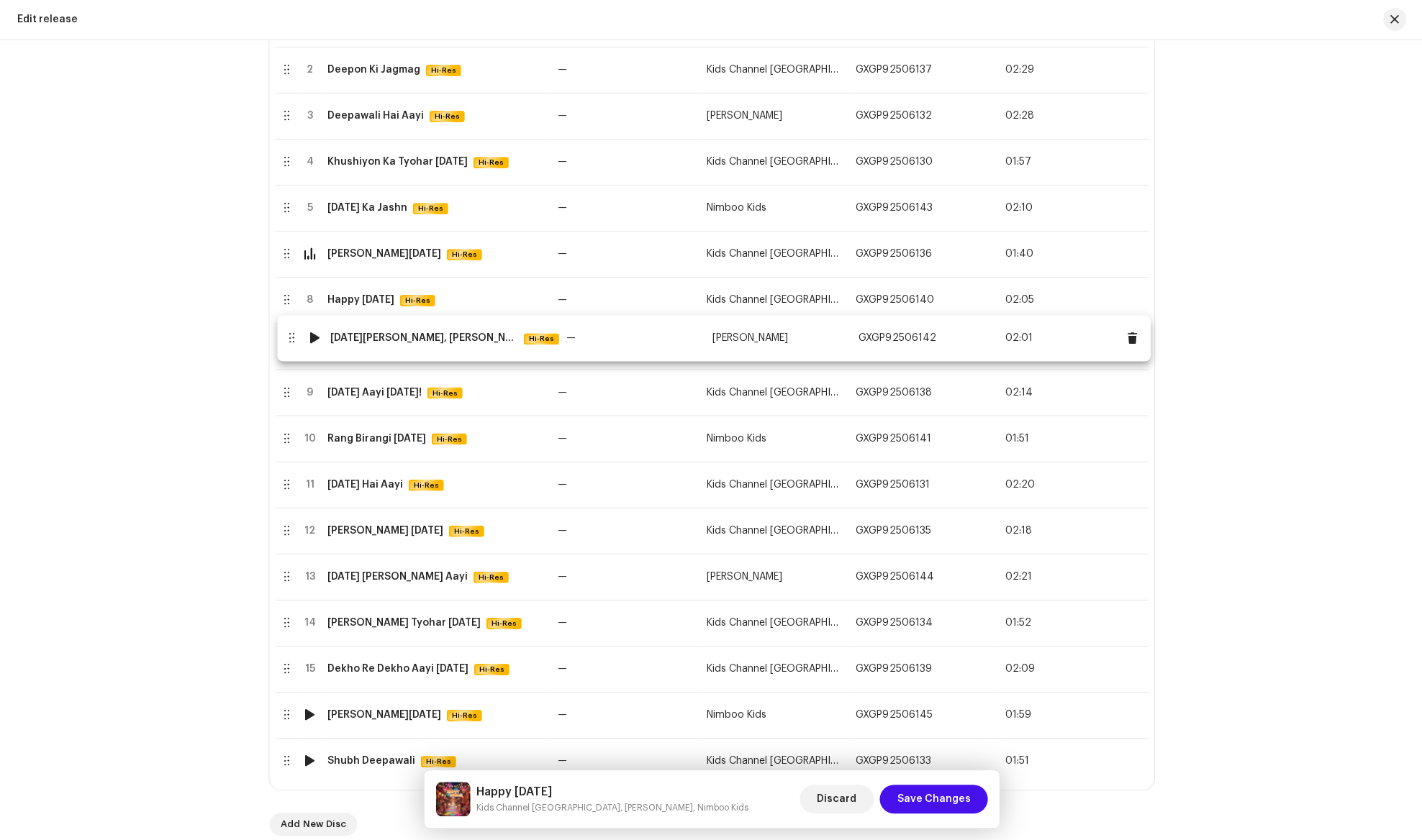
drag, startPoint x: 285, startPoint y: 301, endPoint x: 287, endPoint y: 340, distance: 39.1
click at [287, 340] on body "[PERSON_NAME] River Music Home Clients Catalog Rights Distribution Finance Roya…" at bounding box center [711, 420] width 1422 height 840
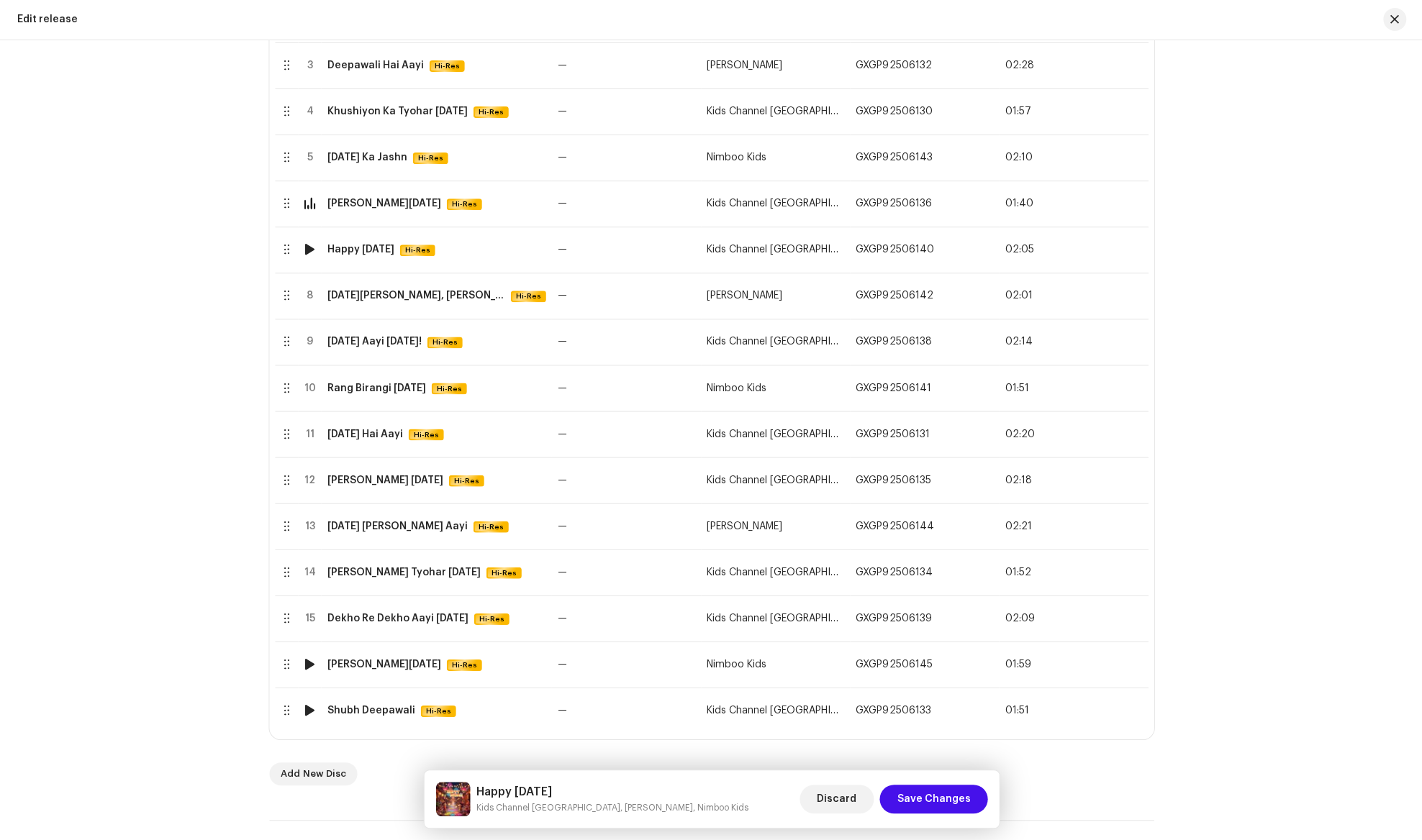
scroll to position [495, 0]
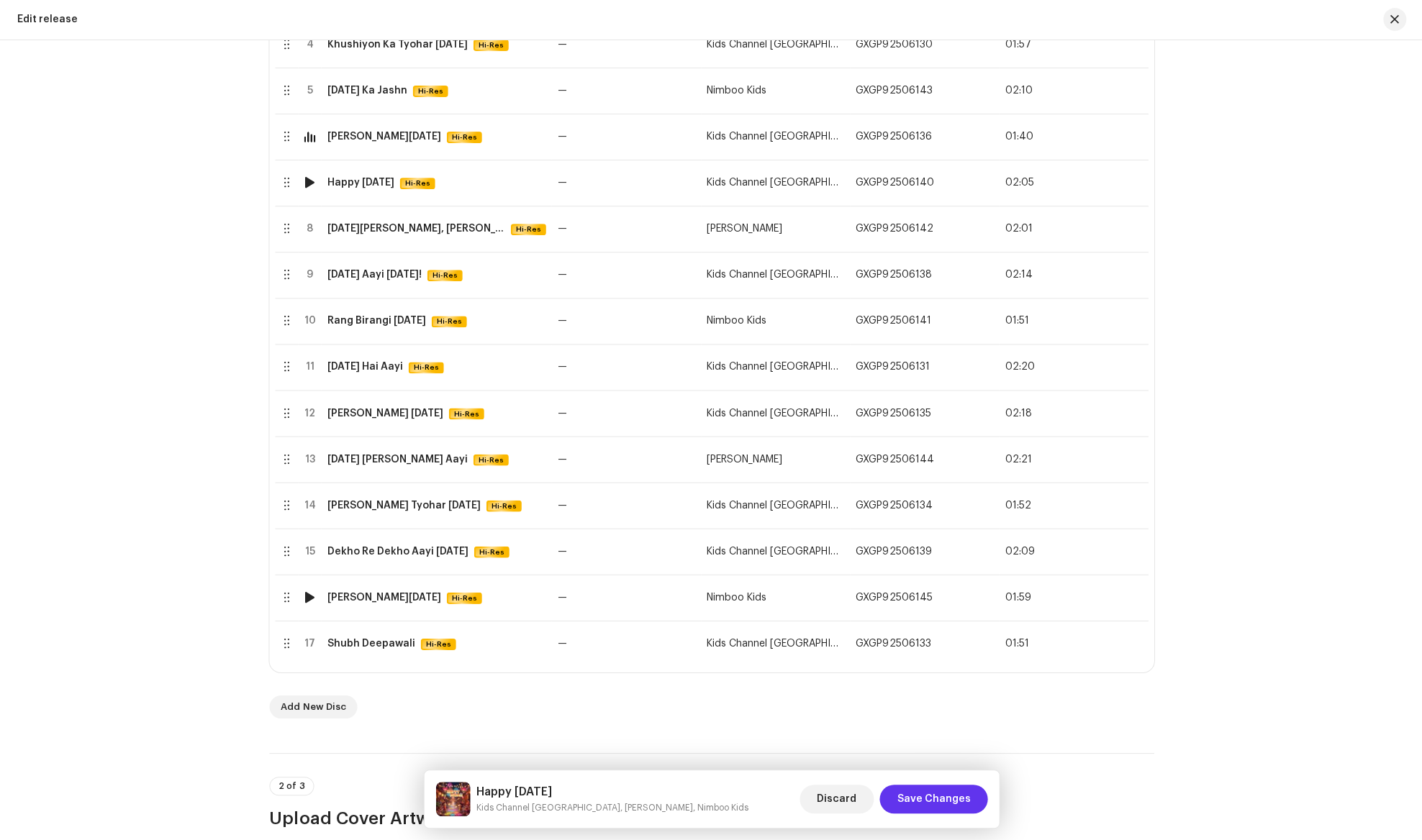
click at [937, 793] on span "Save Changes" at bounding box center [932, 799] width 73 height 29
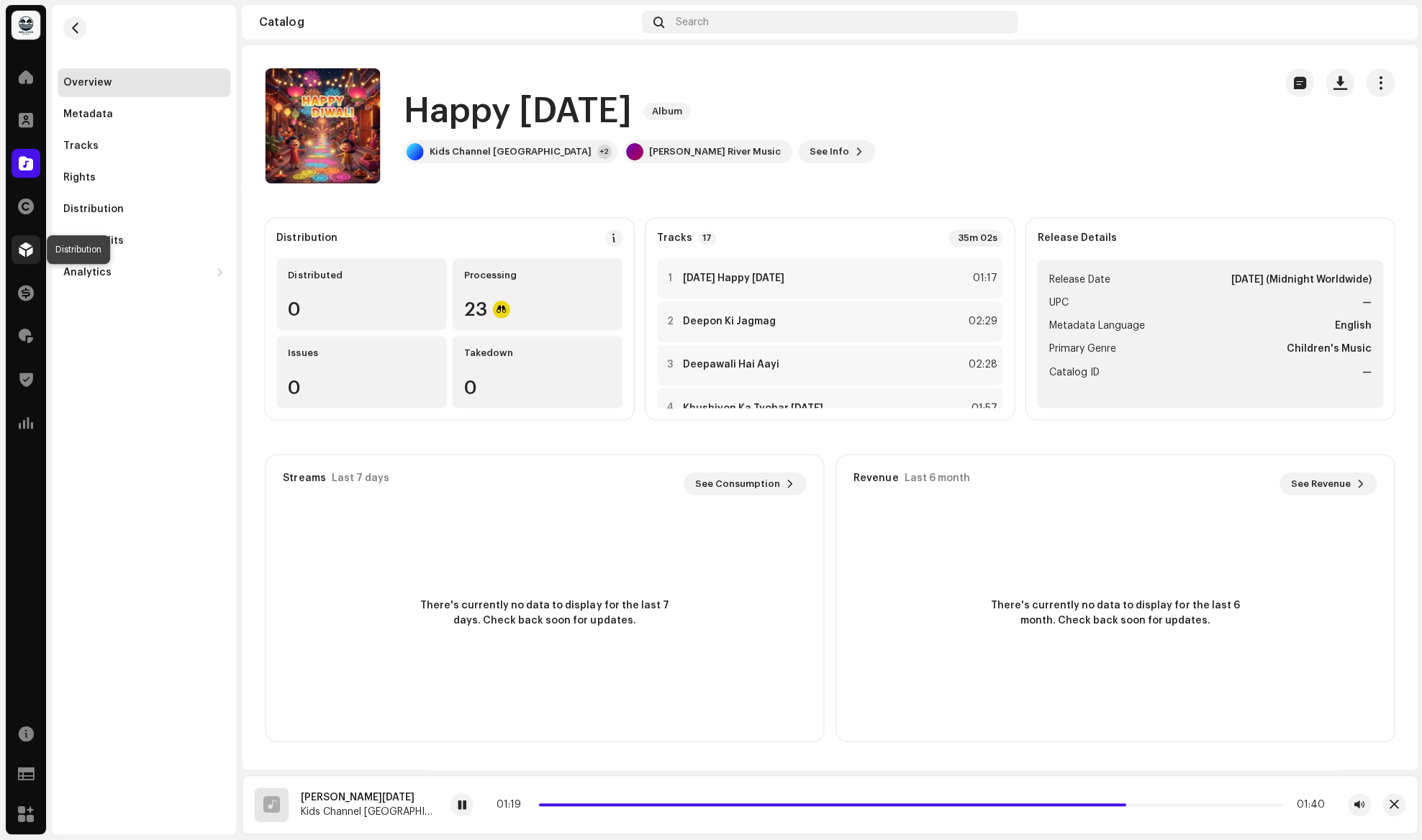
click at [28, 259] on div at bounding box center [26, 250] width 29 height 29
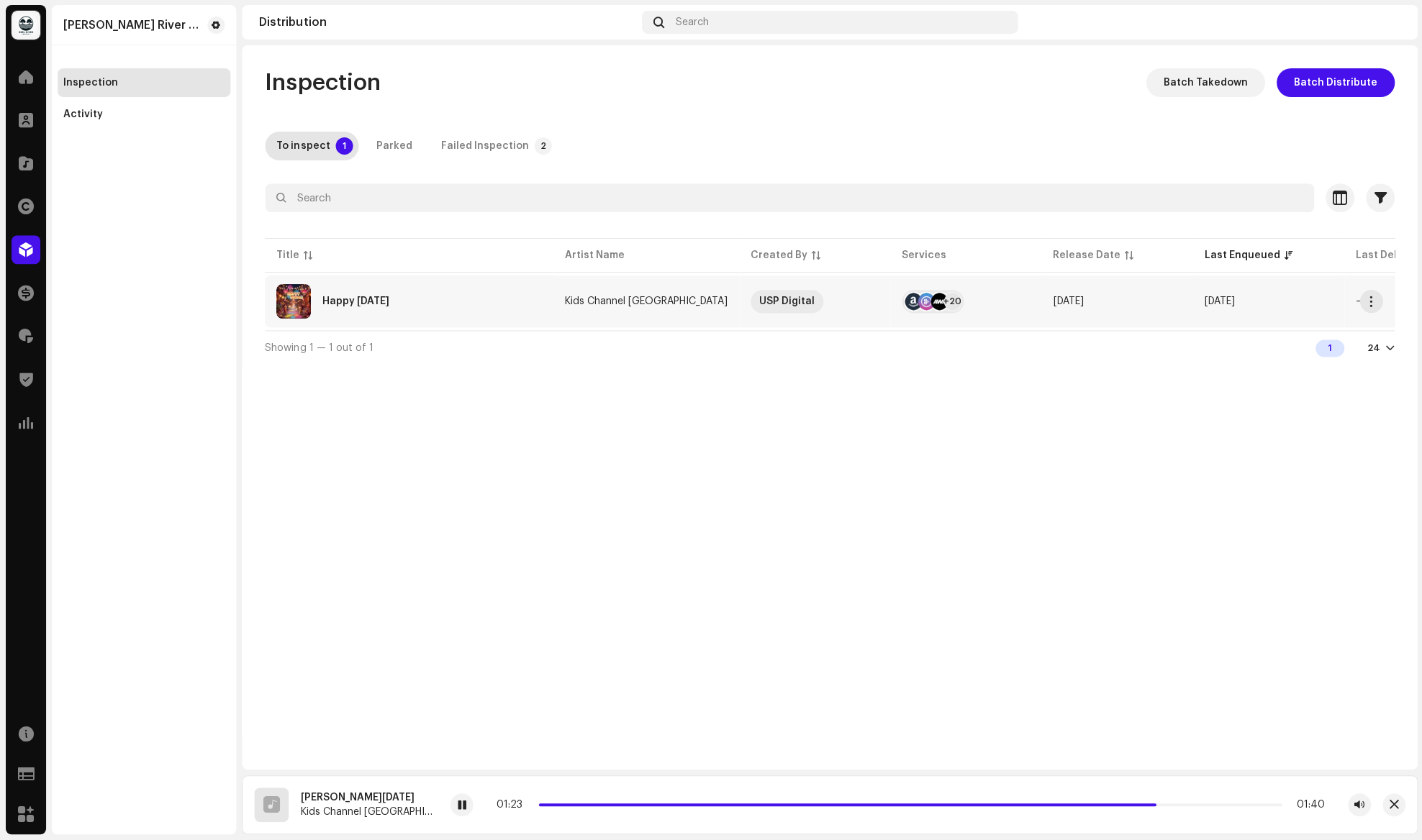
click at [389, 299] on div "Happy [DATE]" at bounding box center [409, 302] width 265 height 35
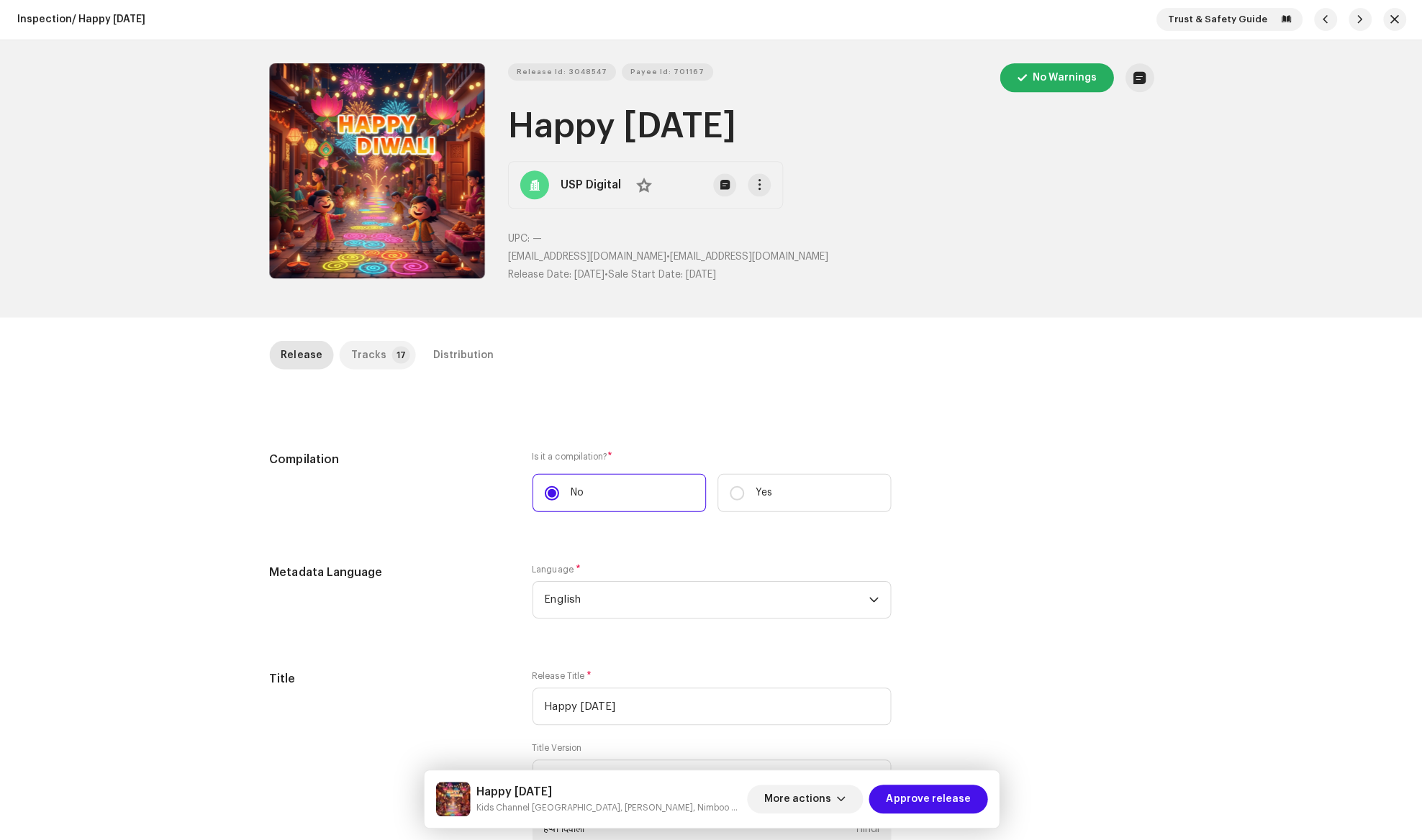
click at [357, 344] on div "Tracks" at bounding box center [368, 355] width 35 height 29
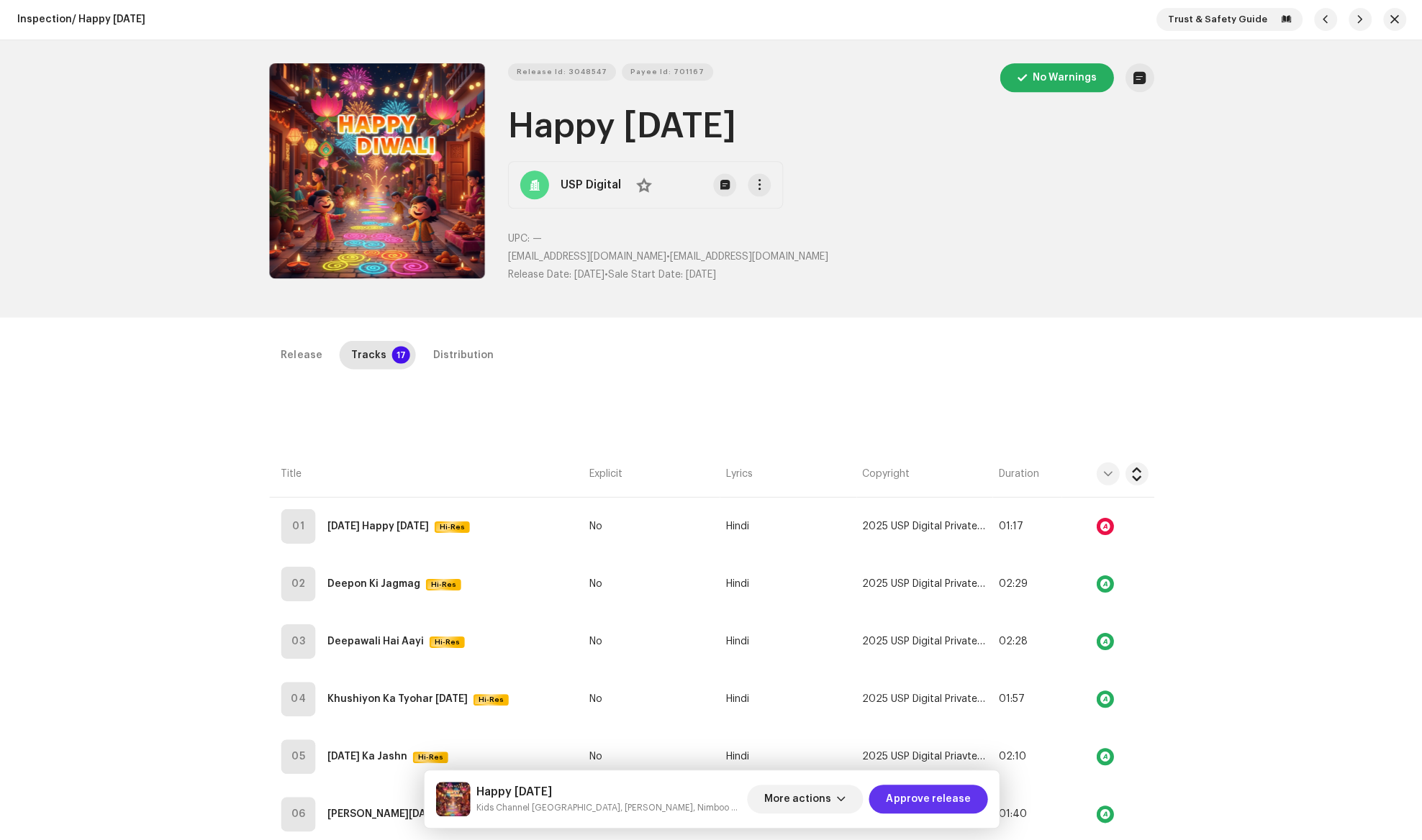
click at [933, 802] on span "Approve release" at bounding box center [927, 799] width 84 height 29
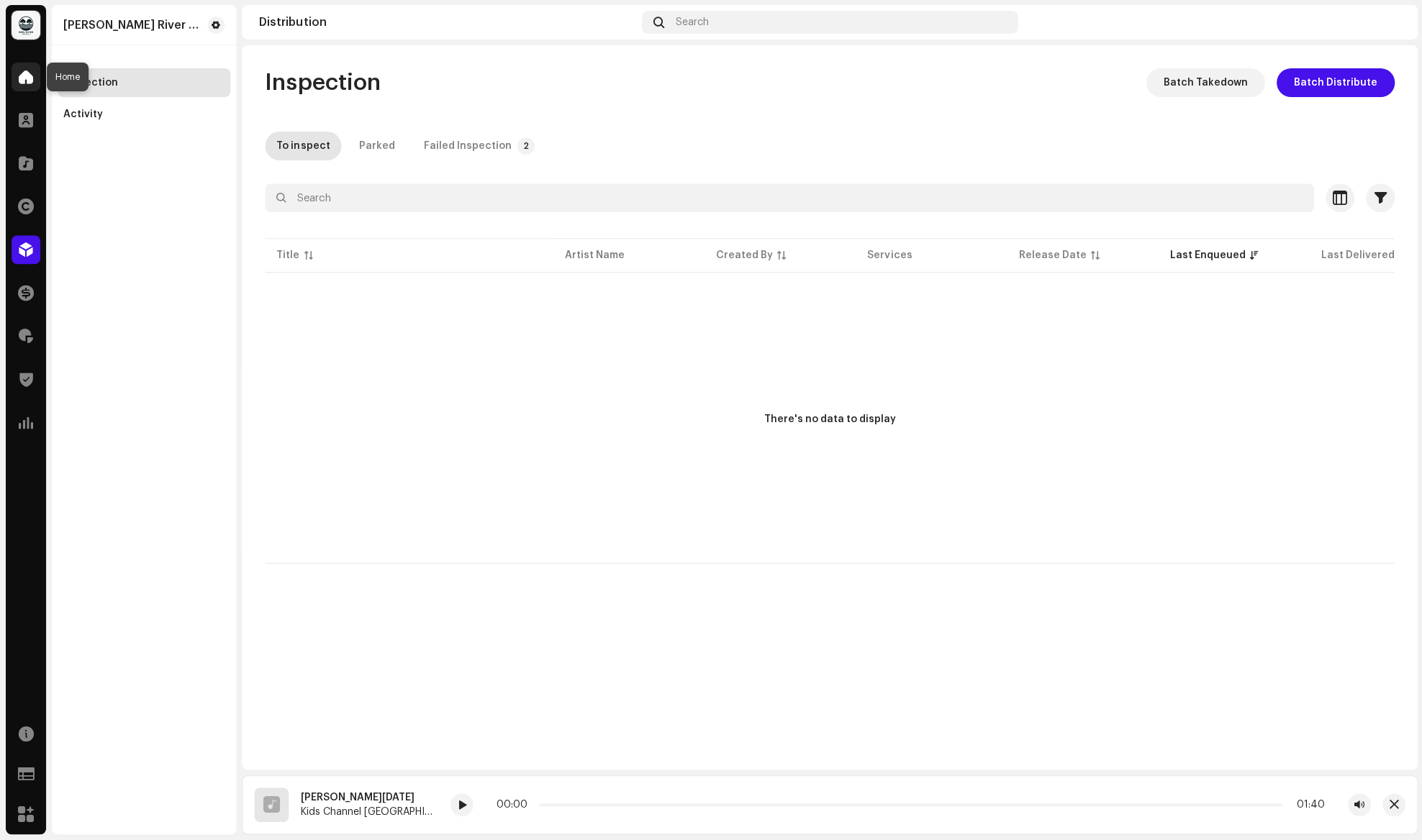
click at [19, 81] on span at bounding box center [26, 78] width 14 height 12
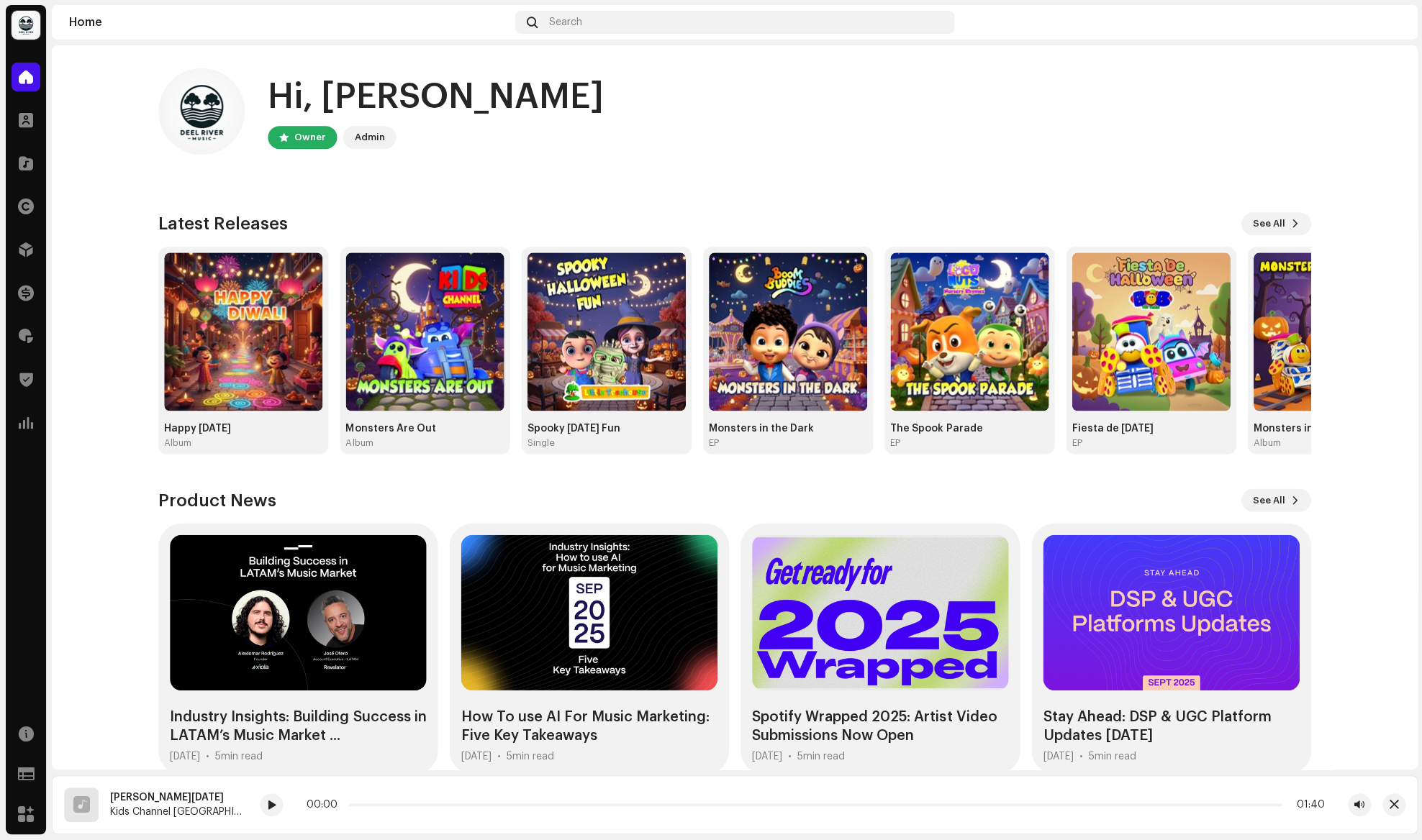
click at [1386, 27] on img at bounding box center [1387, 23] width 23 height 23
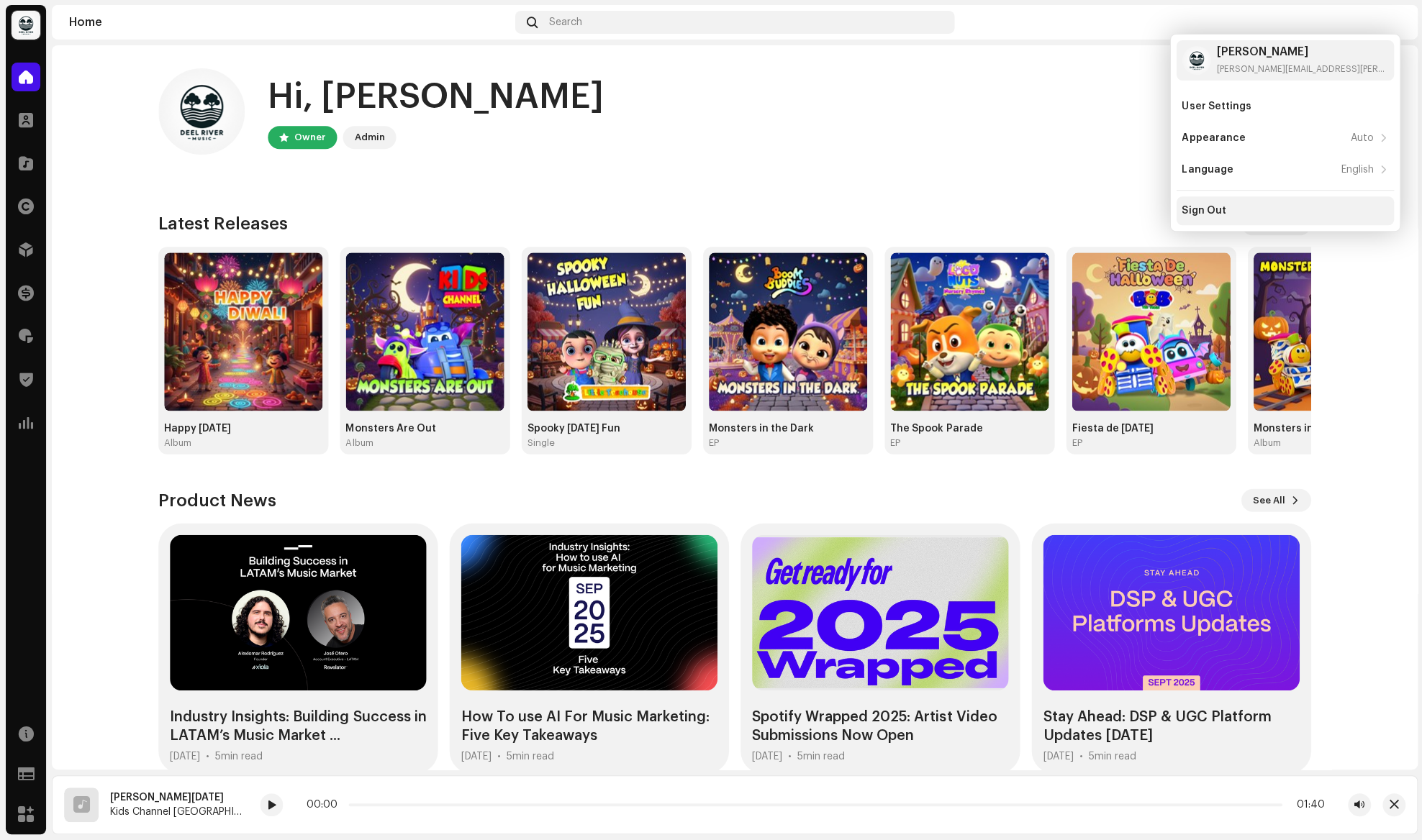
click at [1281, 209] on div "Sign Out" at bounding box center [1284, 212] width 206 height 12
